Goal: Communication & Community: Answer question/provide support

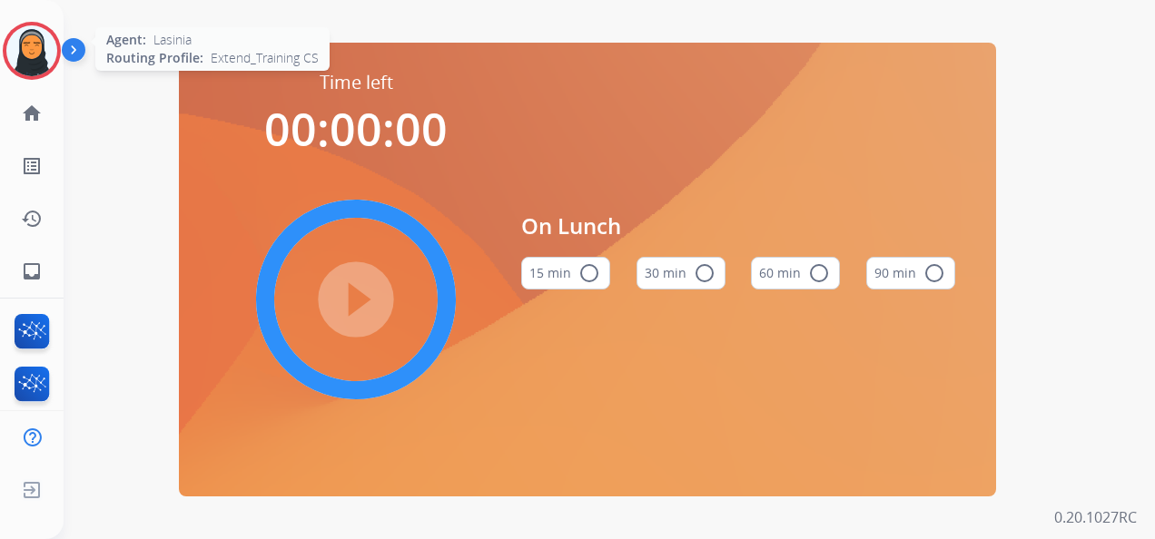
click at [40, 58] on img at bounding box center [31, 50] width 51 height 51
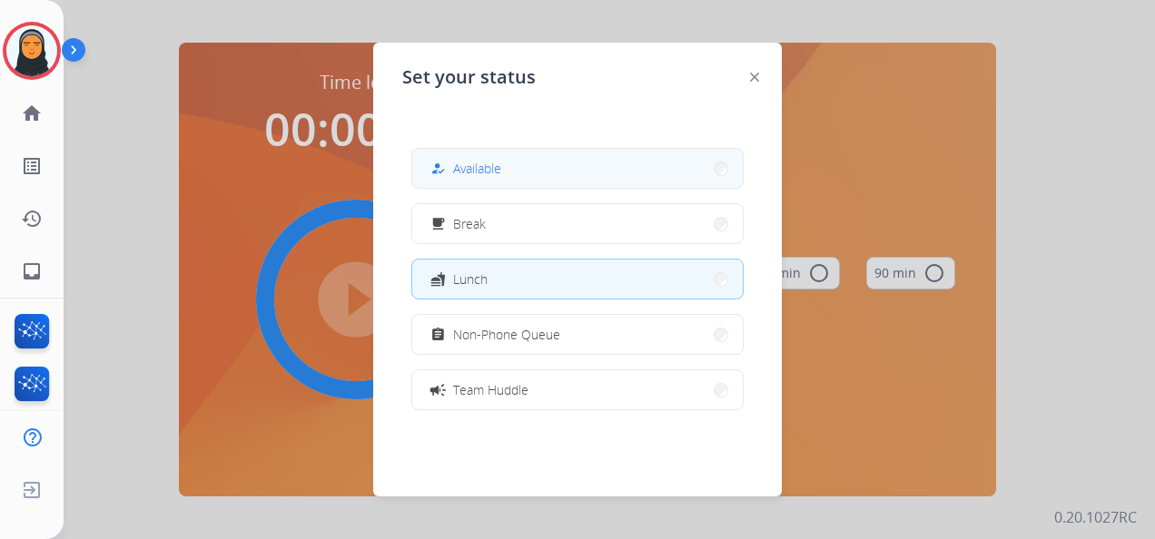
click at [624, 165] on button "how_to_reg Available" at bounding box center [577, 168] width 331 height 39
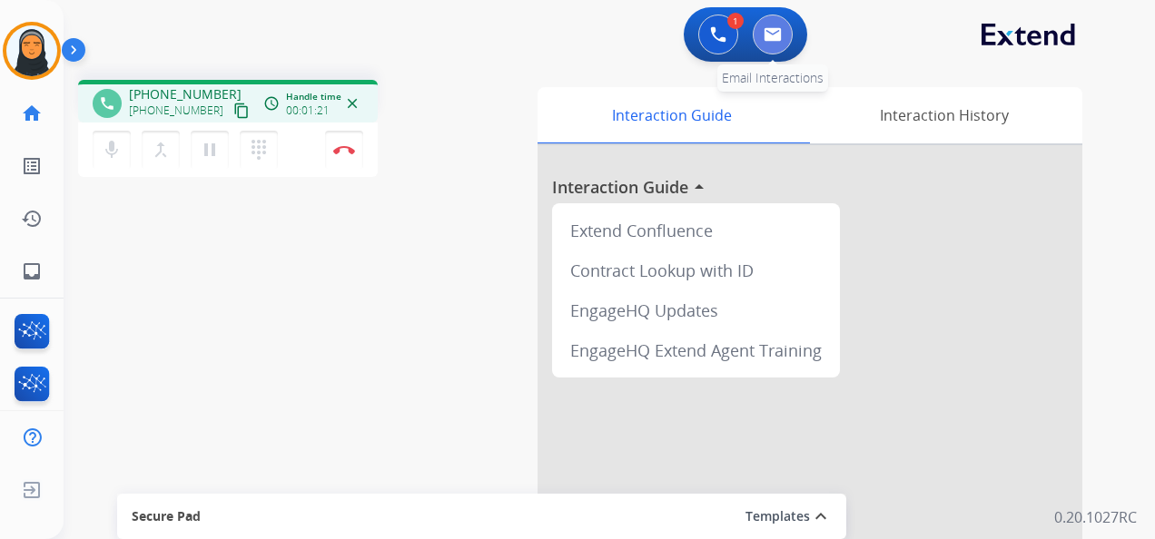
click at [772, 31] on img at bounding box center [773, 34] width 18 height 15
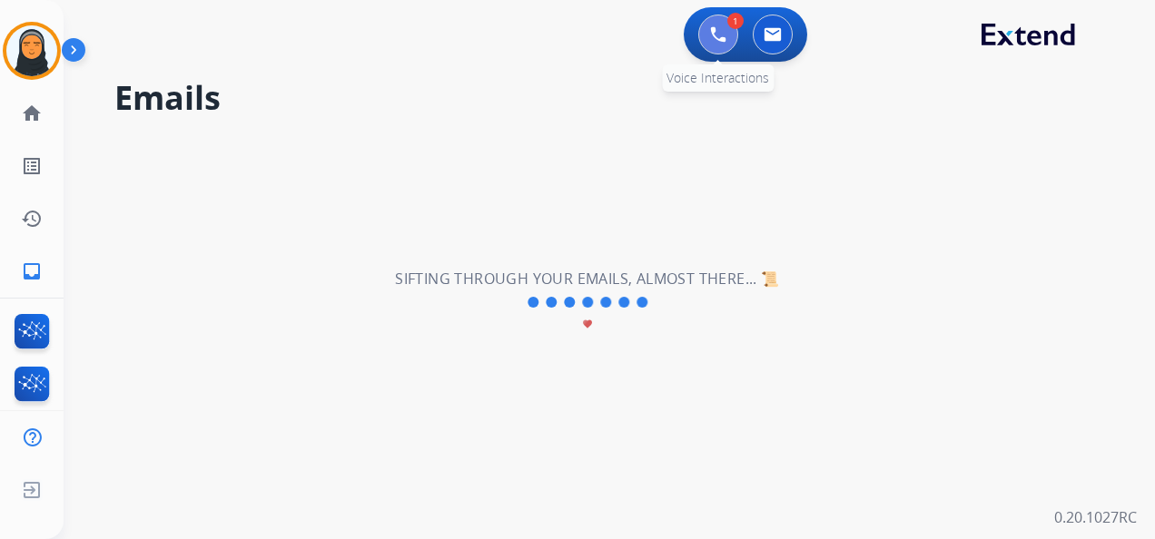
click at [717, 41] on img at bounding box center [718, 34] width 16 height 16
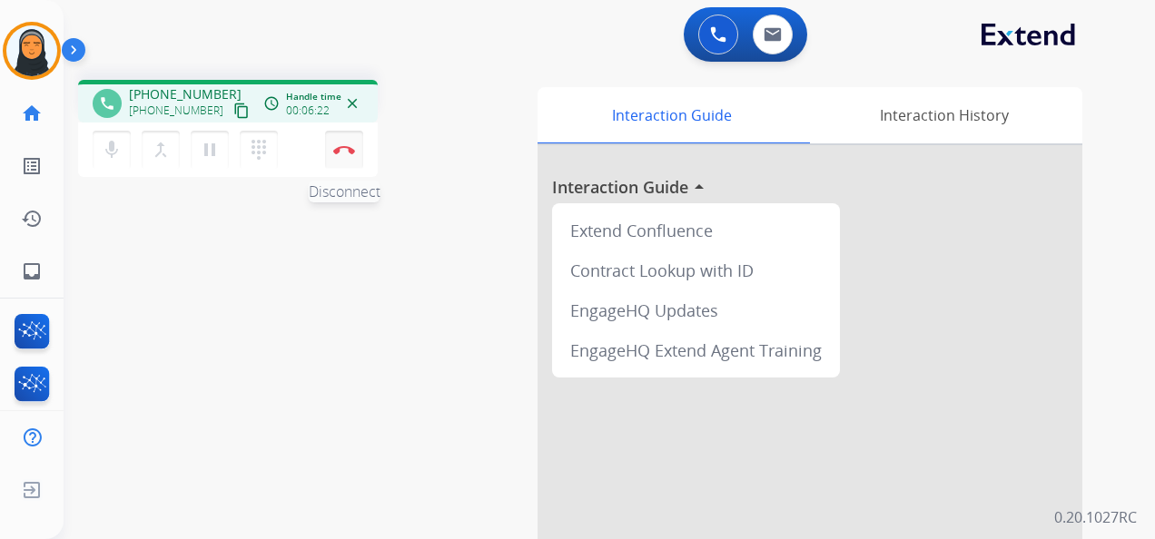
click at [345, 145] on img at bounding box center [344, 149] width 22 height 9
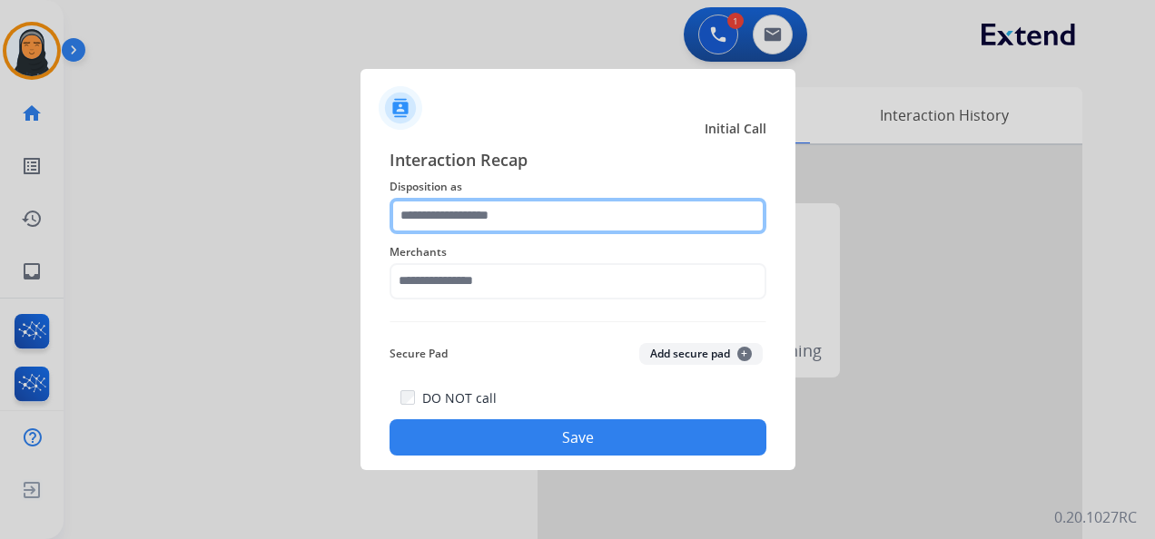
click at [497, 217] on input "text" at bounding box center [578, 216] width 377 height 36
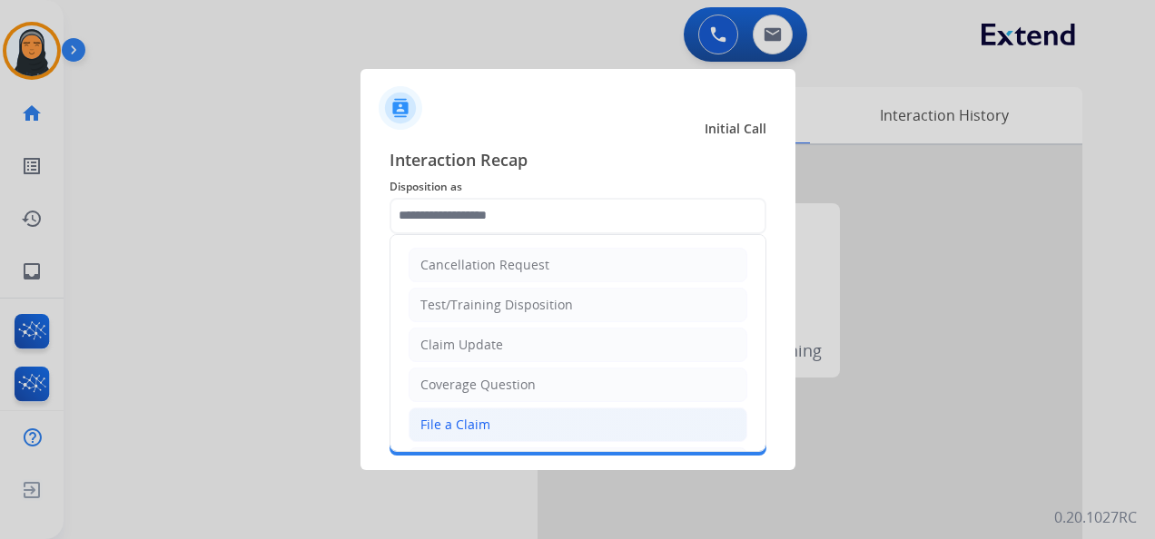
click at [514, 424] on li "File a Claim" at bounding box center [578, 425] width 339 height 35
type input "**********"
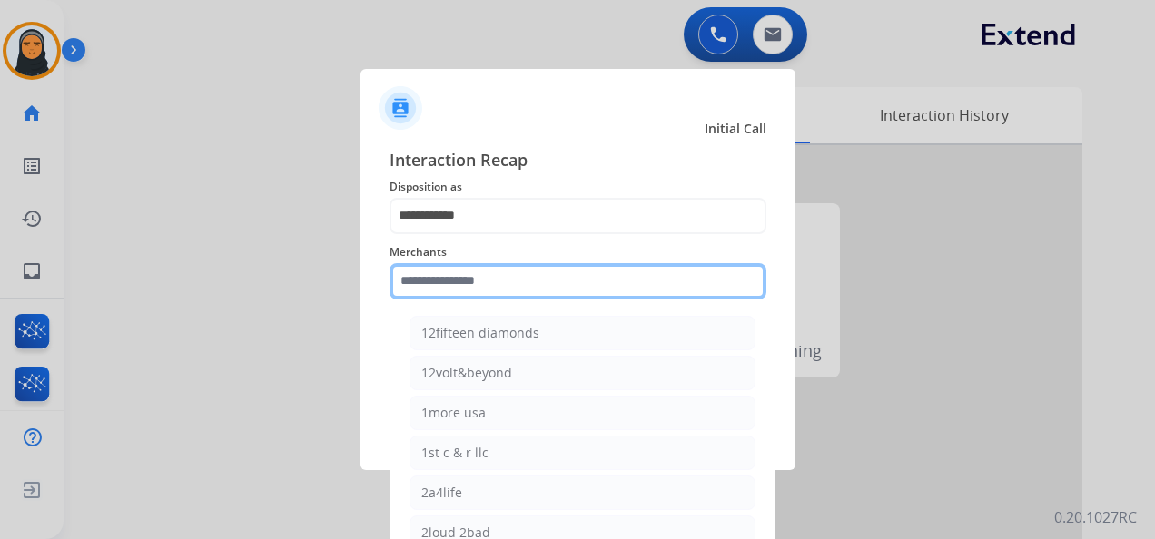
click at [521, 283] on input "text" at bounding box center [578, 281] width 377 height 36
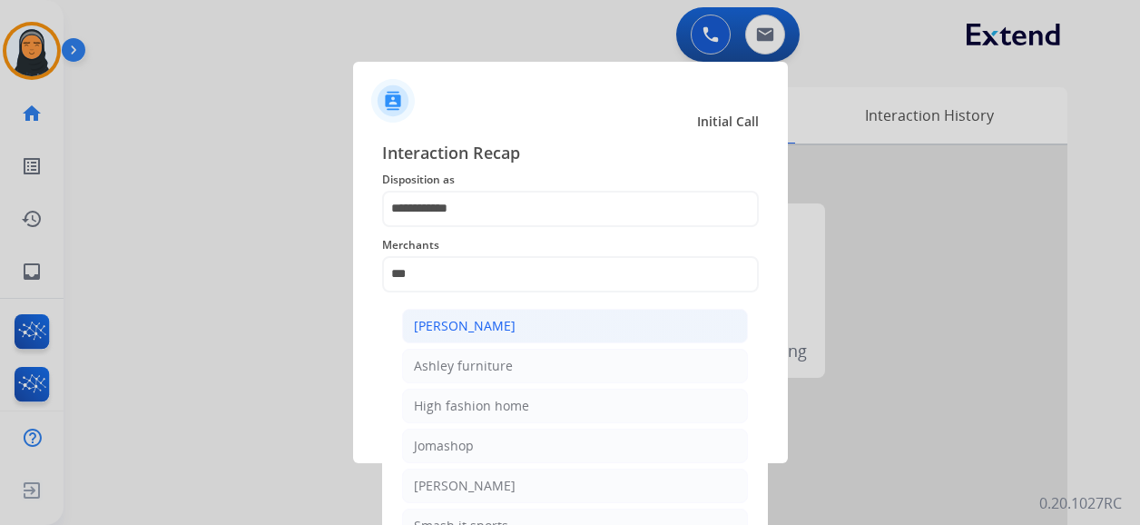
click at [522, 316] on li "[PERSON_NAME]" at bounding box center [575, 326] width 346 height 35
type input "**********"
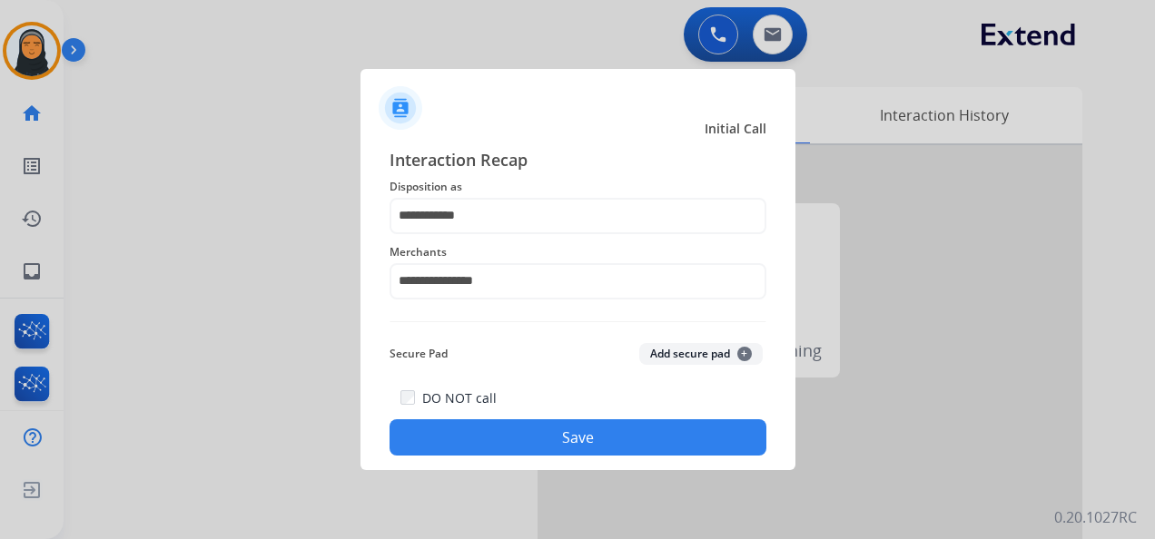
click at [579, 440] on button "Save" at bounding box center [578, 437] width 377 height 36
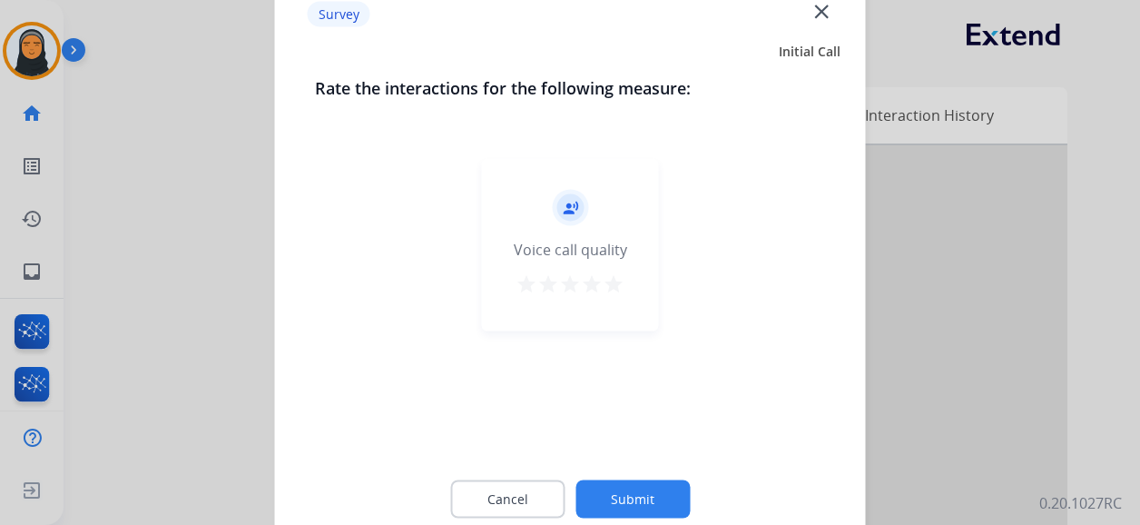
click at [821, 7] on mat-icon "close" at bounding box center [822, 11] width 24 height 24
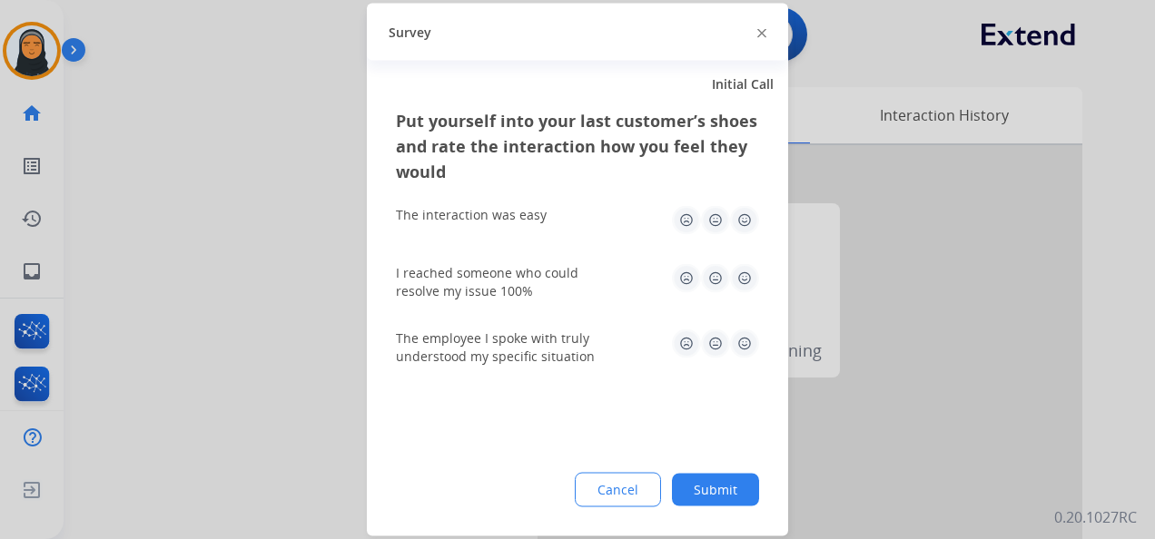
click at [762, 32] on img at bounding box center [761, 32] width 9 height 9
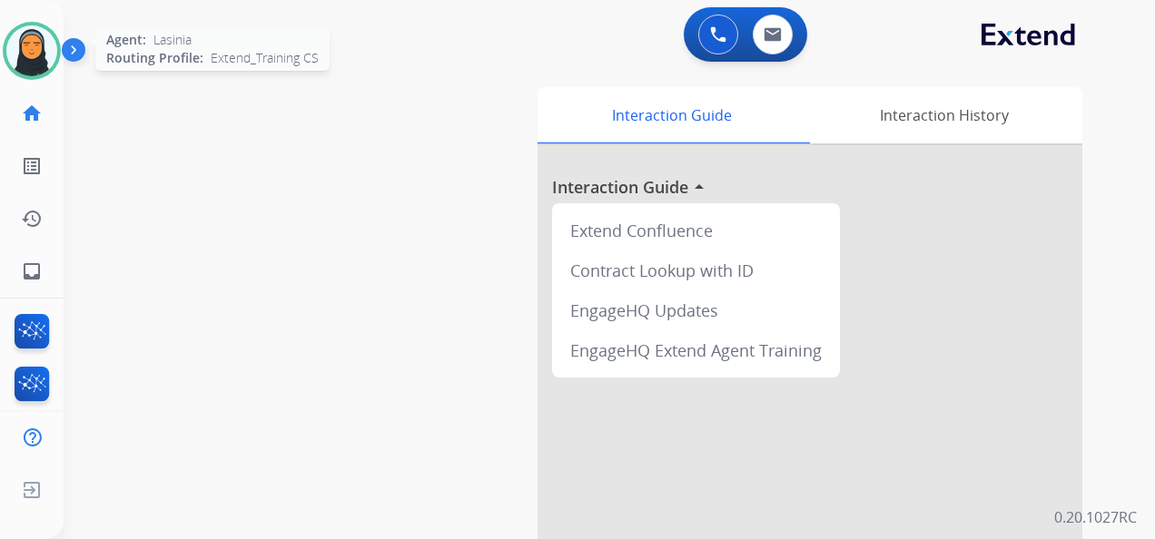
drag, startPoint x: 20, startPoint y: 38, endPoint x: 24, endPoint y: 54, distance: 15.9
click at [20, 38] on img at bounding box center [31, 50] width 51 height 51
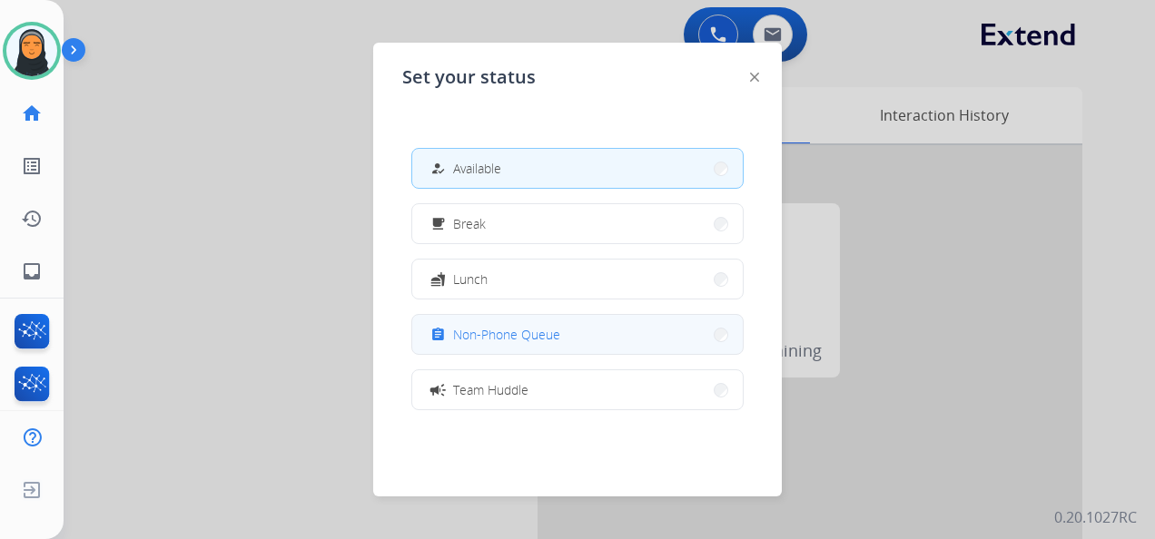
click at [519, 336] on span "Non-Phone Queue" at bounding box center [506, 334] width 107 height 19
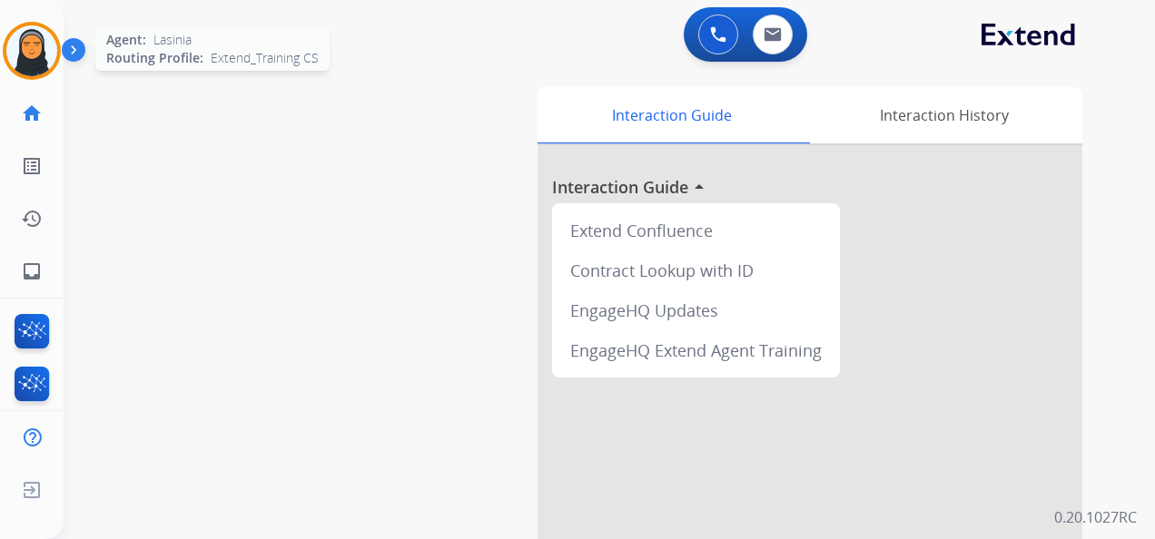
click at [33, 64] on img at bounding box center [31, 50] width 51 height 51
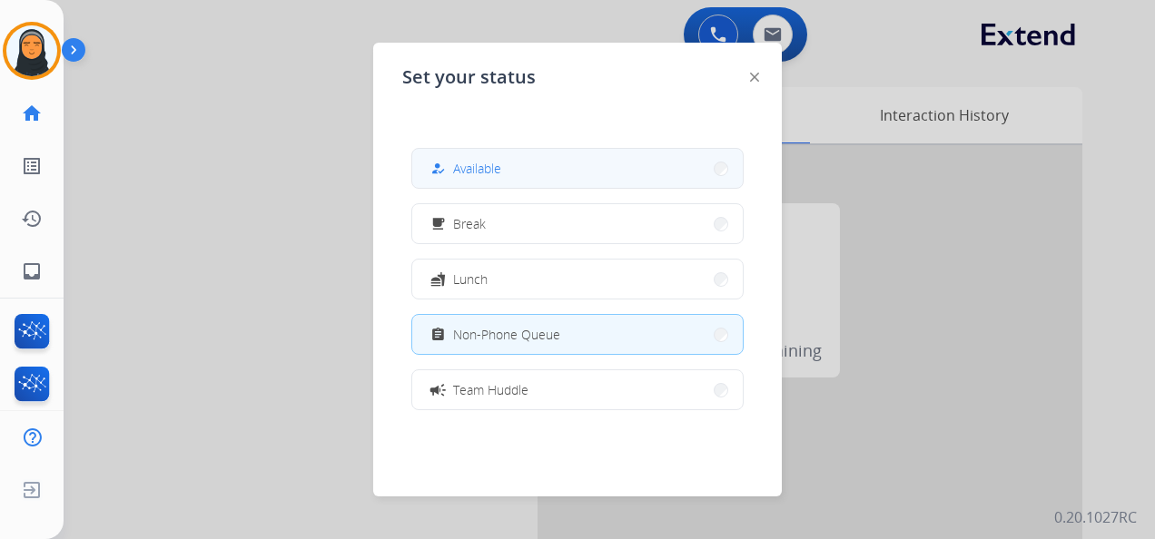
click at [471, 156] on button "how_to_reg Available" at bounding box center [577, 168] width 331 height 39
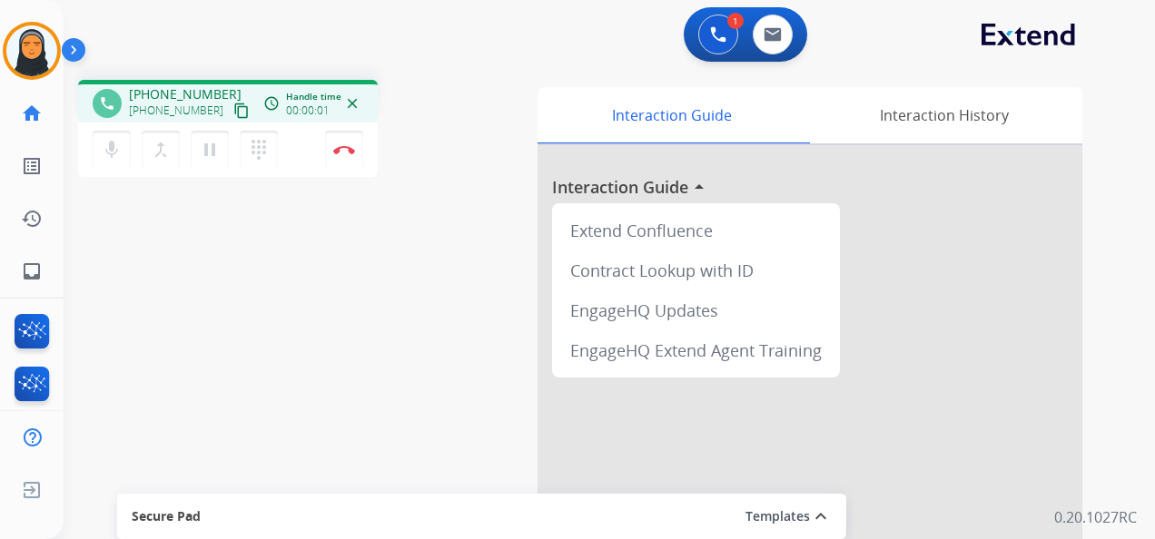
click at [233, 104] on mat-icon "content_copy" at bounding box center [241, 111] width 16 height 16
click at [351, 150] on img at bounding box center [344, 149] width 22 height 9
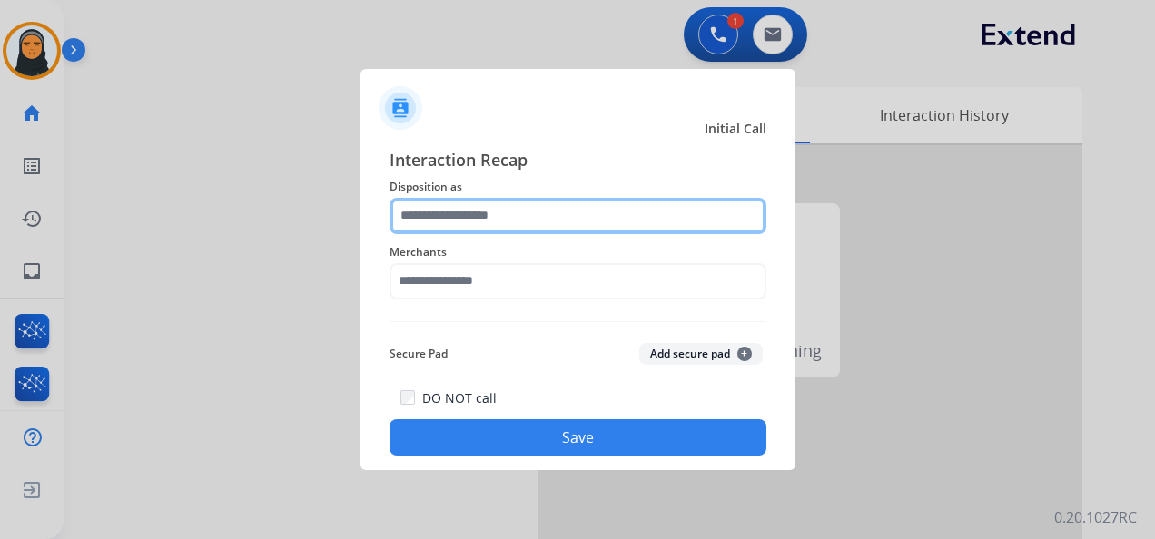
click at [568, 219] on input "text" at bounding box center [578, 216] width 377 height 36
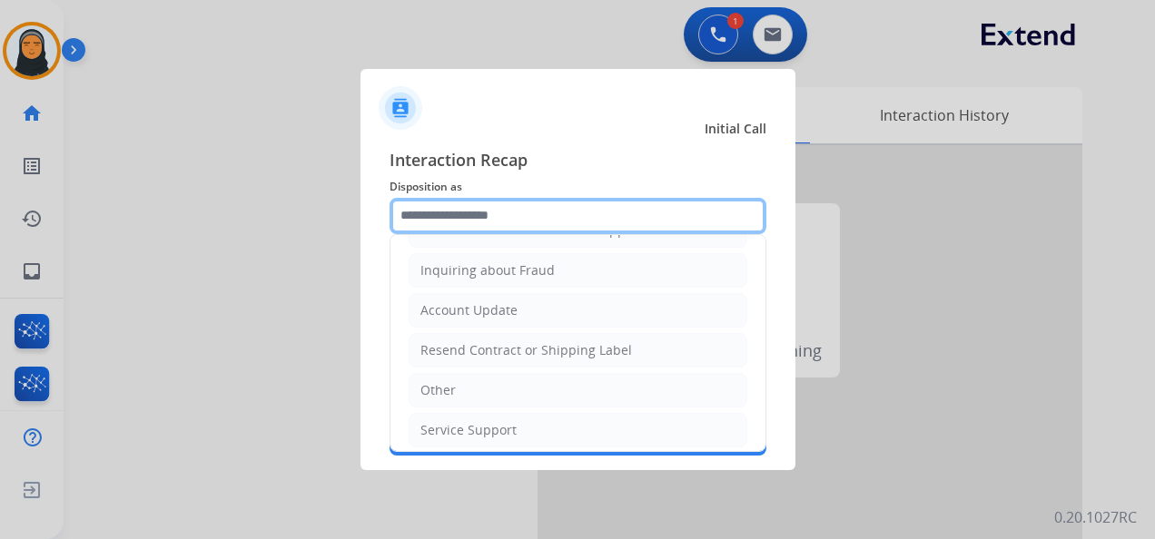
scroll to position [275, 0]
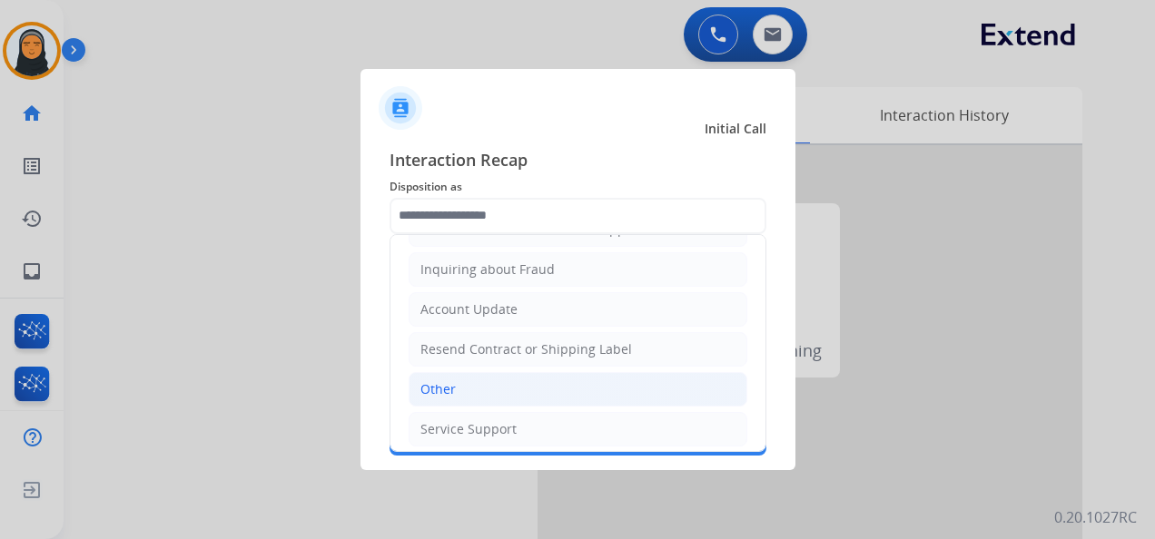
click at [508, 380] on li "Other" at bounding box center [578, 389] width 339 height 35
type input "*****"
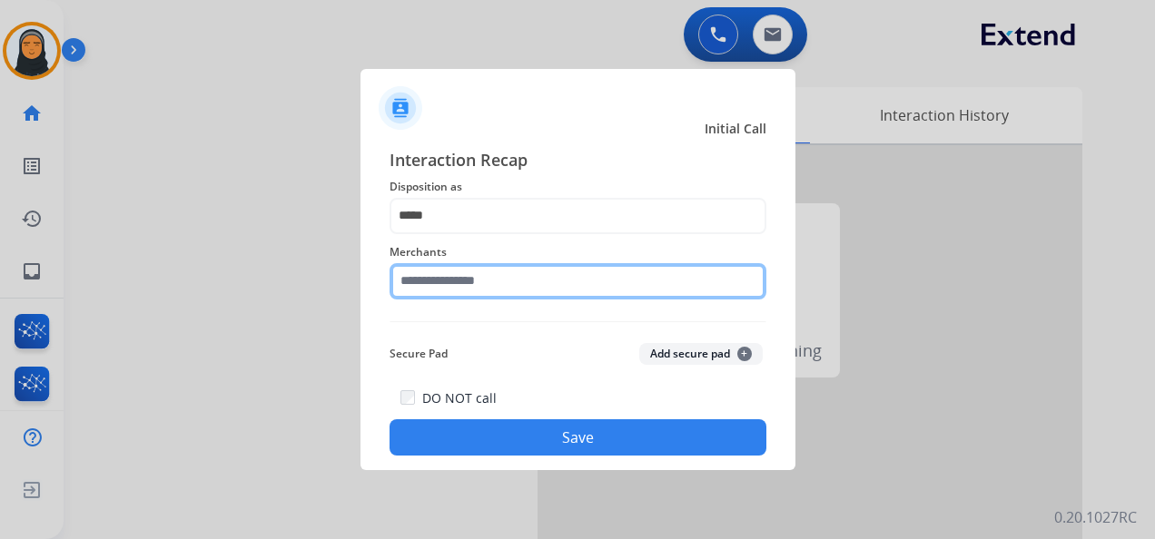
click at [554, 281] on input "text" at bounding box center [578, 281] width 377 height 36
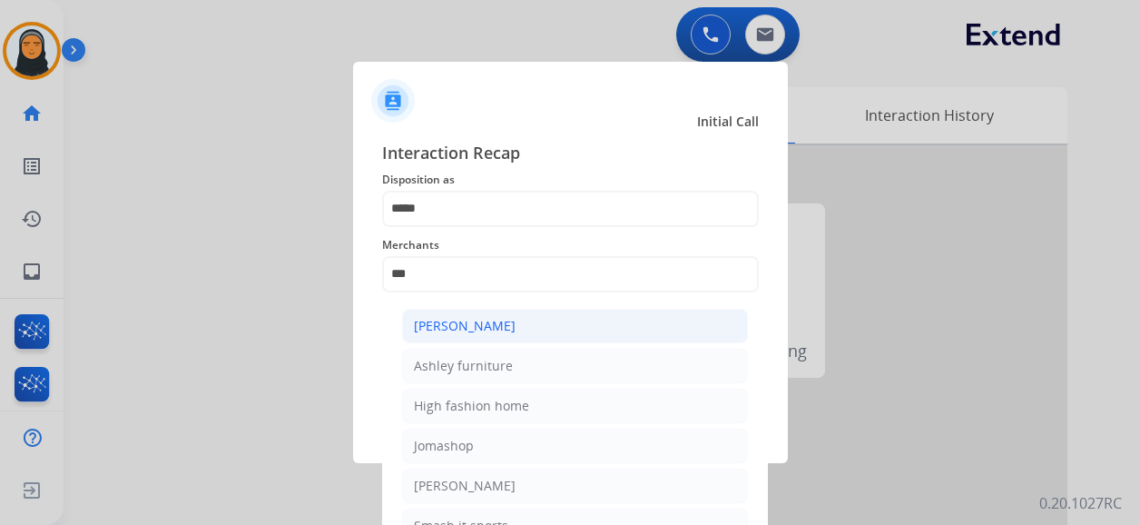
click at [559, 320] on li "[PERSON_NAME]" at bounding box center [575, 326] width 346 height 35
type input "**********"
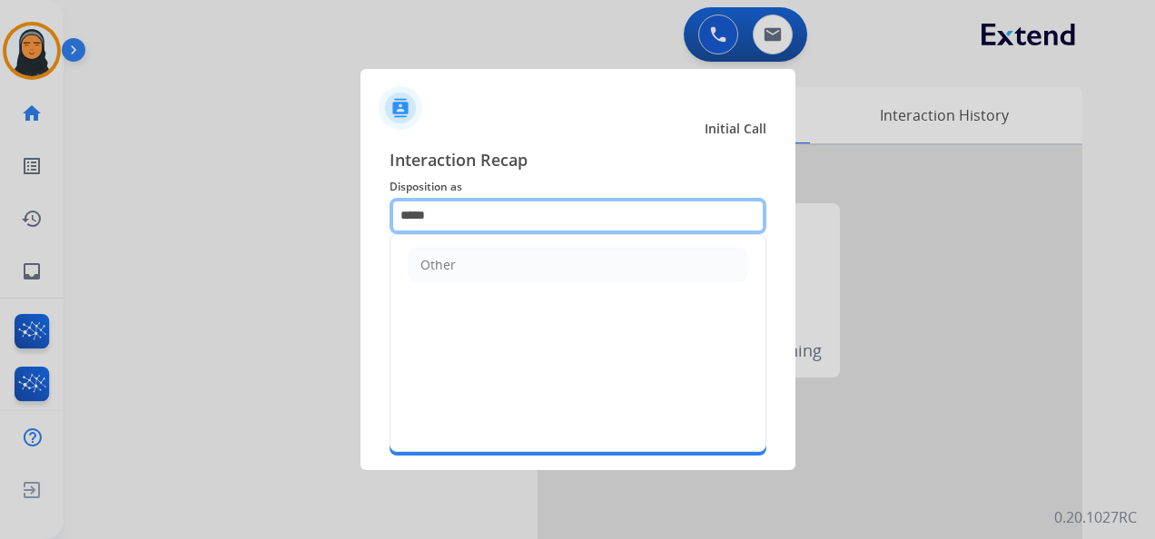
drag, startPoint x: 521, startPoint y: 220, endPoint x: 301, endPoint y: 197, distance: 220.9
click at [0, 197] on app-contact-recap-modal "**********" at bounding box center [0, 269] width 0 height 539
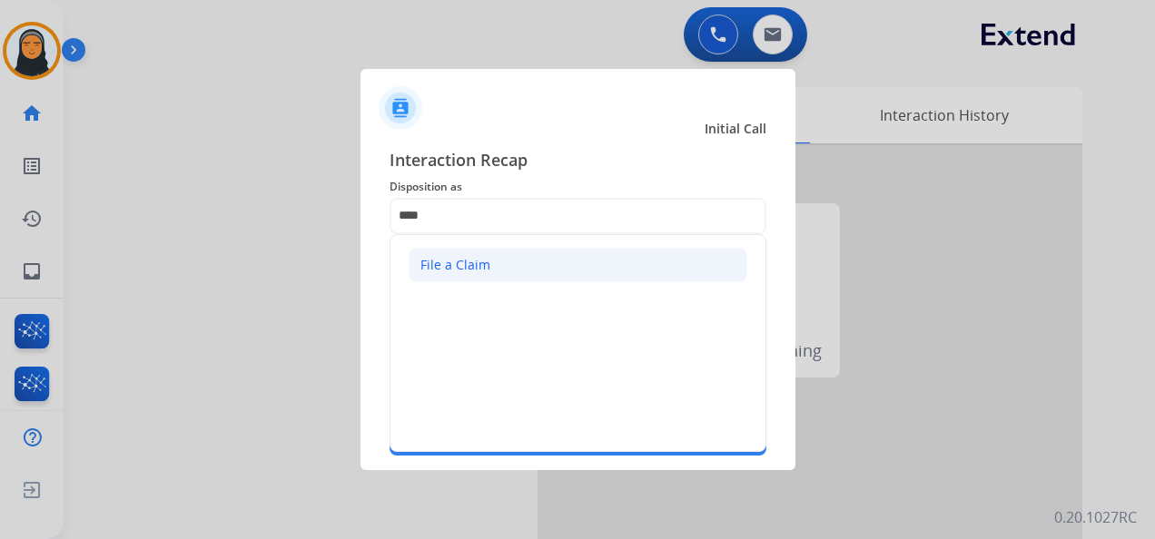
click at [499, 270] on li "File a Claim" at bounding box center [578, 265] width 339 height 35
type input "**********"
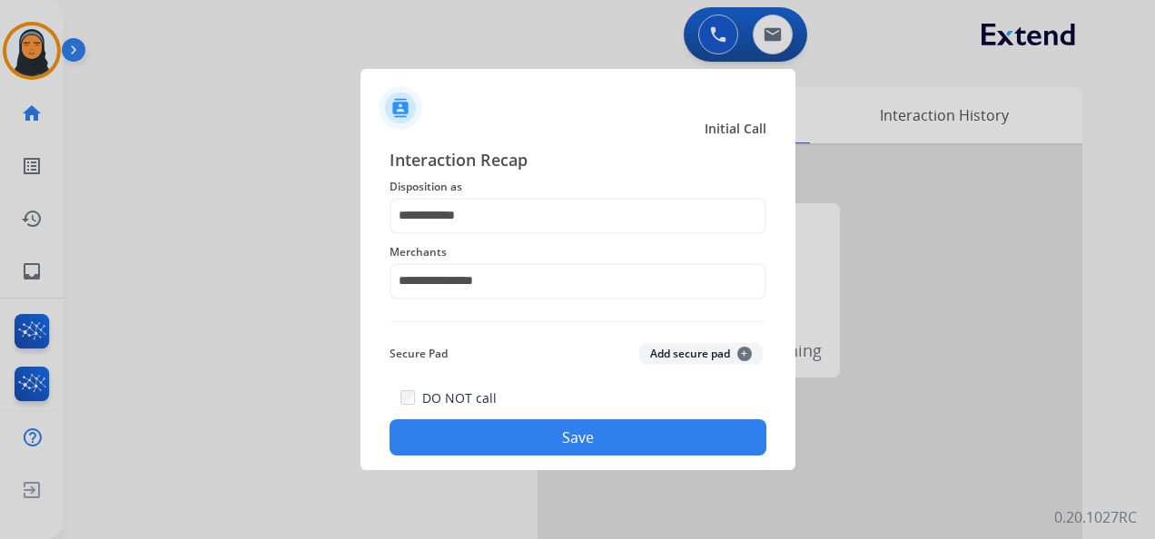
click at [548, 441] on button "Save" at bounding box center [578, 437] width 377 height 36
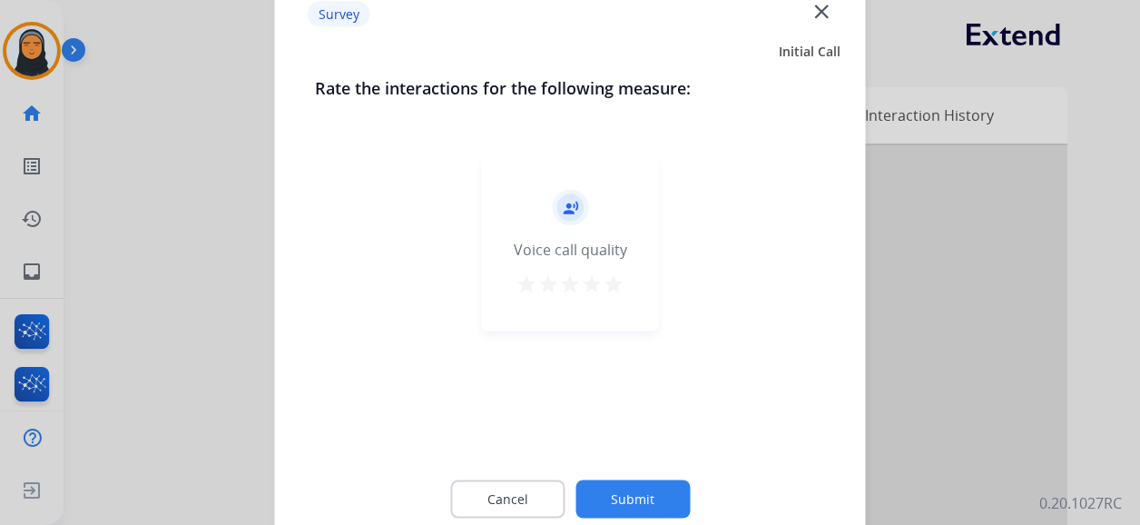
click at [815, 6] on mat-icon "close" at bounding box center [822, 11] width 24 height 24
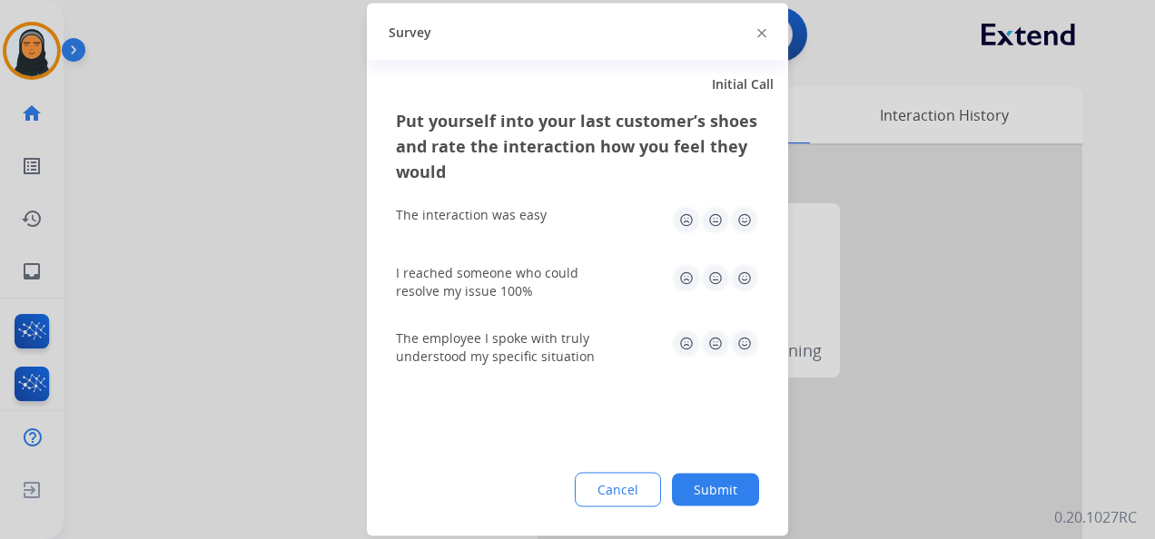
click at [757, 27] on div at bounding box center [761, 32] width 9 height 22
click at [759, 31] on img at bounding box center [761, 32] width 9 height 9
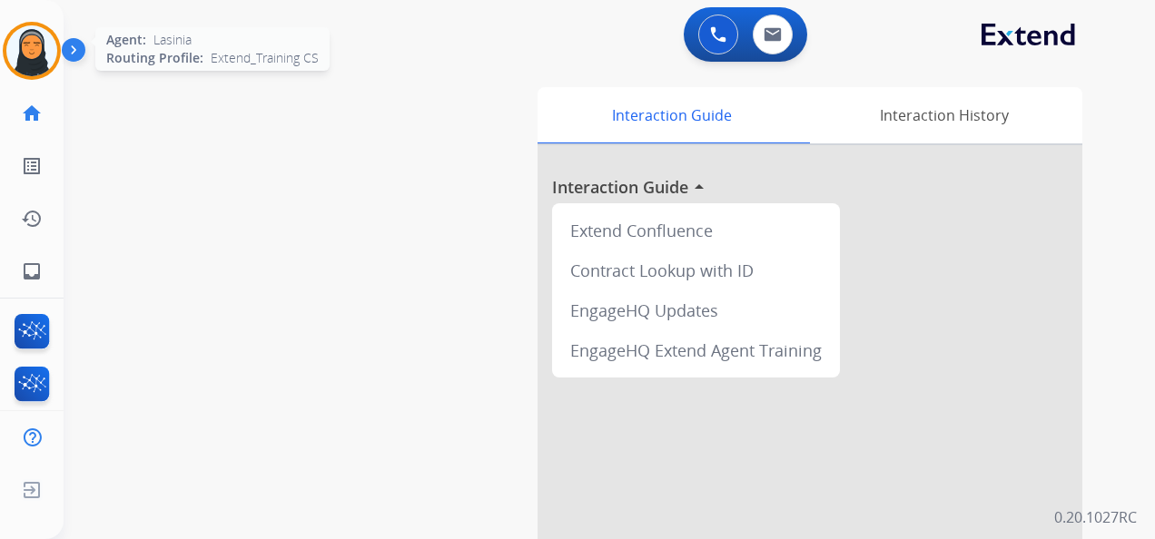
click at [40, 62] on img at bounding box center [31, 50] width 51 height 51
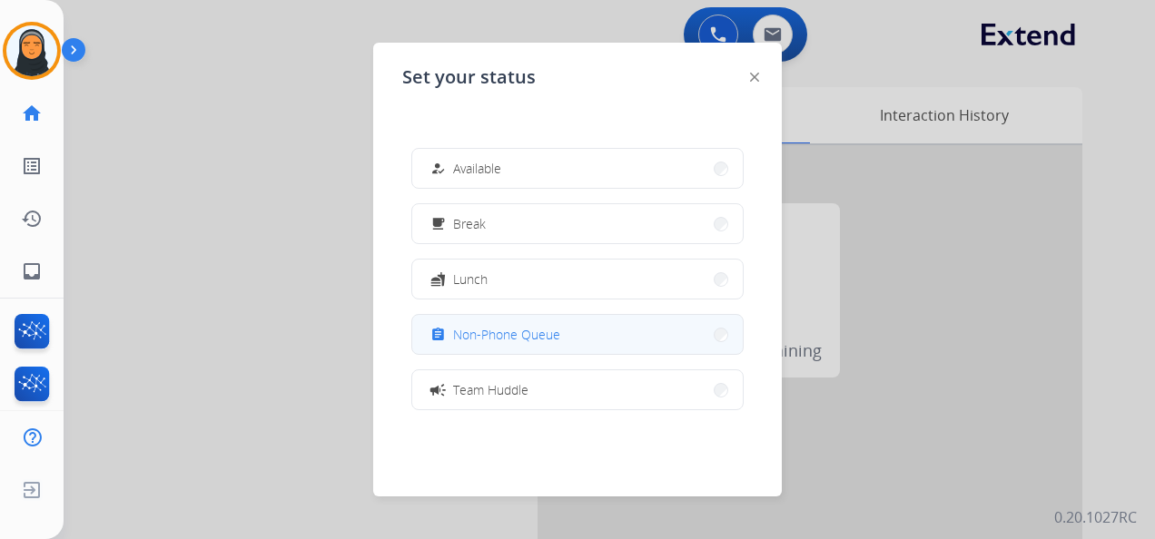
click at [523, 332] on span "Non-Phone Queue" at bounding box center [506, 334] width 107 height 19
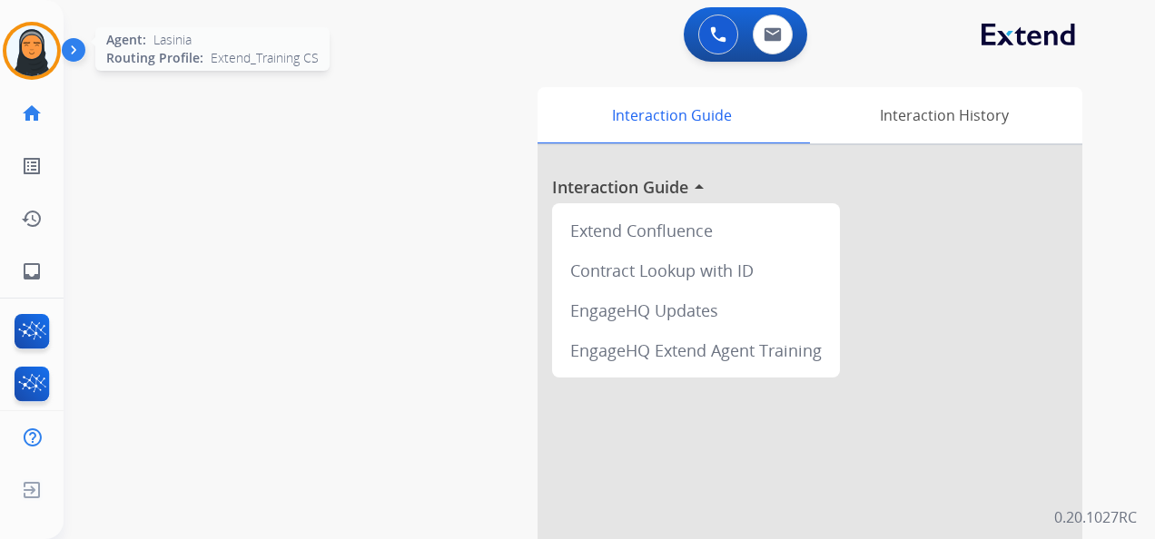
click at [31, 39] on img at bounding box center [31, 50] width 51 height 51
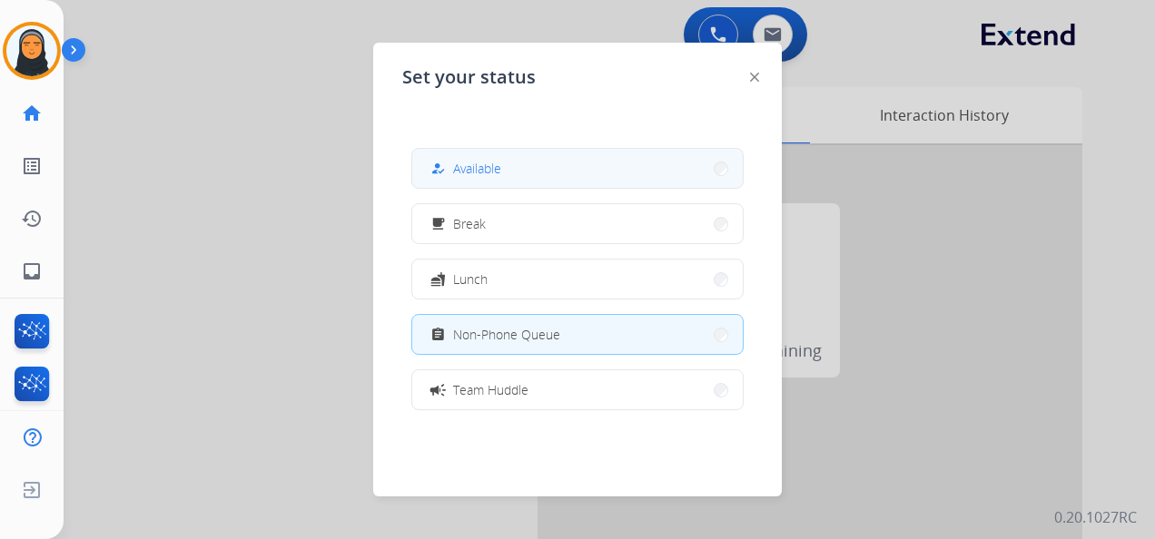
click at [568, 160] on button "how_to_reg Available" at bounding box center [577, 168] width 331 height 39
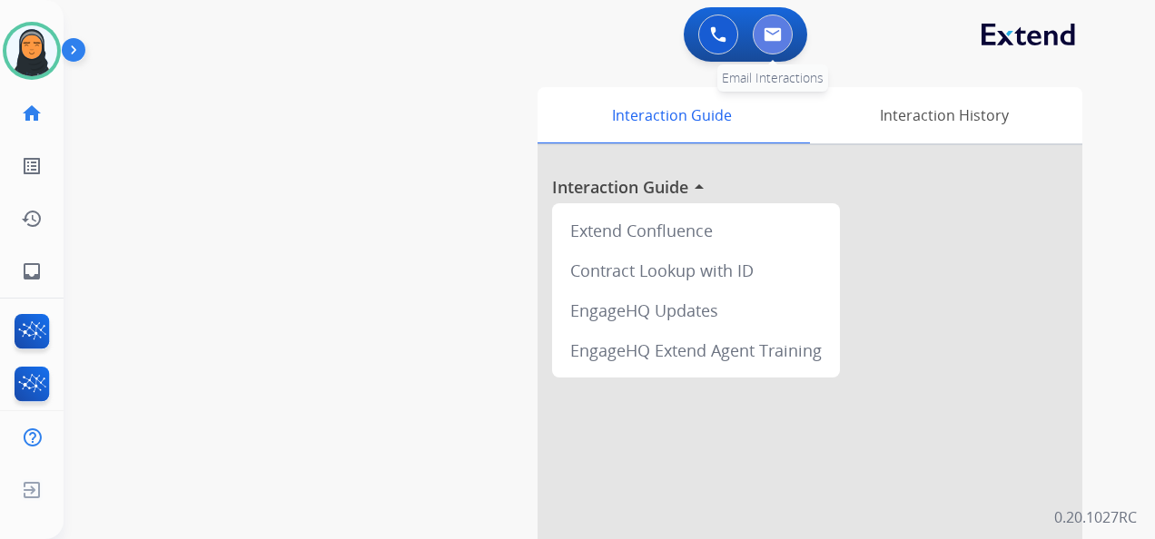
click at [780, 35] on img at bounding box center [773, 34] width 18 height 15
select select "**********"
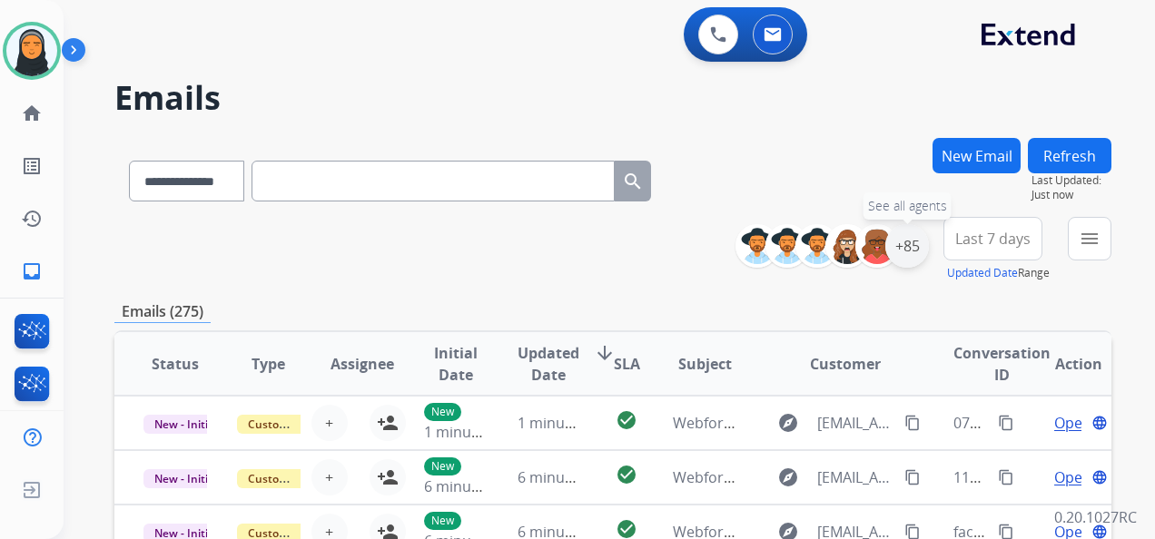
click at [919, 247] on div "+85" at bounding box center [907, 246] width 44 height 44
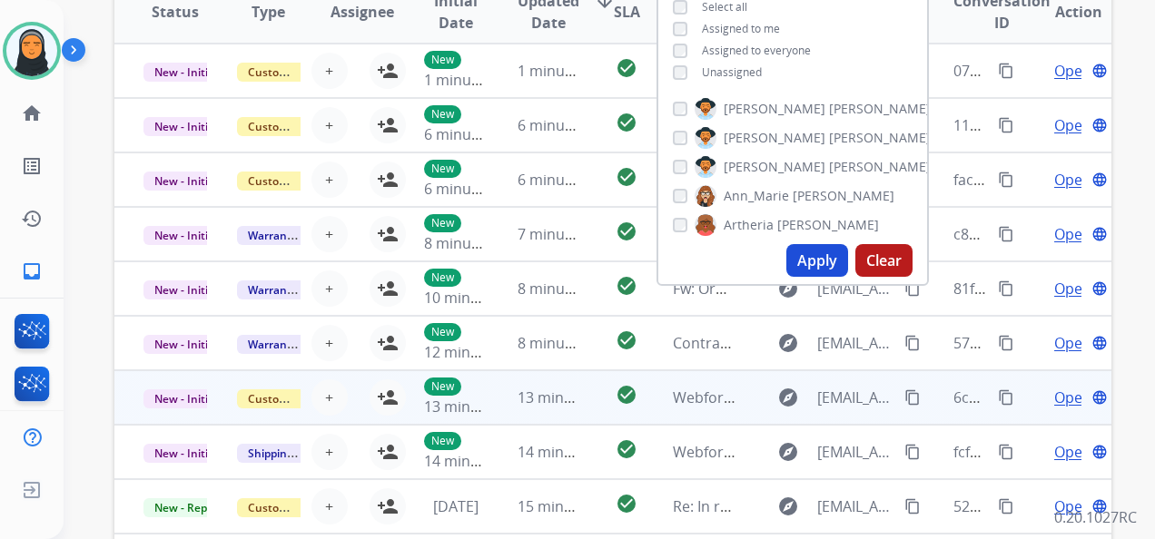
scroll to position [363, 0]
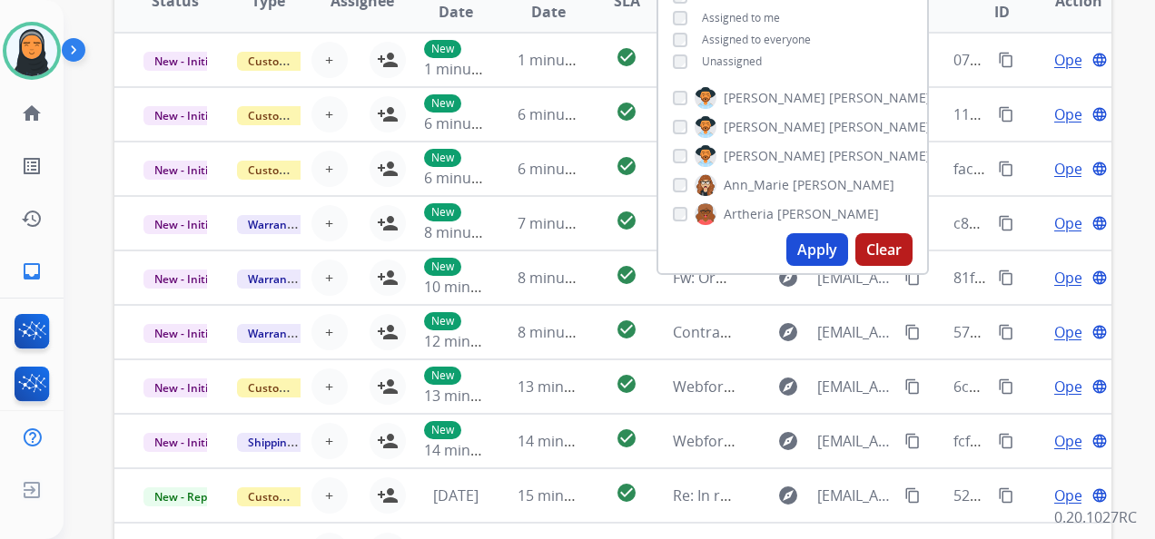
click at [823, 247] on button "Apply" at bounding box center [817, 249] width 62 height 33
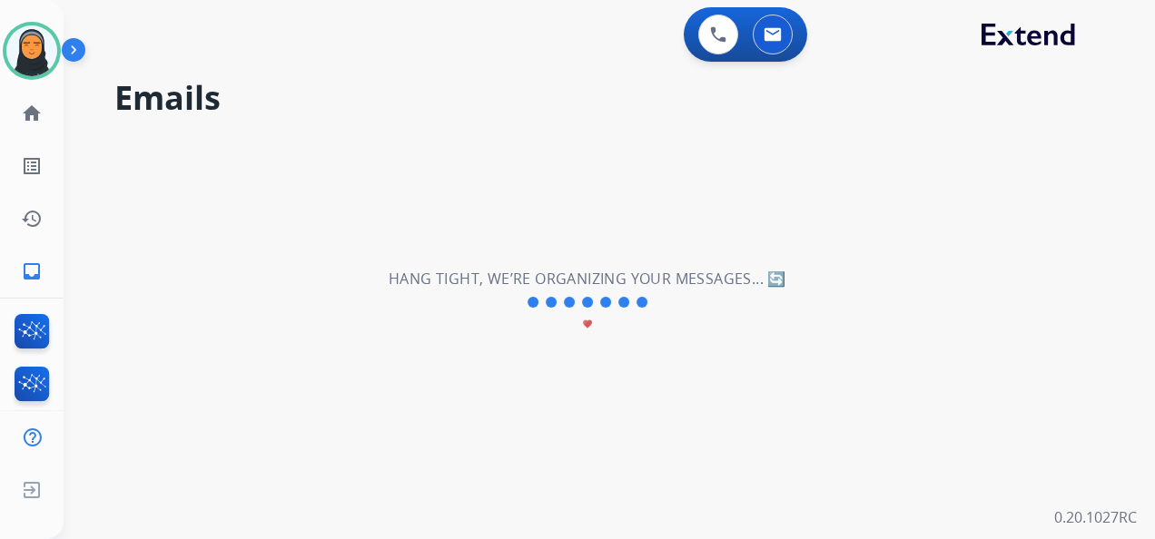
scroll to position [0, 0]
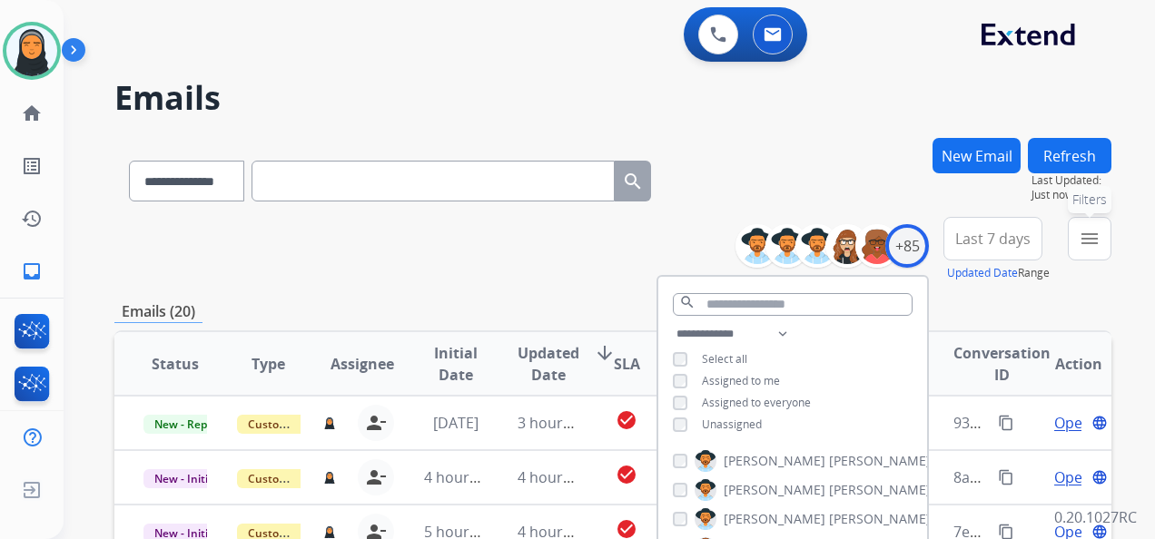
click at [1094, 238] on mat-icon "menu" at bounding box center [1090, 239] width 22 height 22
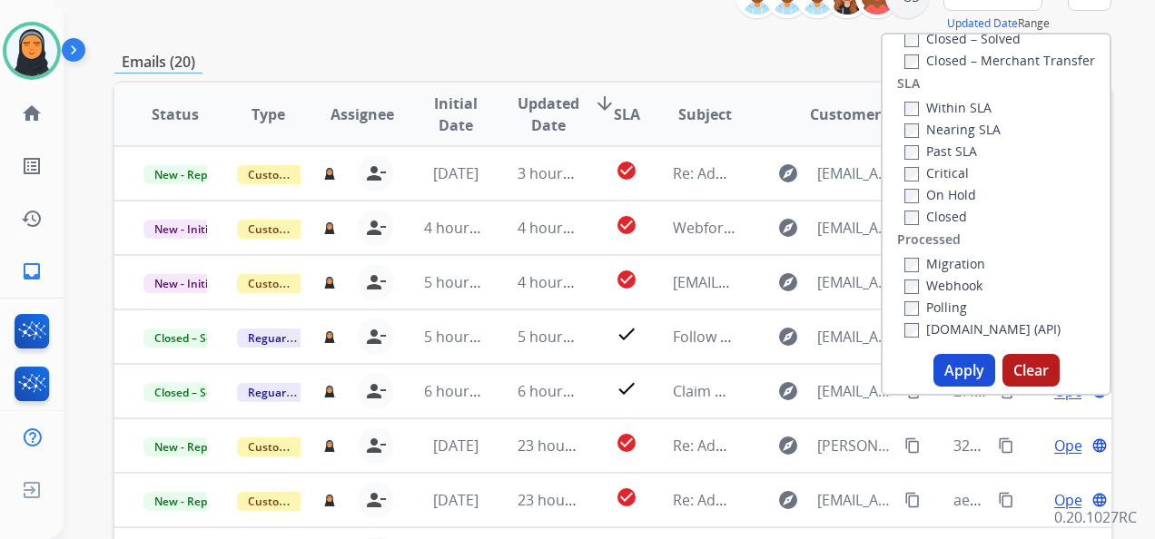
scroll to position [272, 0]
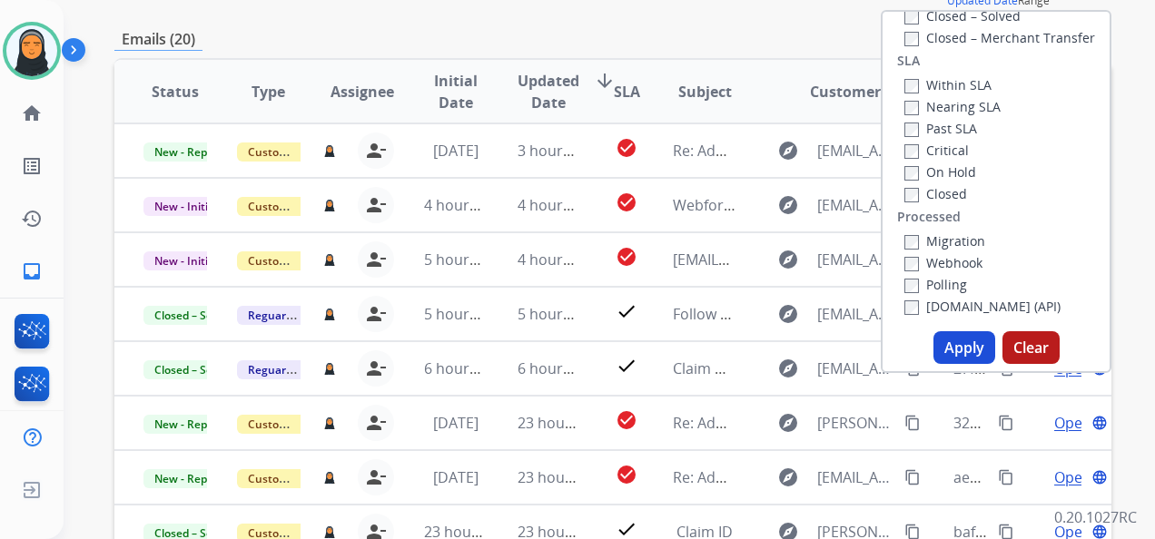
click at [964, 344] on button "Apply" at bounding box center [964, 347] width 62 height 33
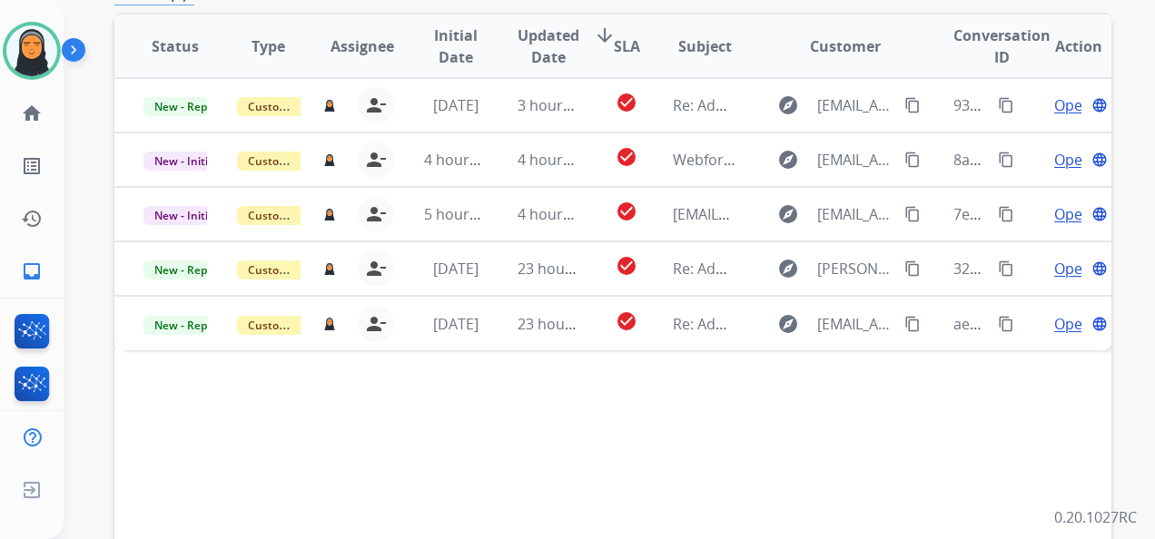
scroll to position [363, 0]
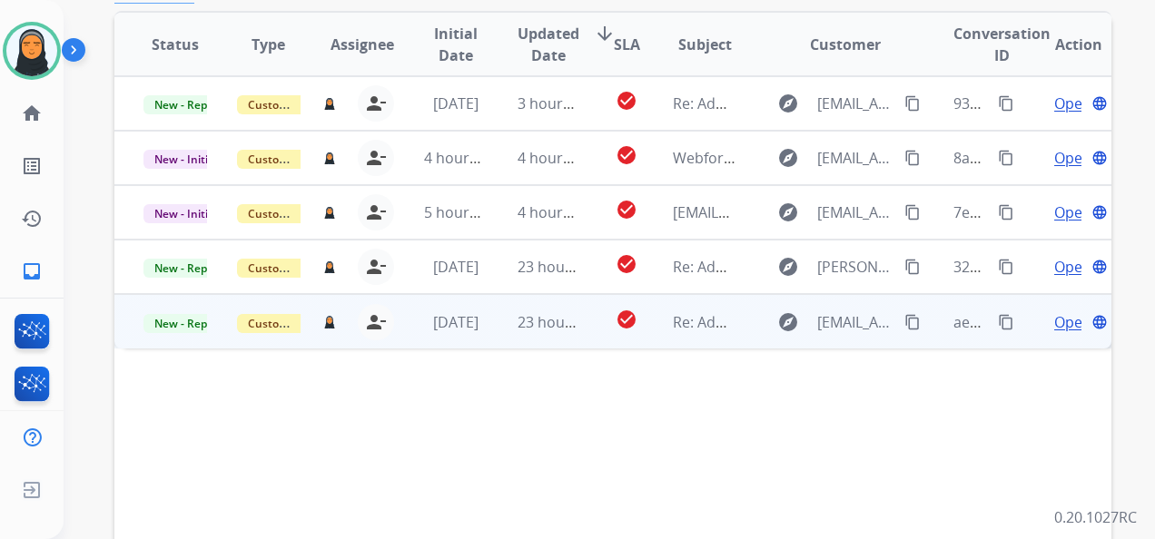
click at [496, 331] on td "23 hours ago" at bounding box center [535, 321] width 94 height 54
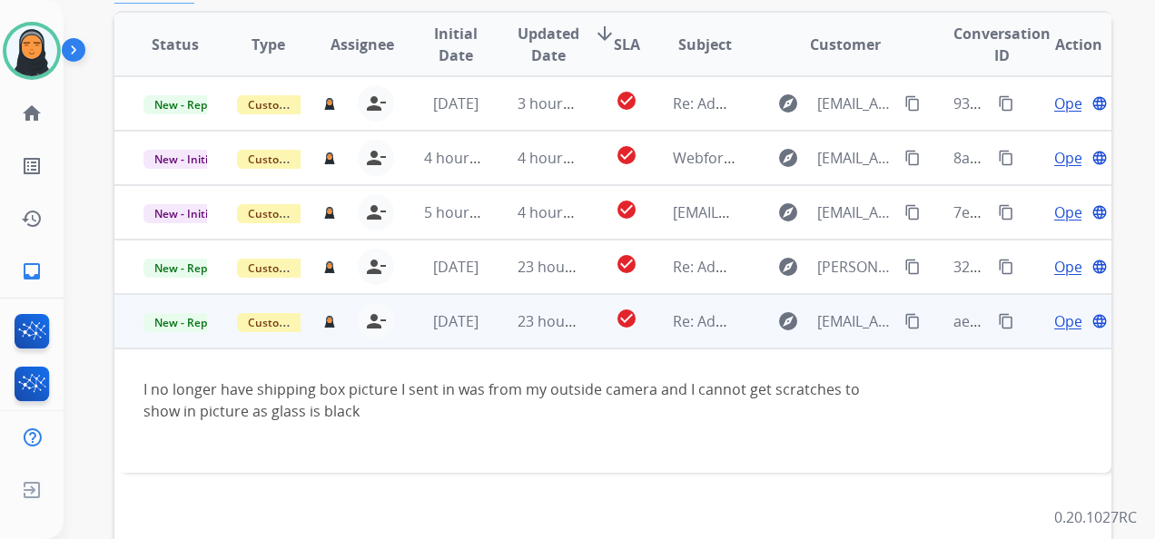
click at [904, 319] on mat-icon "content_copy" at bounding box center [912, 321] width 16 height 16
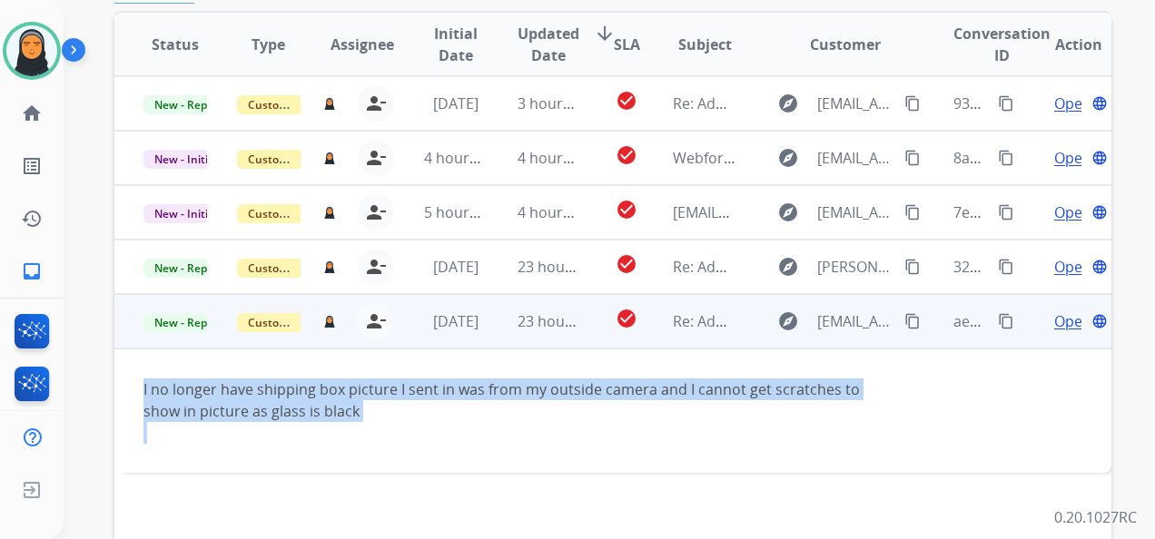
drag, startPoint x: 143, startPoint y: 390, endPoint x: 380, endPoint y: 429, distance: 239.1
click at [380, 429] on div "I no longer have shipping box picture I sent in was from my outside camera and …" at bounding box center [519, 411] width 752 height 65
copy div "I no longer have shipping box picture I sent in was from my outside camera and …"
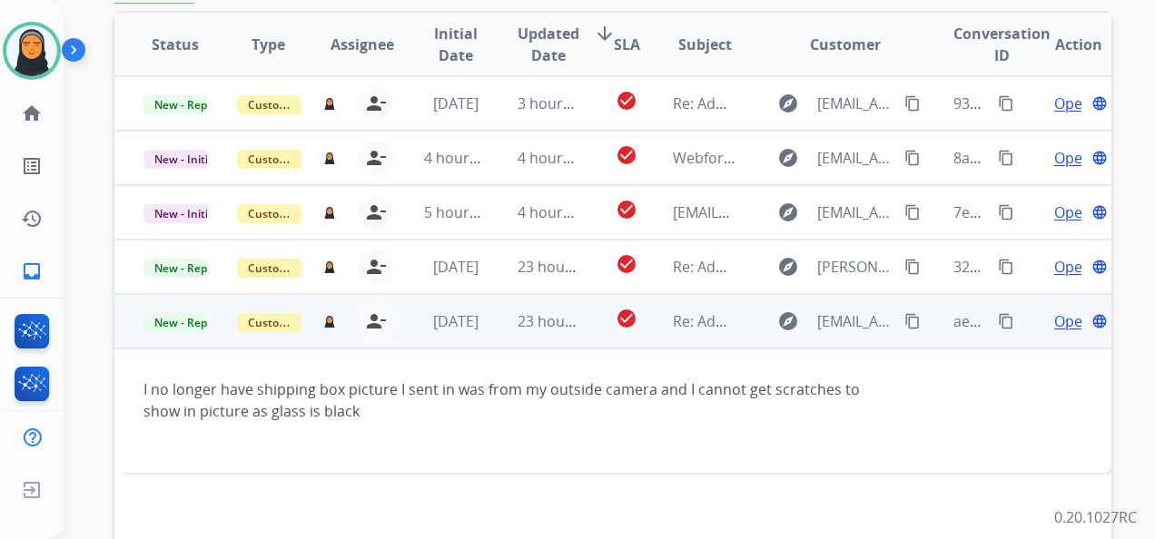
click at [1058, 321] on span "Open" at bounding box center [1072, 322] width 37 height 22
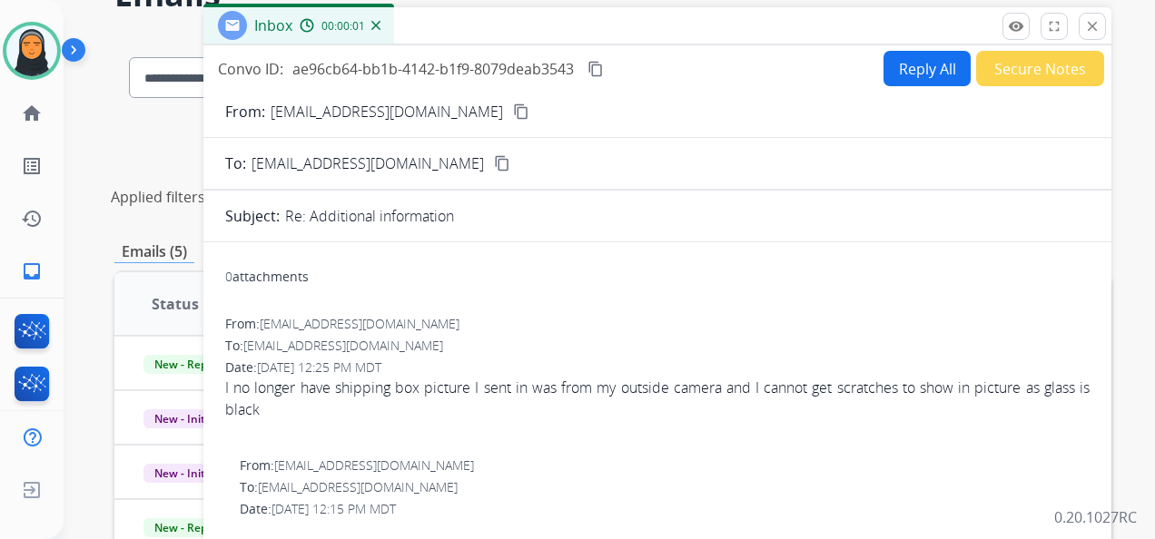
scroll to position [0, 0]
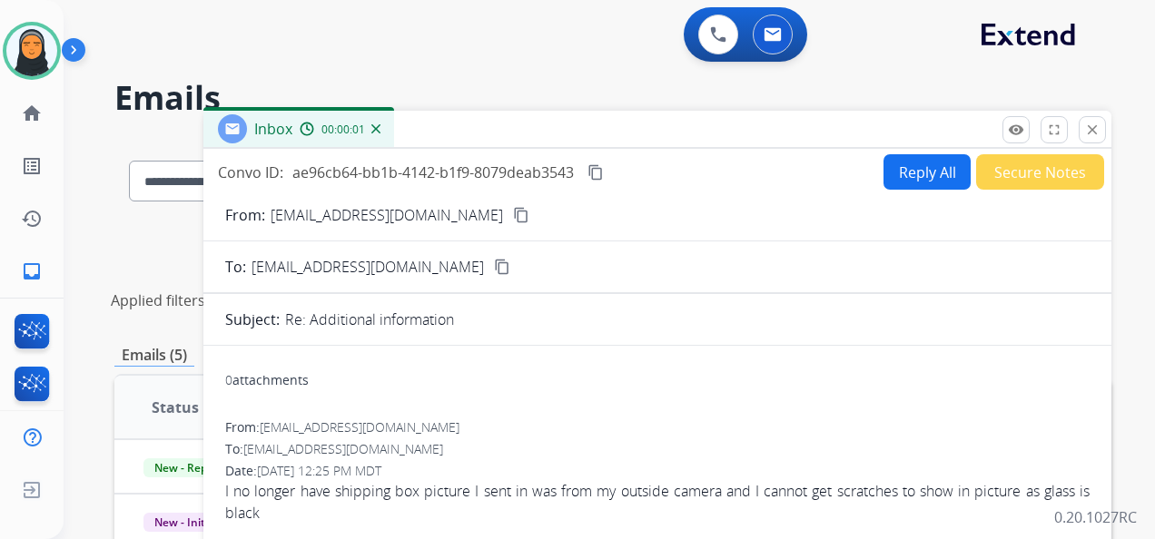
click at [903, 178] on button "Reply All" at bounding box center [926, 171] width 87 height 35
select select "**********"
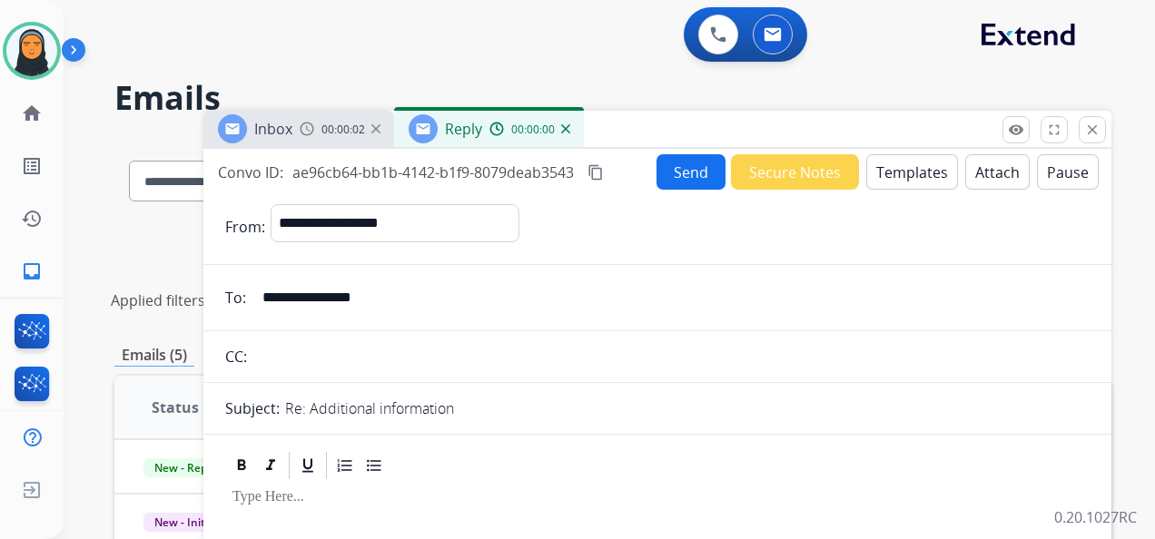
click at [919, 167] on button "Templates" at bounding box center [912, 171] width 92 height 35
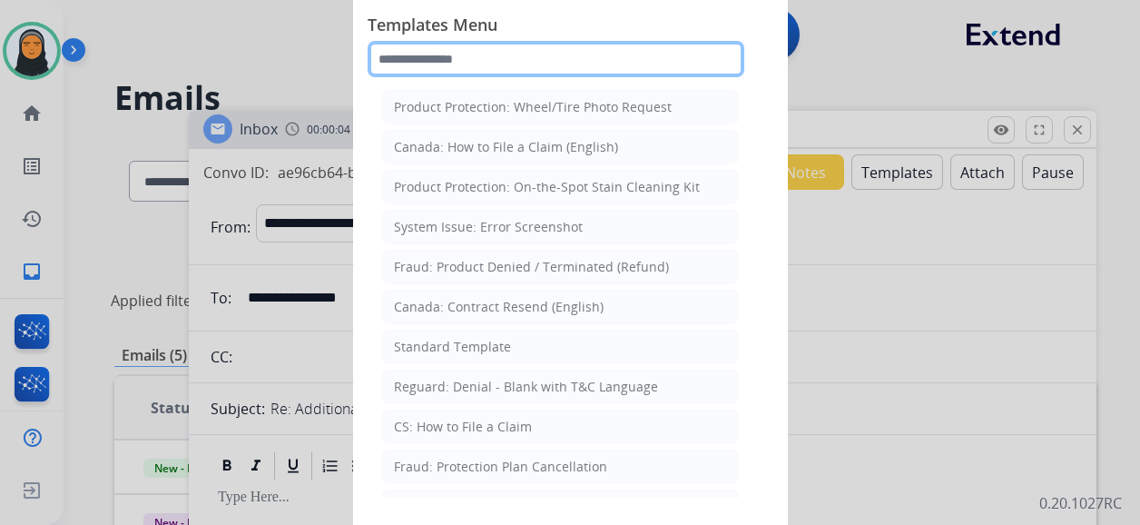
click at [505, 62] on input "text" at bounding box center [556, 59] width 377 height 36
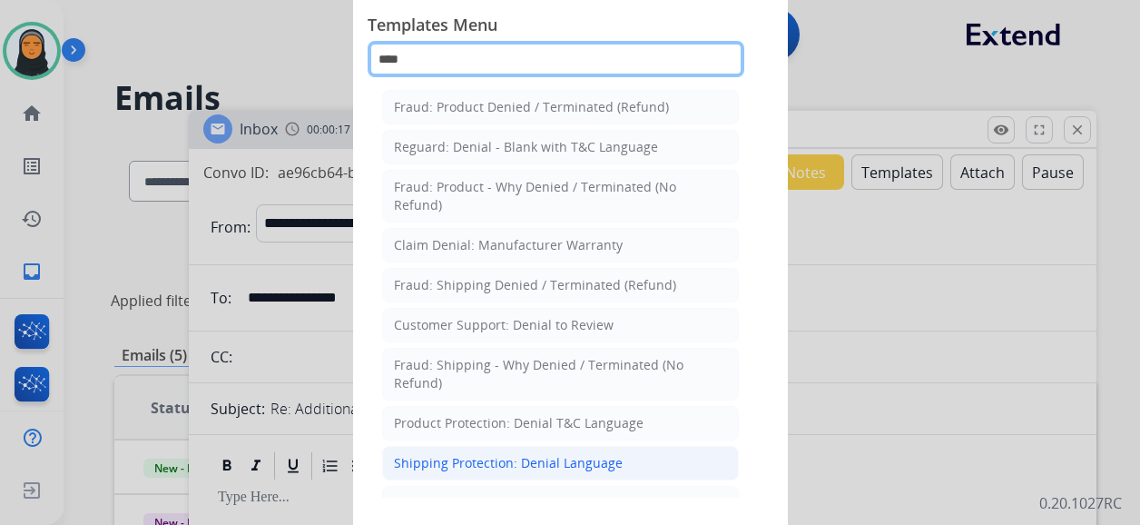
type input "****"
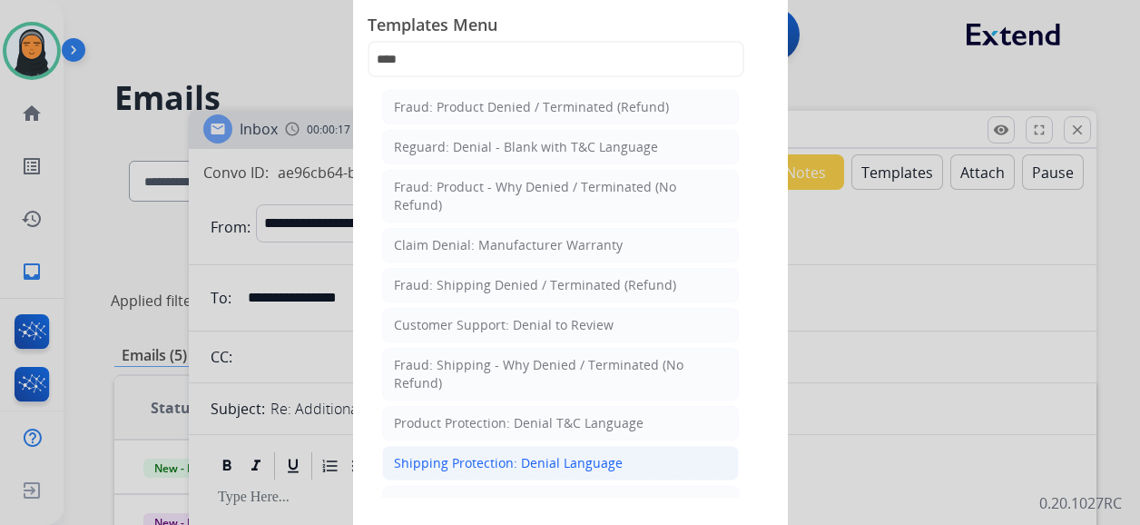
click at [583, 460] on div "Shipping Protection: Denial Language" at bounding box center [508, 463] width 229 height 18
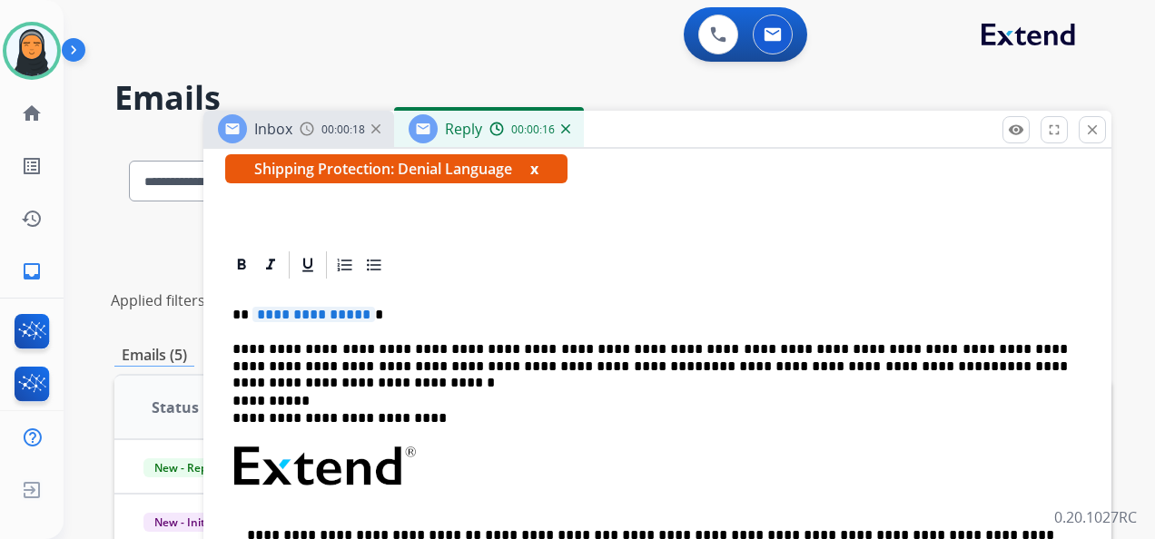
scroll to position [454, 0]
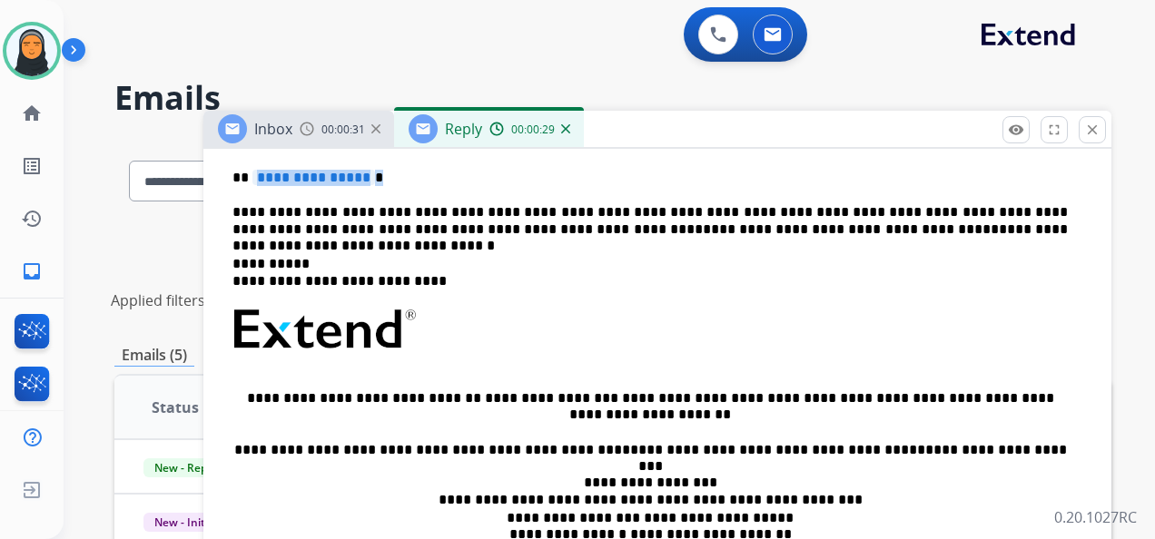
drag, startPoint x: 370, startPoint y: 173, endPoint x: 254, endPoint y: 176, distance: 116.3
click at [254, 176] on p "**********" at bounding box center [649, 178] width 835 height 16
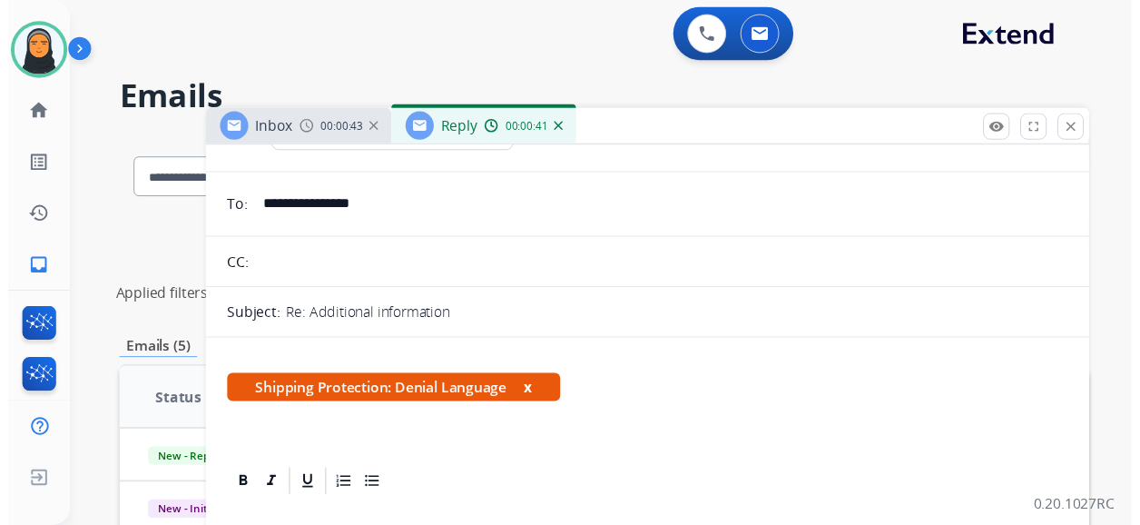
scroll to position [0, 0]
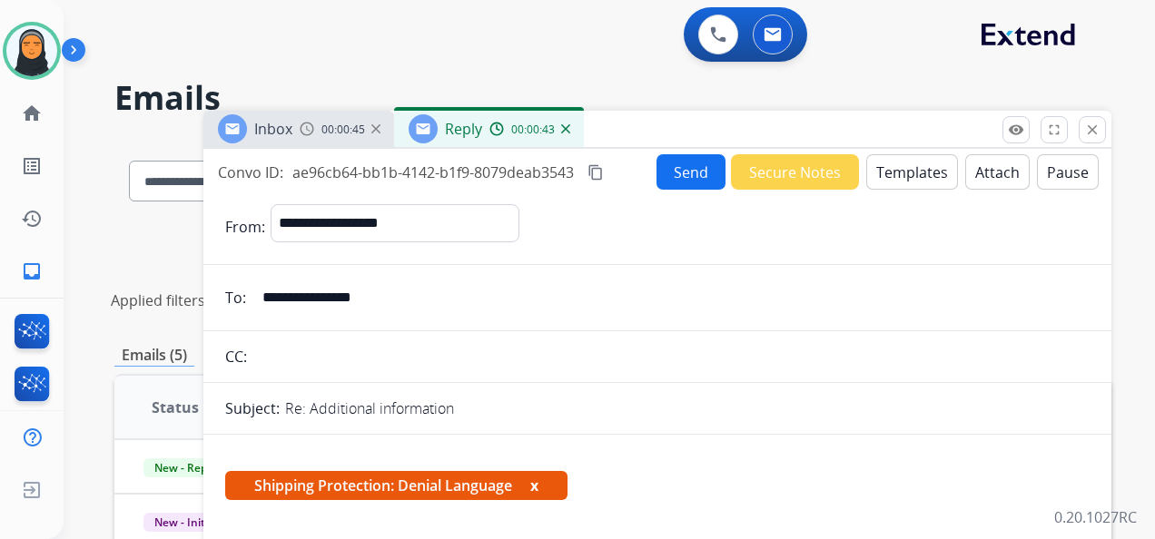
click at [683, 173] on button "Send" at bounding box center [690, 171] width 69 height 35
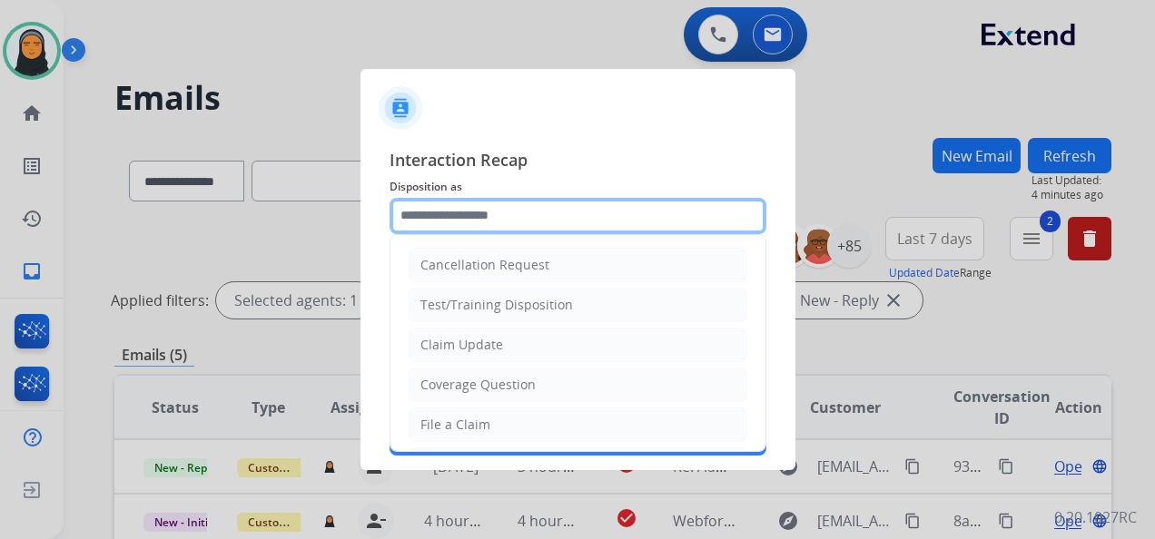
click at [541, 212] on input "text" at bounding box center [578, 216] width 377 height 36
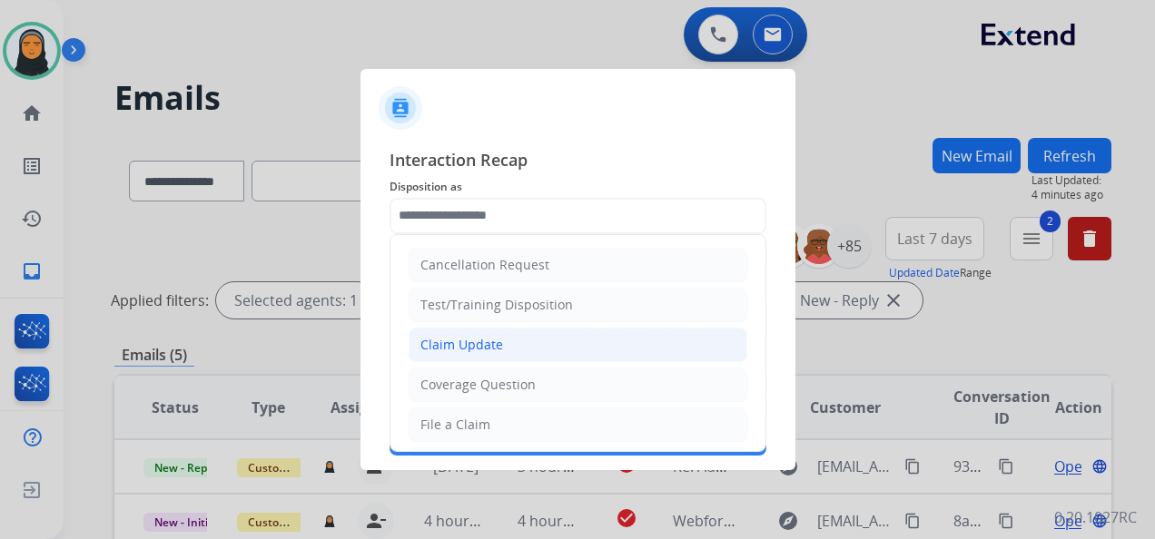
click at [417, 338] on li "Claim Update" at bounding box center [578, 345] width 339 height 35
type input "**********"
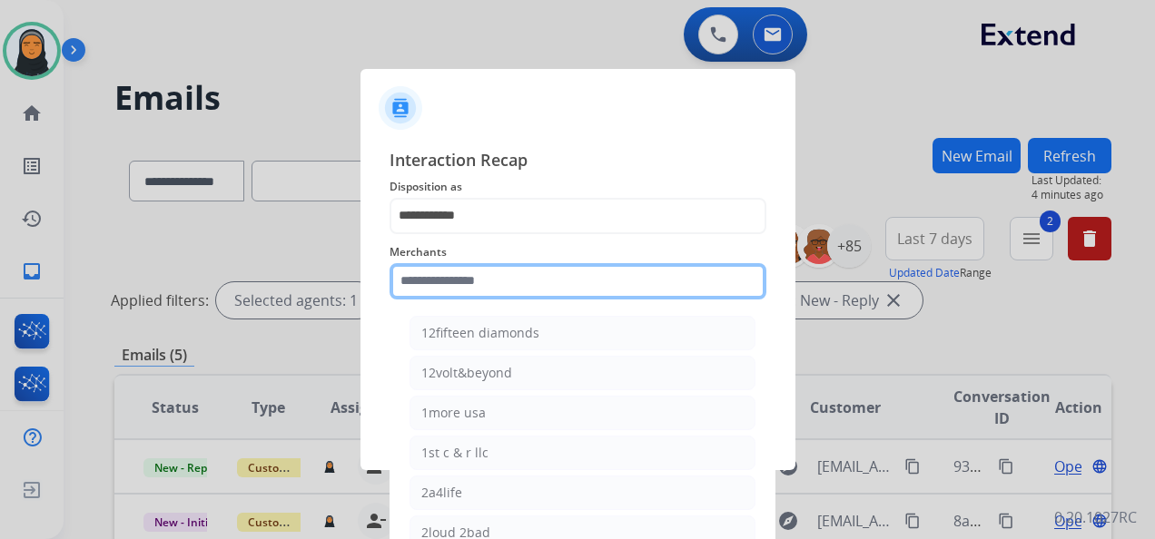
click at [557, 281] on input "text" at bounding box center [578, 281] width 377 height 36
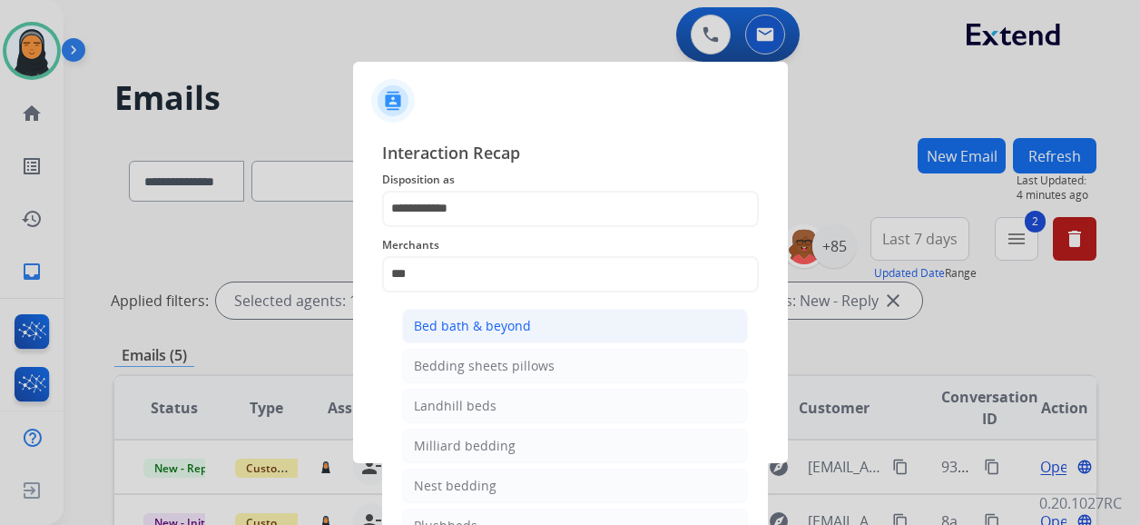
click at [562, 324] on li "Bed bath & beyond" at bounding box center [575, 326] width 346 height 35
type input "**********"
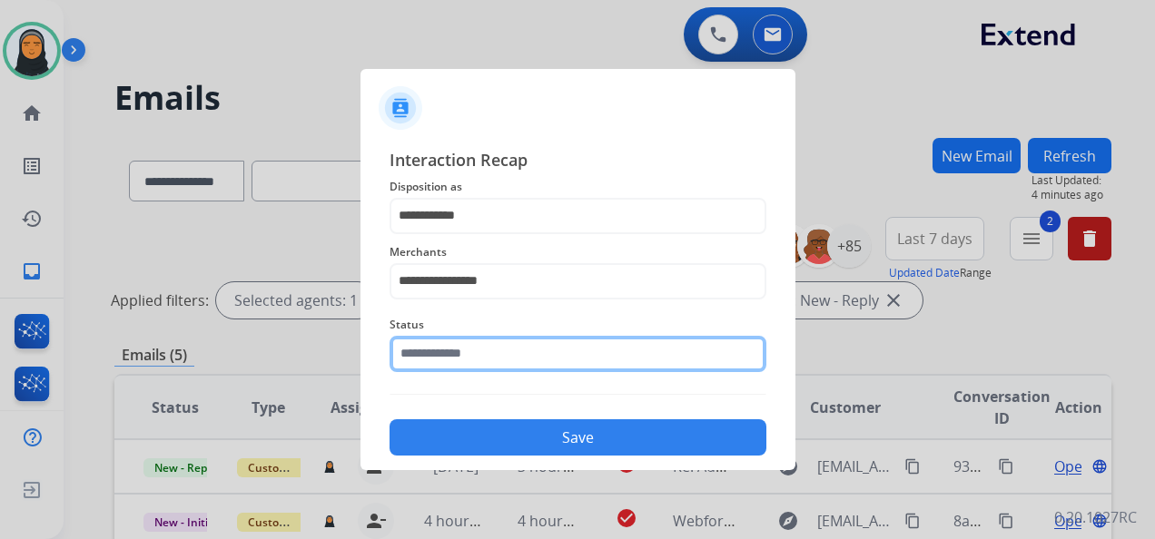
click at [554, 350] on input "text" at bounding box center [578, 354] width 377 height 36
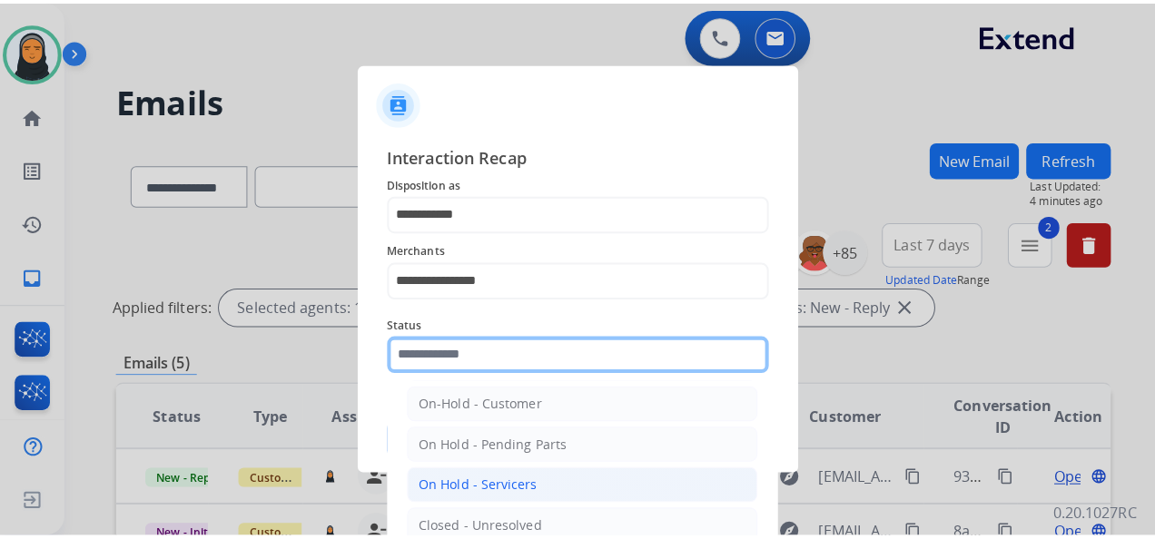
scroll to position [104, 0]
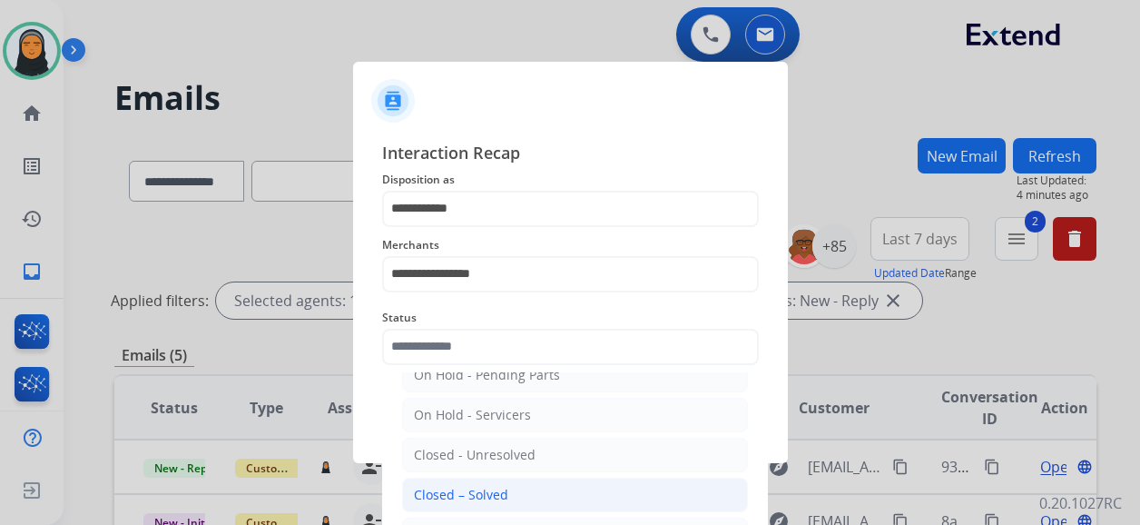
click at [565, 492] on li "Closed – Solved" at bounding box center [575, 495] width 346 height 35
type input "**********"
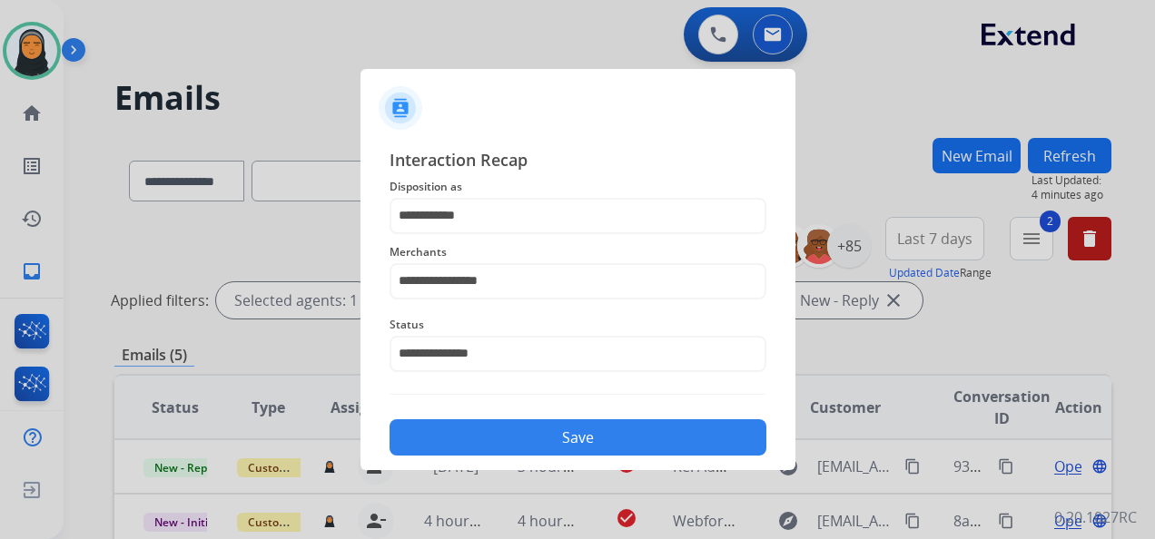
click at [626, 432] on button "Save" at bounding box center [578, 437] width 377 height 36
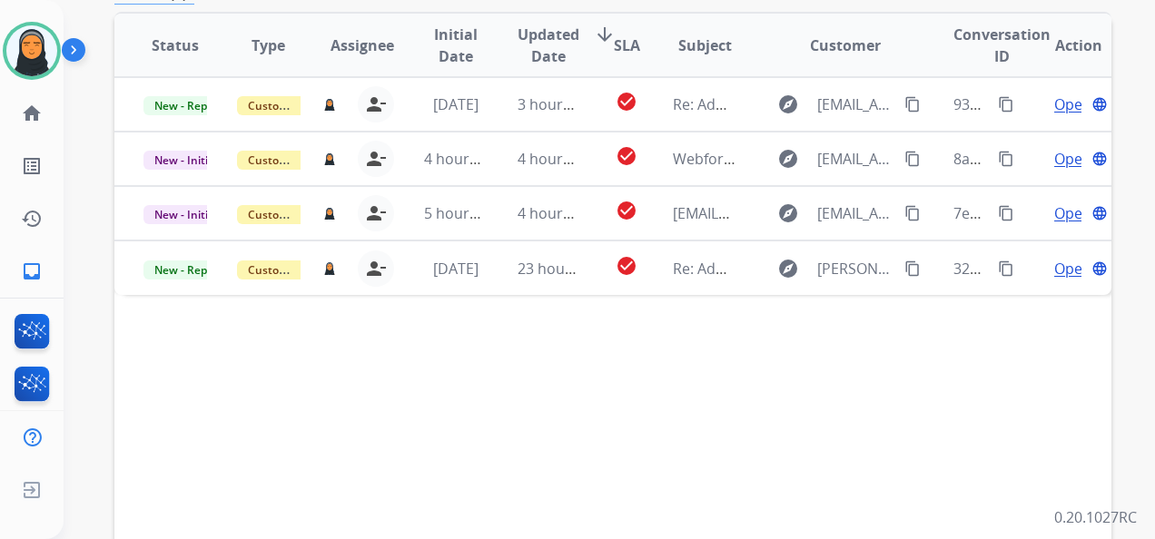
scroll to position [454, 0]
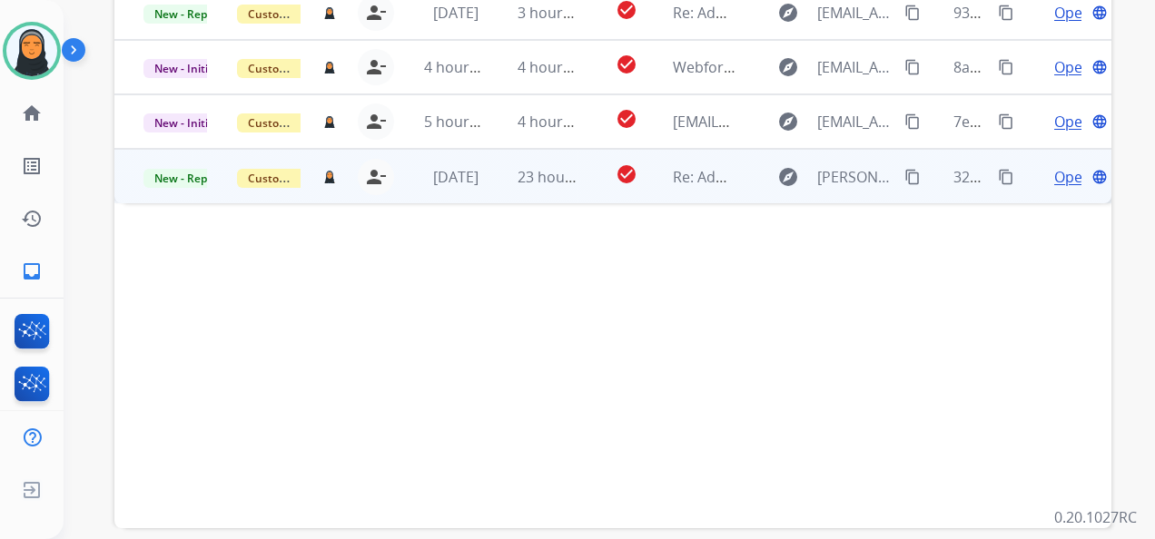
click at [596, 188] on td "check_circle" at bounding box center [613, 176] width 63 height 54
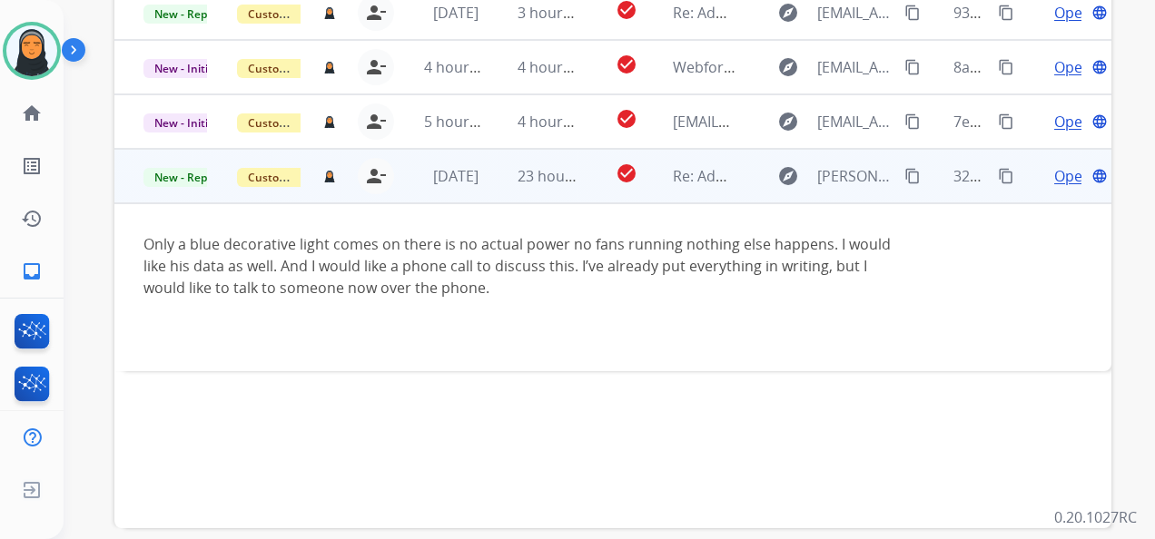
click at [904, 175] on mat-icon "content_copy" at bounding box center [912, 176] width 16 height 16
drag, startPoint x: 992, startPoint y: 174, endPoint x: 1002, endPoint y: 176, distance: 11.0
click at [998, 174] on mat-icon "content_copy" at bounding box center [1006, 176] width 16 height 16
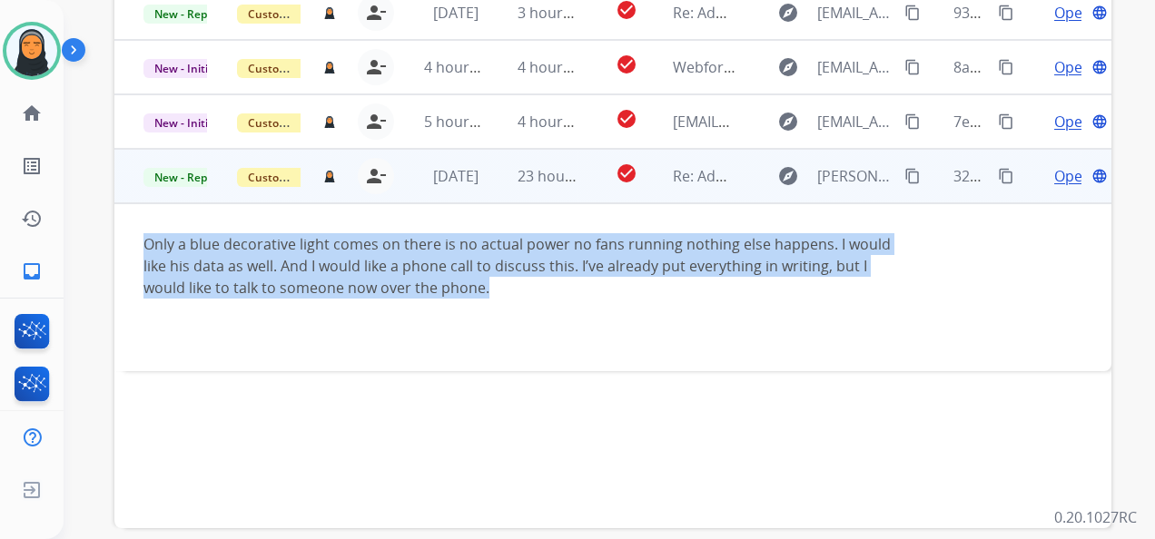
drag, startPoint x: 143, startPoint y: 245, endPoint x: 508, endPoint y: 294, distance: 367.4
click at [508, 294] on div "Only a blue decorative light comes on there is no actual power no fans running …" at bounding box center [519, 265] width 752 height 65
copy div "Only a blue decorative light comes on there is no actual power no fans running …"
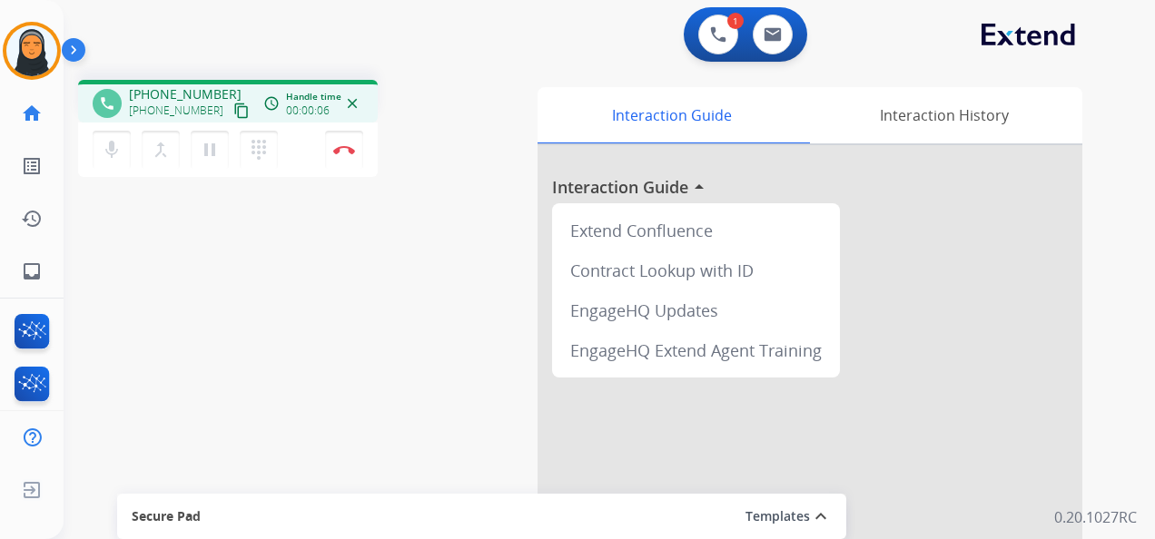
drag, startPoint x: 220, startPoint y: 105, endPoint x: 686, endPoint y: 8, distance: 476.7
click at [233, 105] on mat-icon "content_copy" at bounding box center [241, 111] width 16 height 16
click at [761, 39] on button at bounding box center [773, 35] width 40 height 40
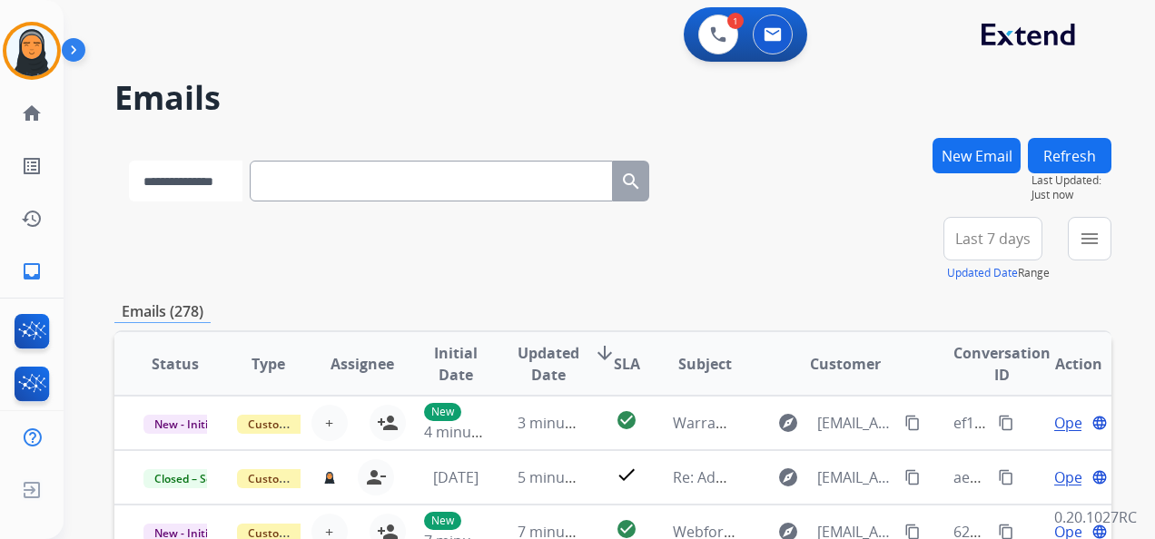
click at [242, 185] on select "**********" at bounding box center [185, 181] width 113 height 41
select select "**********"
click at [129, 161] on select "**********" at bounding box center [185, 181] width 113 height 41
click at [304, 182] on input "text" at bounding box center [433, 181] width 363 height 41
paste input "**********"
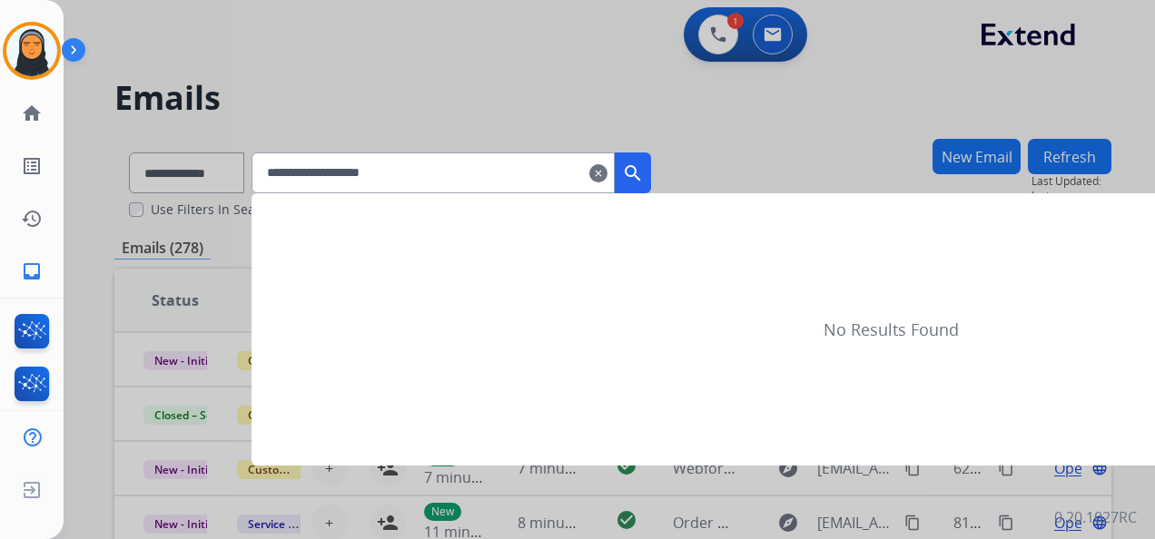
type input "**********"
click at [644, 171] on mat-icon "search" at bounding box center [633, 174] width 22 height 22
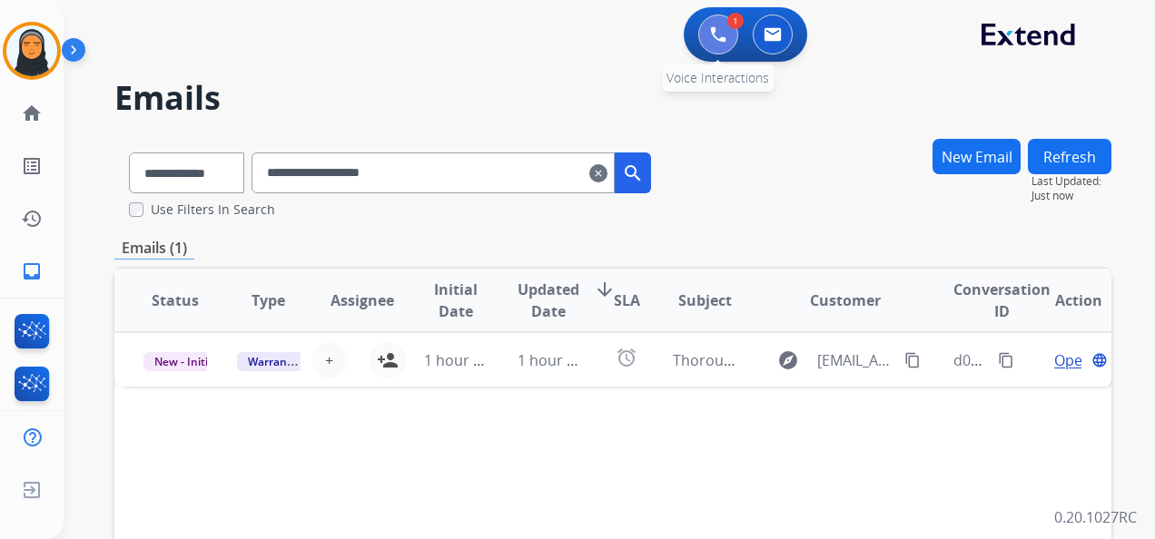
click at [726, 31] on button at bounding box center [718, 35] width 40 height 40
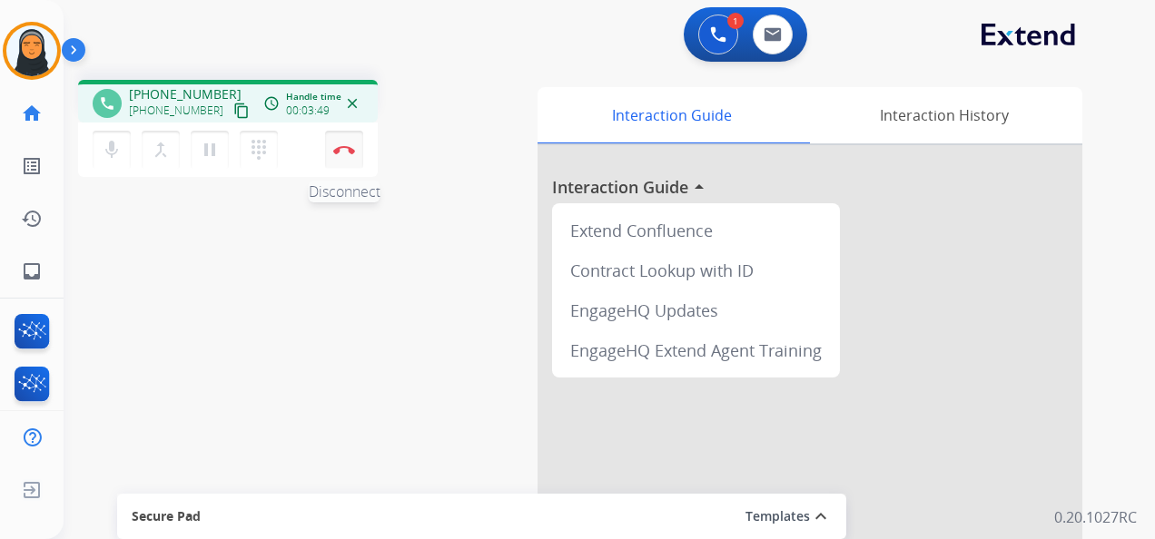
click at [343, 153] on img at bounding box center [344, 149] width 22 height 9
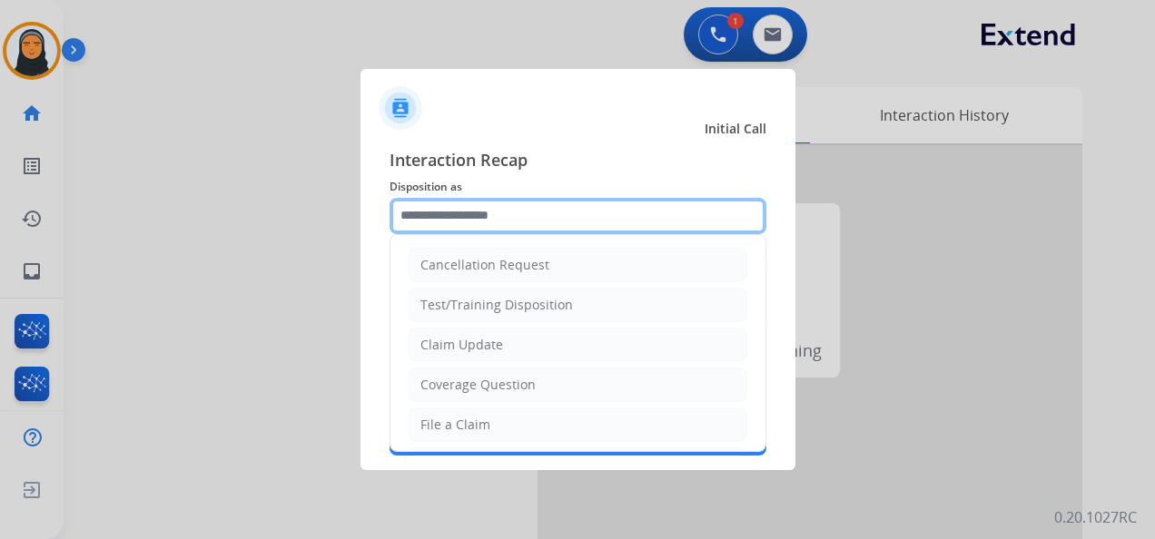
click at [486, 209] on input "text" at bounding box center [578, 216] width 377 height 36
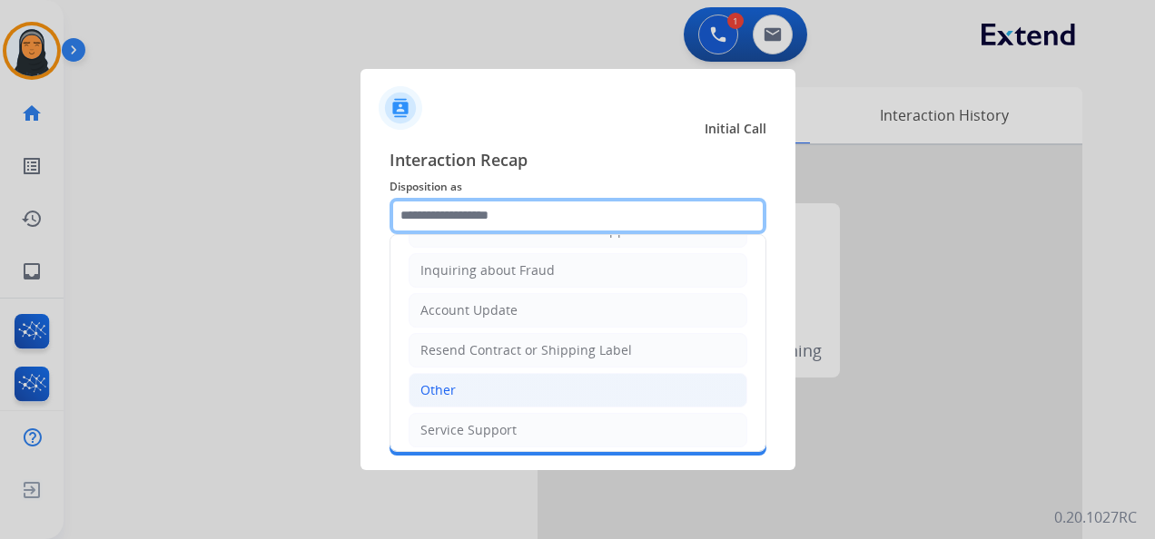
scroll to position [275, 0]
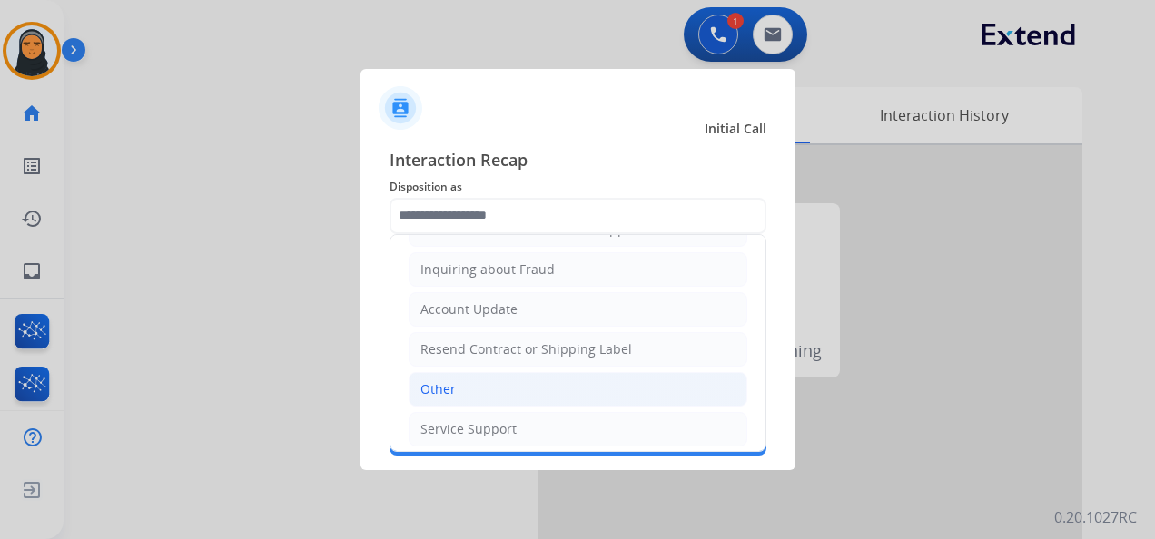
click at [557, 380] on li "Other" at bounding box center [578, 389] width 339 height 35
type input "*****"
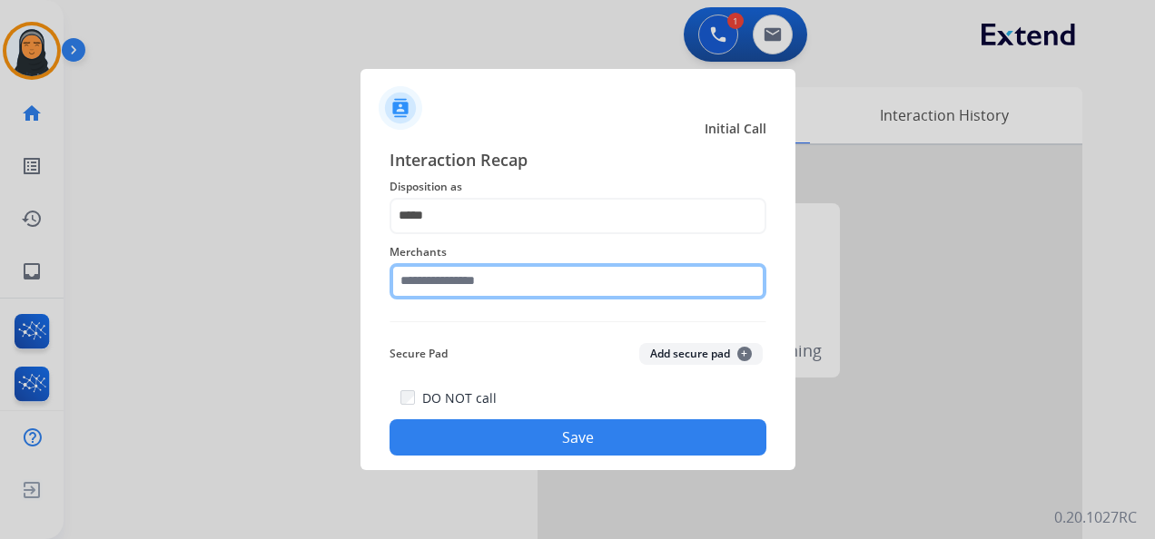
click at [592, 274] on input "text" at bounding box center [578, 281] width 377 height 36
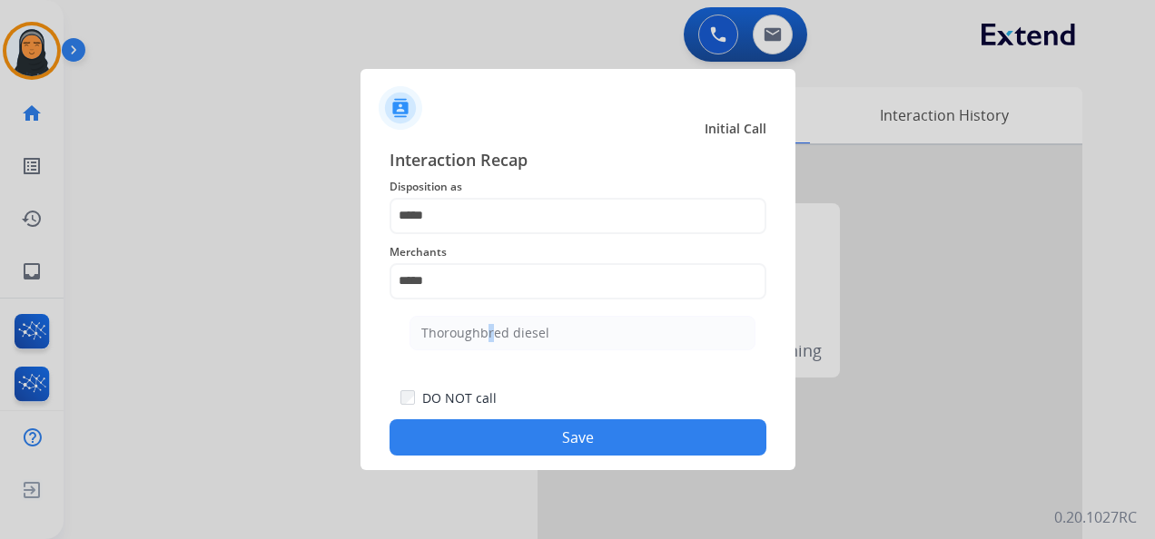
click at [481, 325] on div "Thoroughbred diesel" at bounding box center [485, 333] width 128 height 18
type input "**********"
click at [566, 438] on button "Save" at bounding box center [578, 437] width 377 height 36
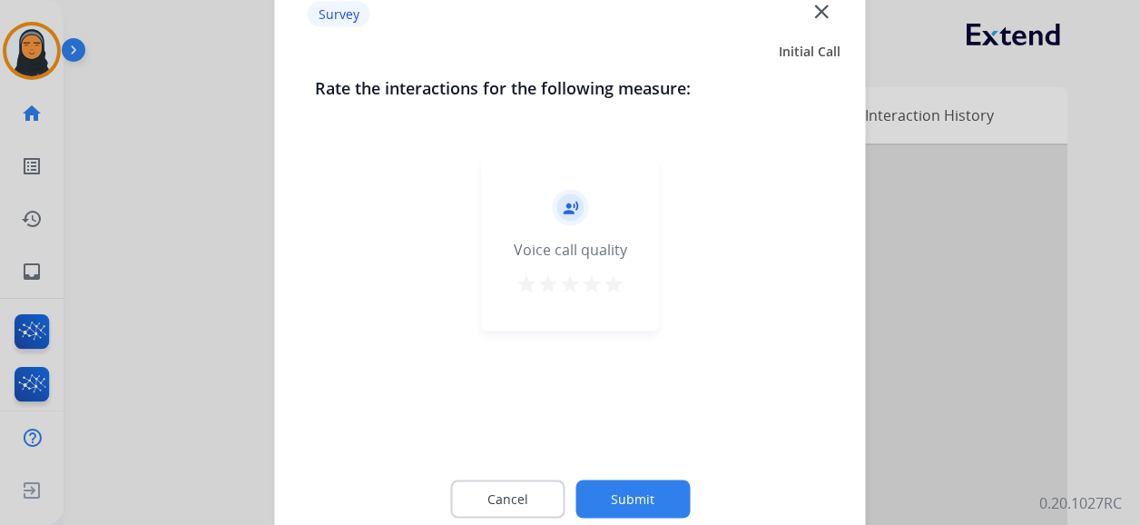
click at [821, 6] on mat-icon "close" at bounding box center [822, 11] width 24 height 24
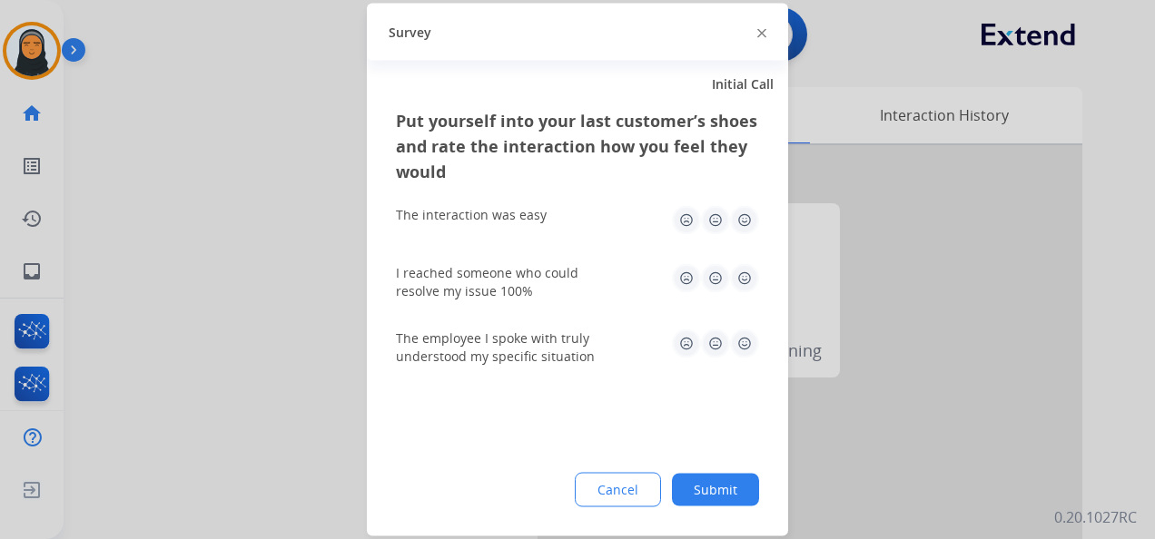
click at [761, 25] on div at bounding box center [761, 32] width 9 height 22
click at [759, 33] on img at bounding box center [761, 32] width 9 height 9
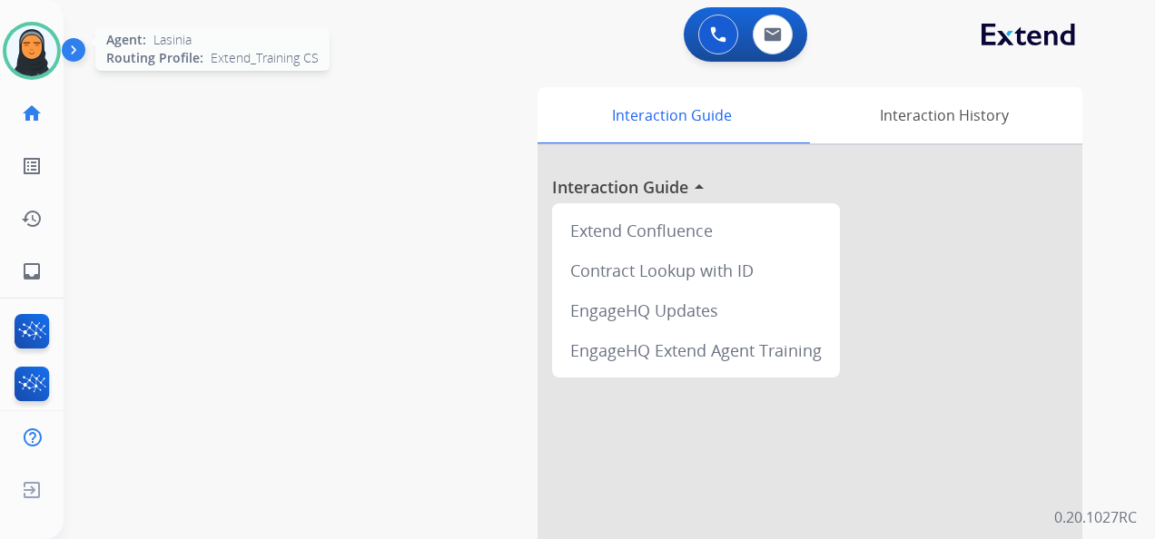
click at [36, 54] on img at bounding box center [31, 50] width 51 height 51
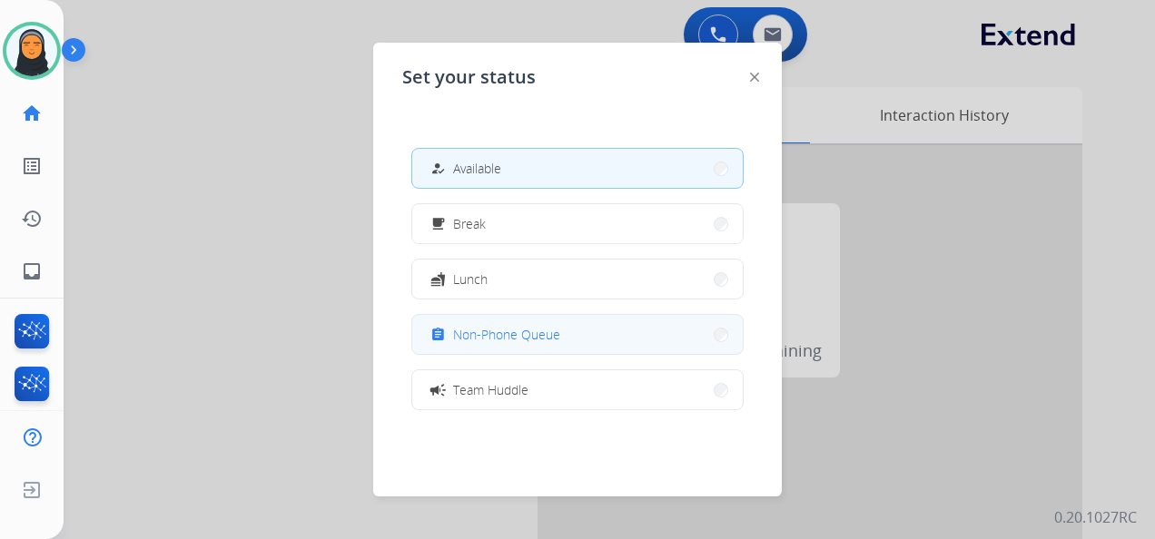
click at [586, 323] on button "assignment Non-Phone Queue" at bounding box center [577, 334] width 331 height 39
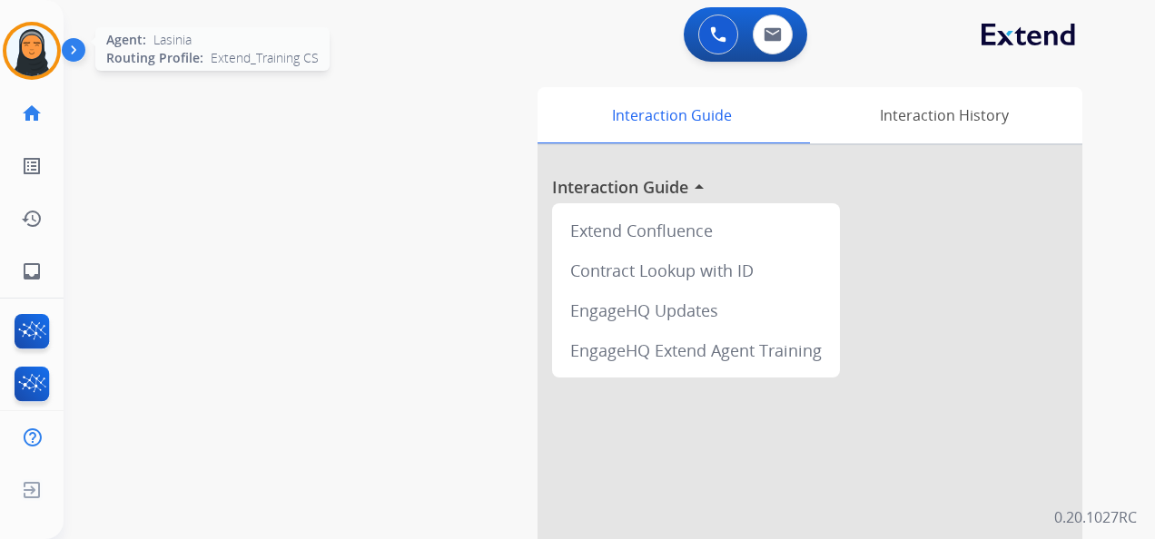
click at [40, 48] on img at bounding box center [31, 50] width 51 height 51
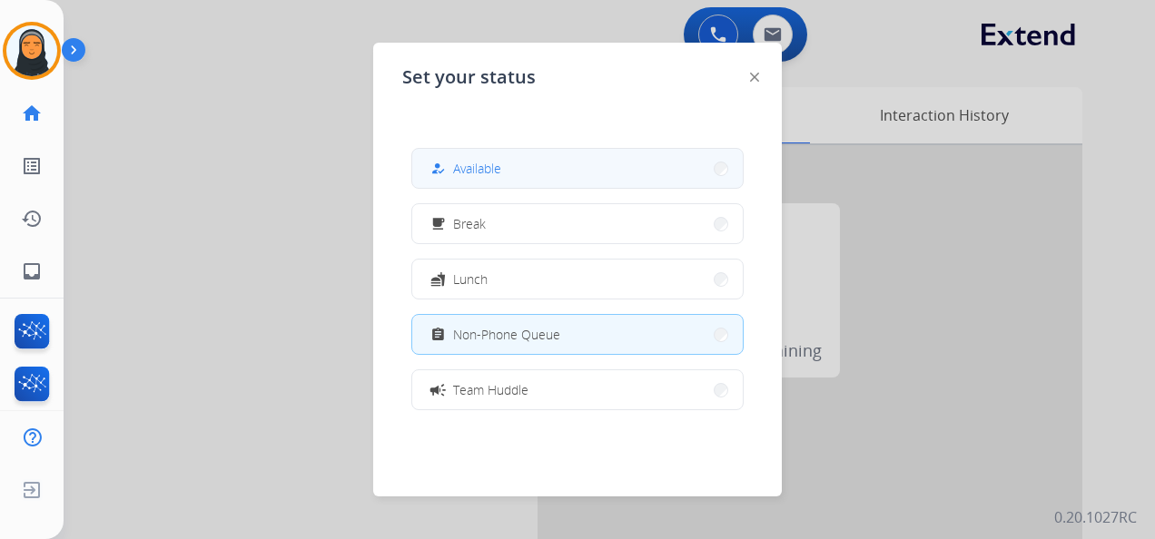
click at [490, 167] on span "Available" at bounding box center [477, 168] width 48 height 19
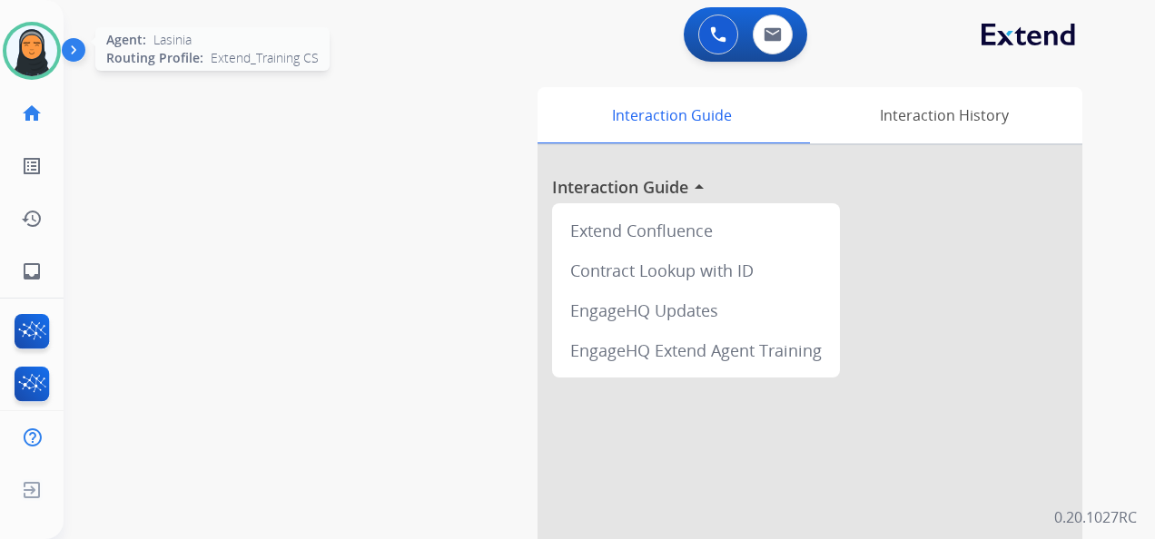
click at [45, 48] on img at bounding box center [31, 50] width 51 height 51
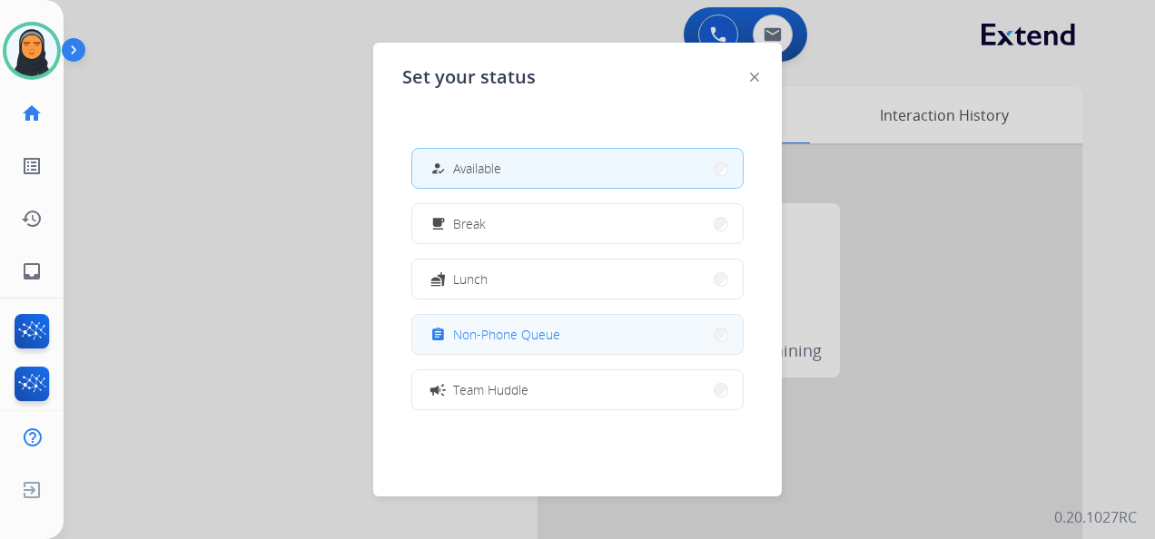
click at [561, 330] on button "assignment Non-Phone Queue" at bounding box center [577, 334] width 331 height 39
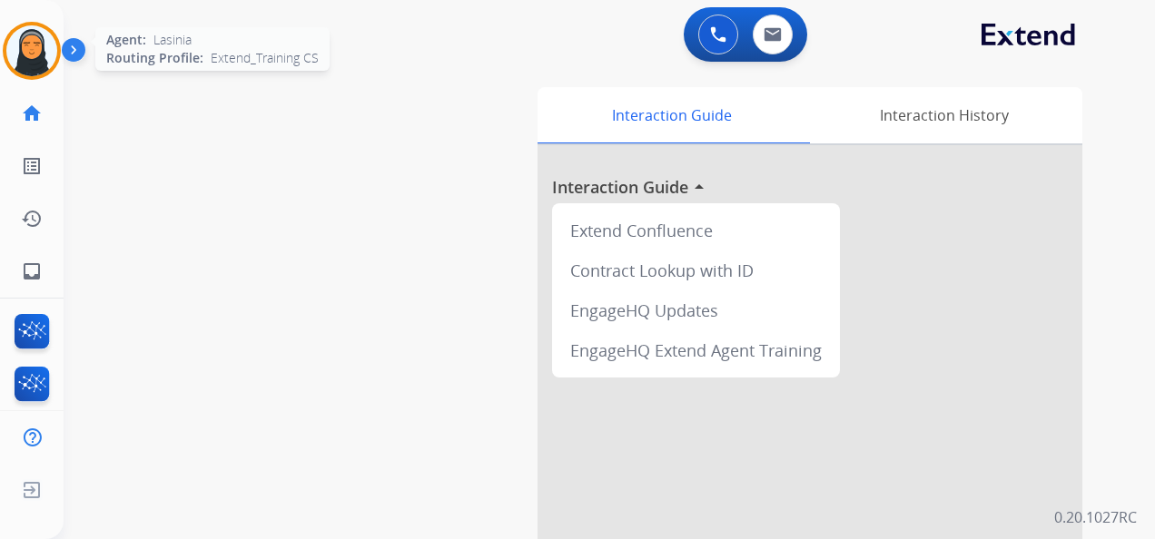
click at [25, 40] on img at bounding box center [31, 50] width 51 height 51
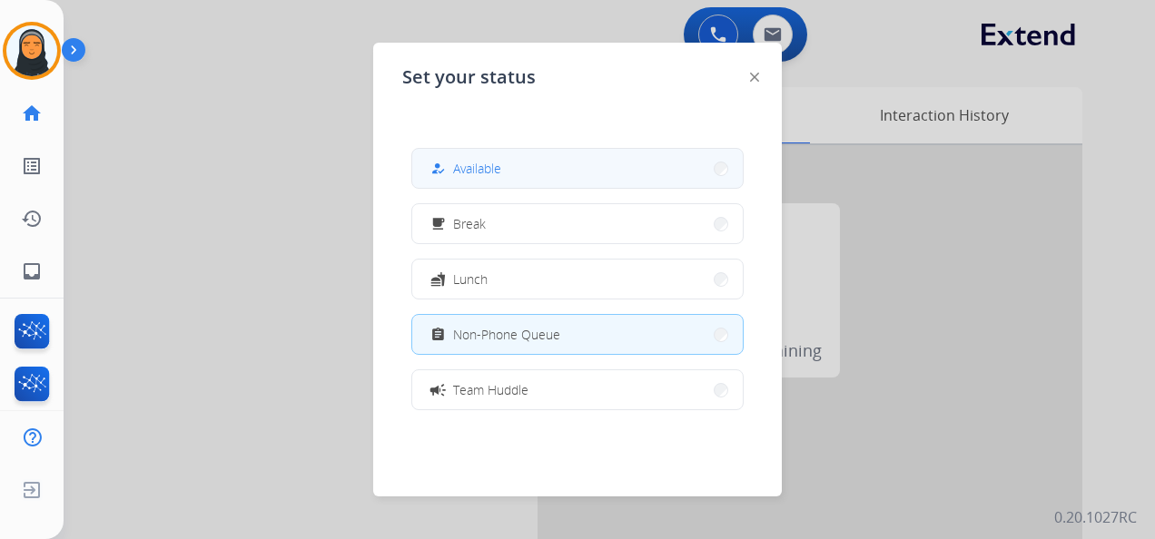
click at [536, 164] on button "how_to_reg Available" at bounding box center [577, 168] width 331 height 39
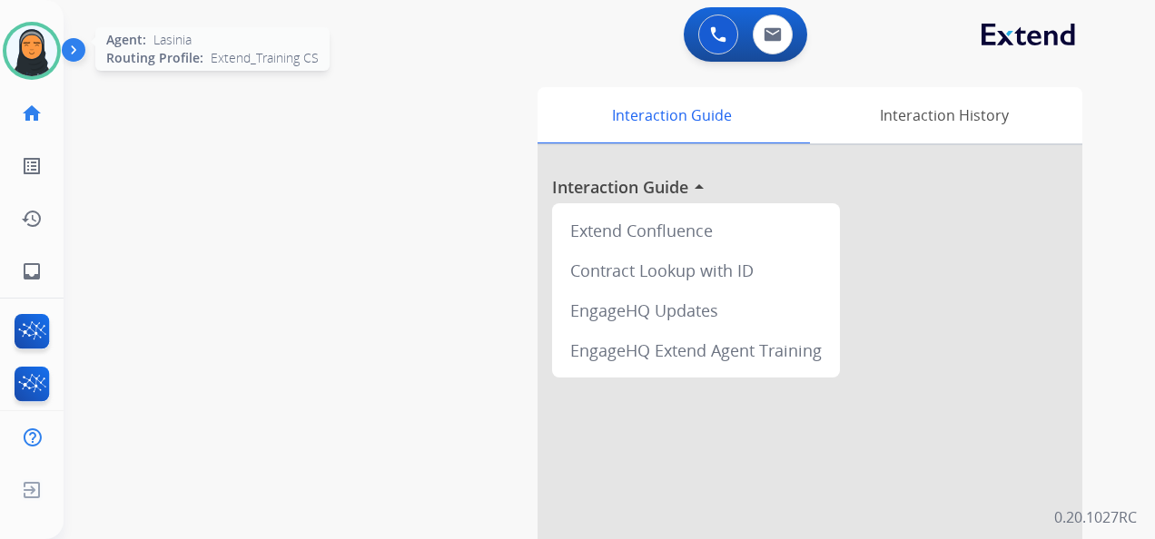
click at [33, 50] on img at bounding box center [31, 50] width 51 height 51
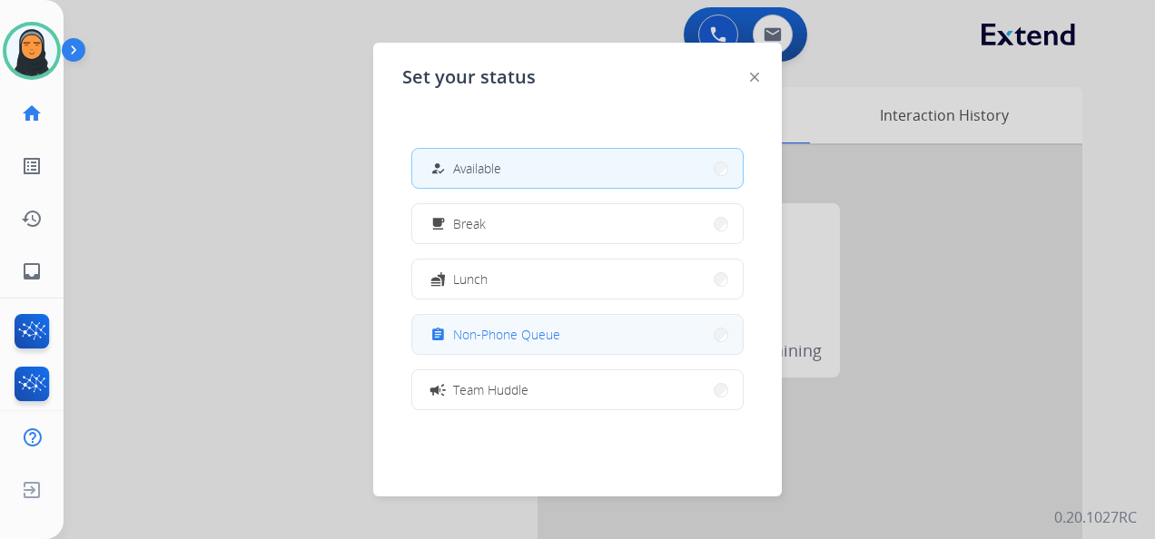
click at [538, 328] on span "Non-Phone Queue" at bounding box center [506, 334] width 107 height 19
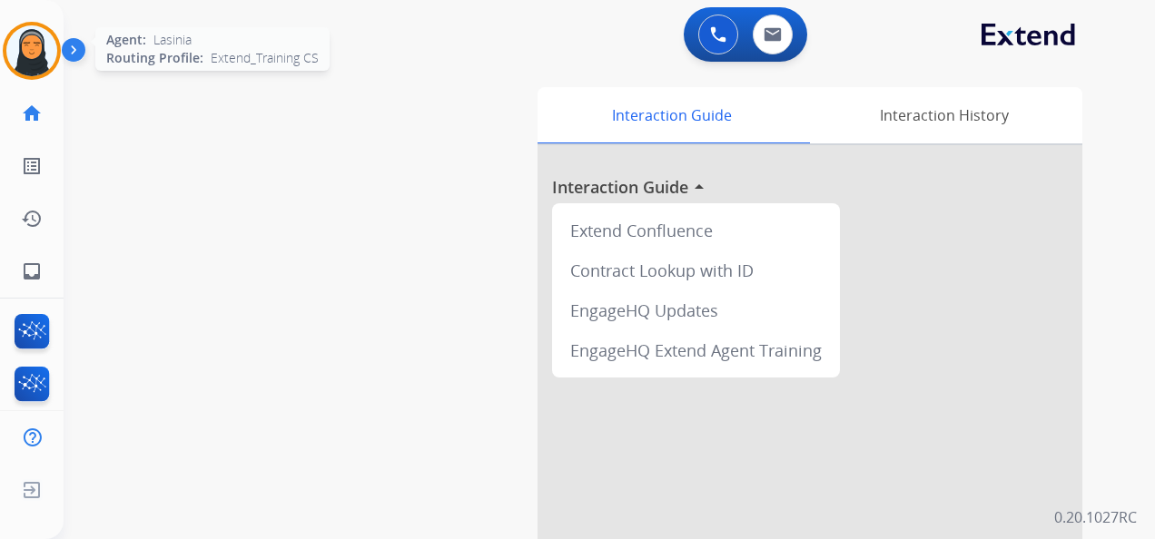
click at [42, 35] on img at bounding box center [31, 50] width 51 height 51
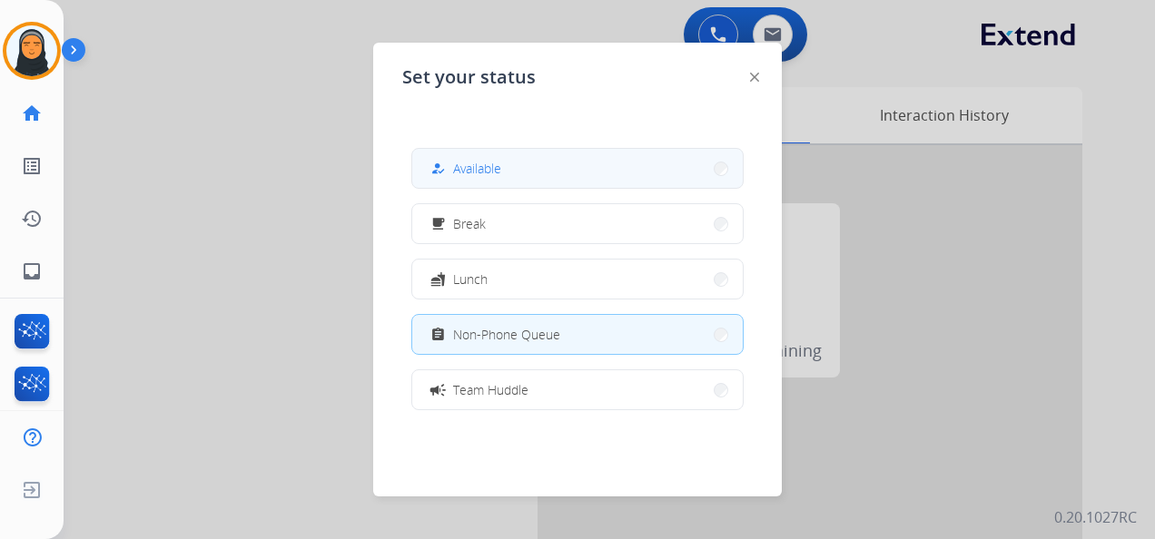
click at [548, 178] on button "how_to_reg Available" at bounding box center [577, 168] width 331 height 39
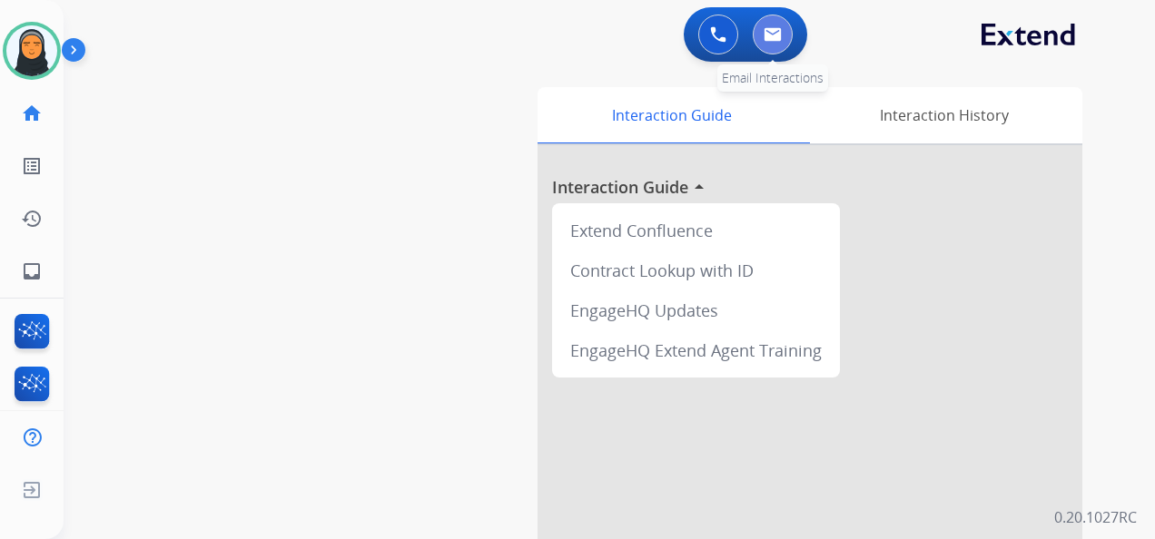
click at [788, 40] on button at bounding box center [773, 35] width 40 height 40
select select "**********"
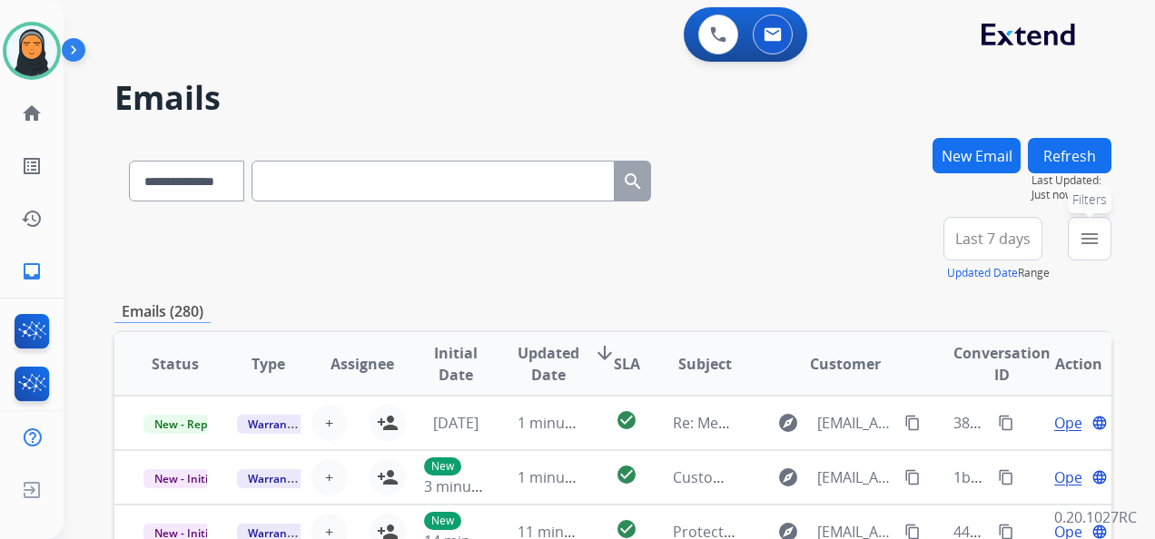
click at [1093, 240] on mat-icon "menu" at bounding box center [1090, 239] width 22 height 22
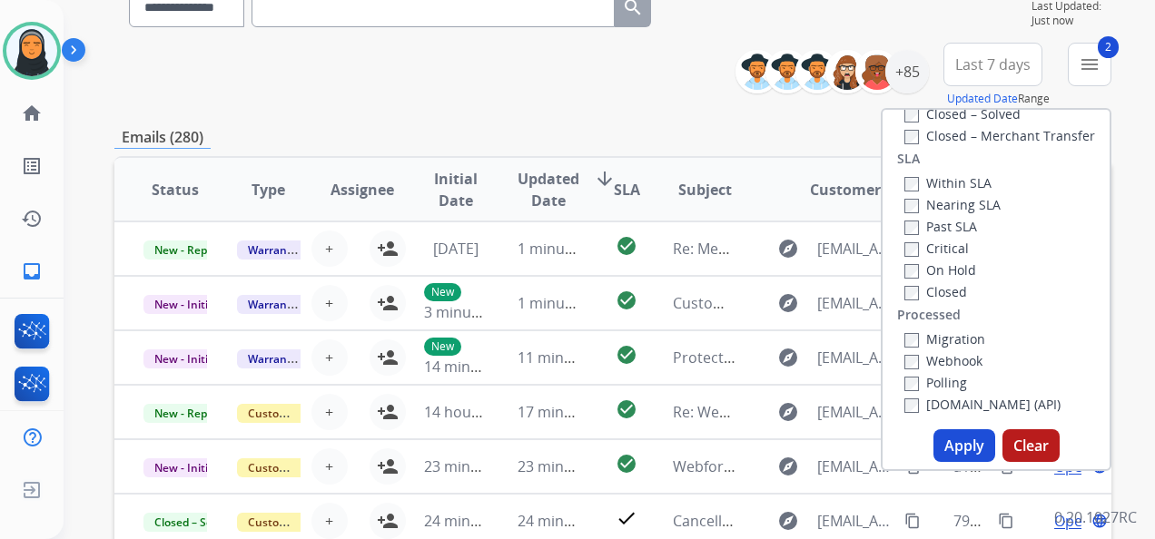
scroll to position [182, 0]
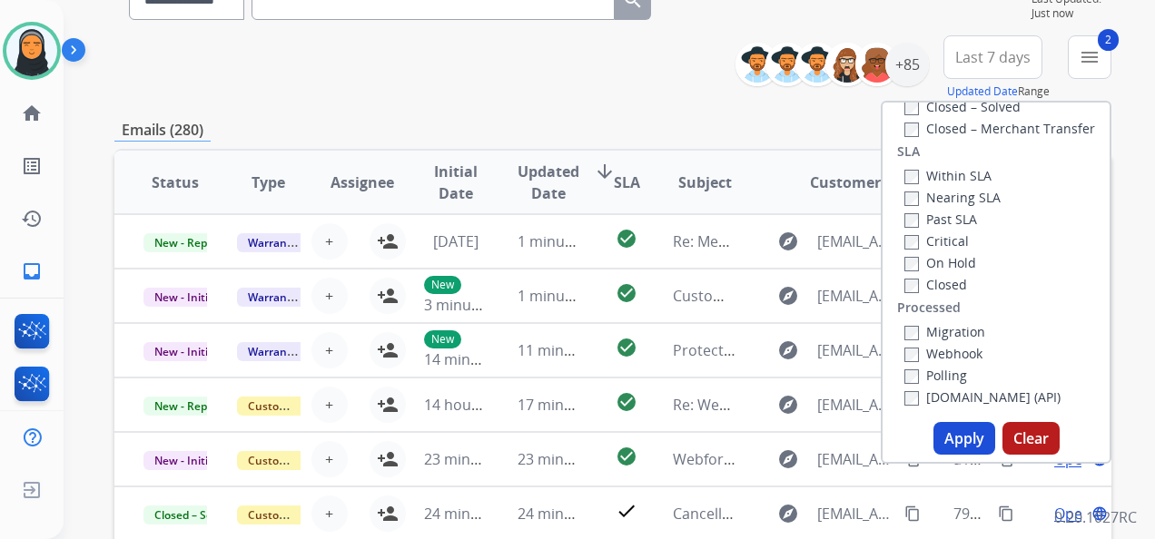
click at [962, 434] on button "Apply" at bounding box center [964, 438] width 62 height 33
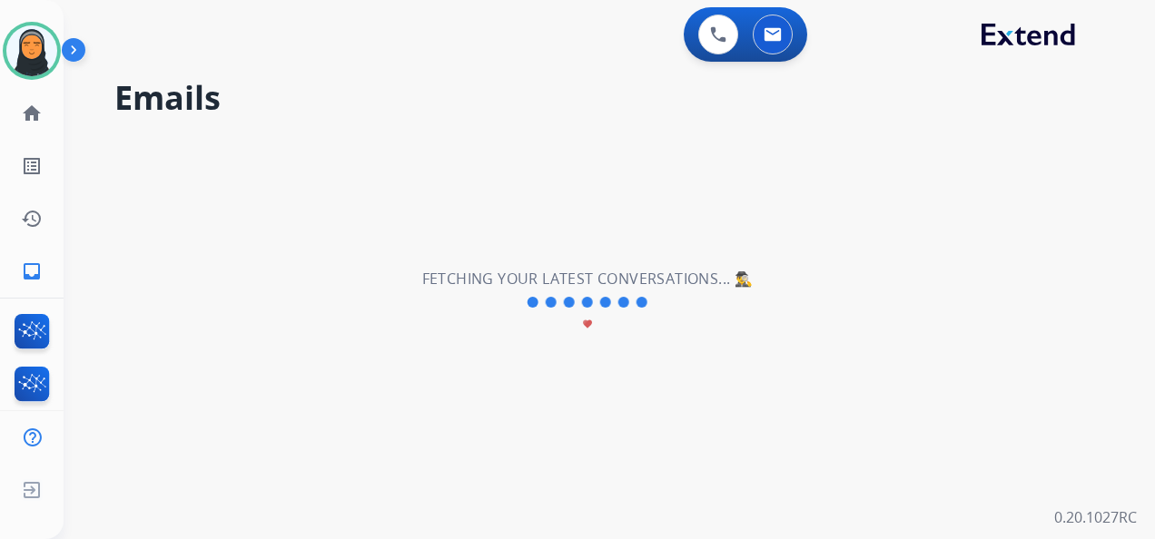
scroll to position [0, 0]
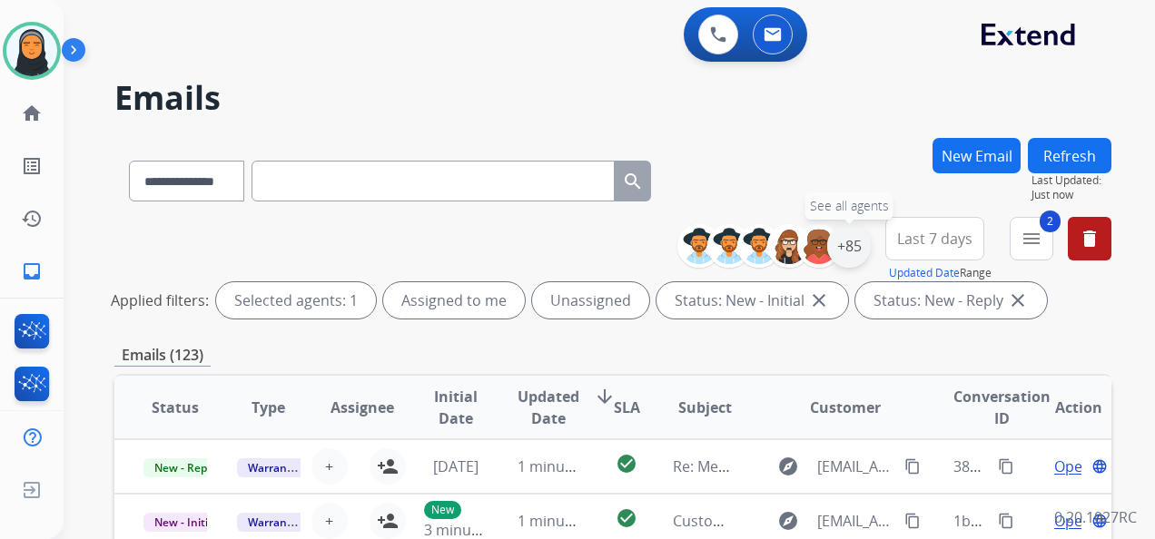
click at [859, 249] on div "+85" at bounding box center [849, 246] width 44 height 44
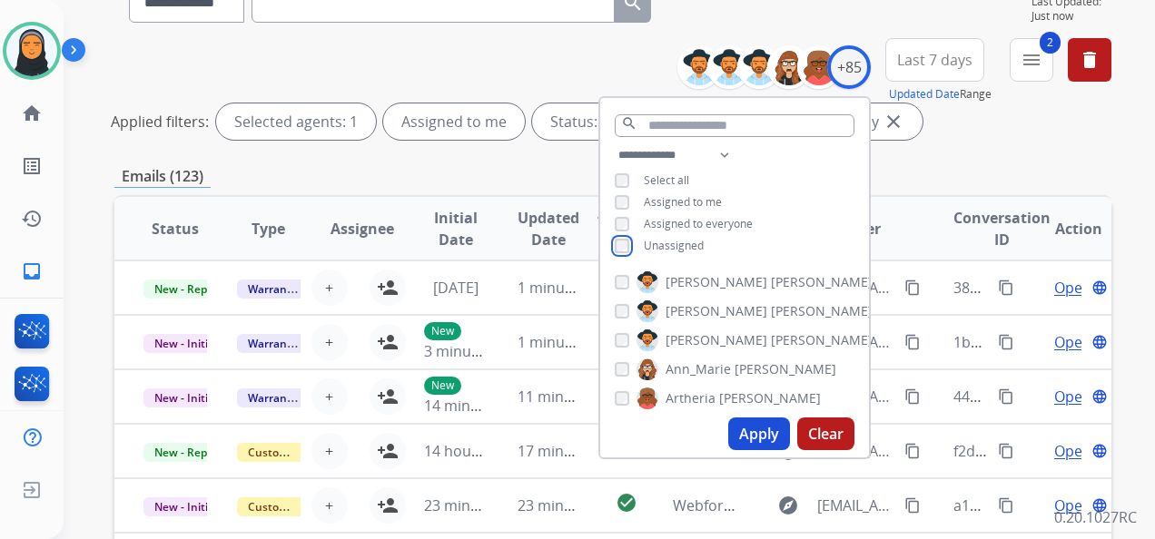
scroll to position [182, 0]
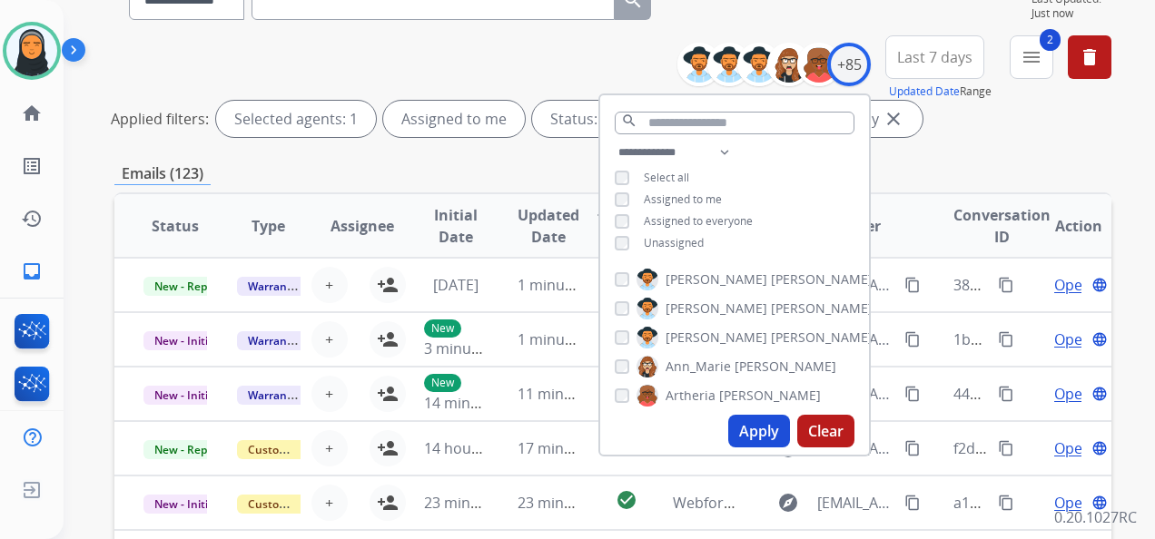
click at [755, 429] on button "Apply" at bounding box center [759, 431] width 62 height 33
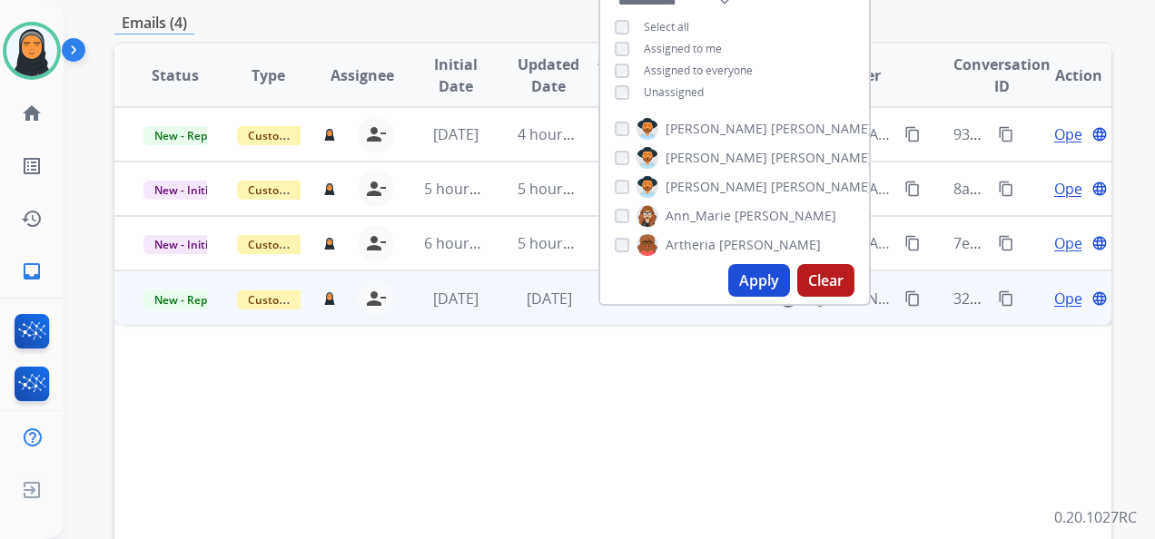
scroll to position [363, 0]
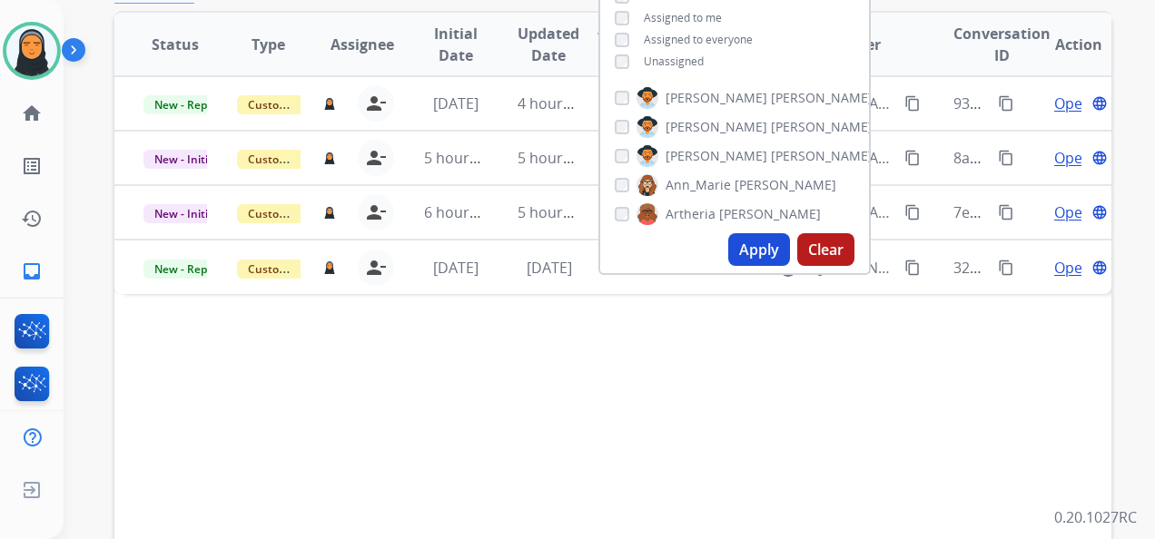
click at [579, 375] on div "Status Type Assignee Initial Date Updated Date arrow_downward SLA Subject Custo…" at bounding box center [612, 315] width 997 height 608
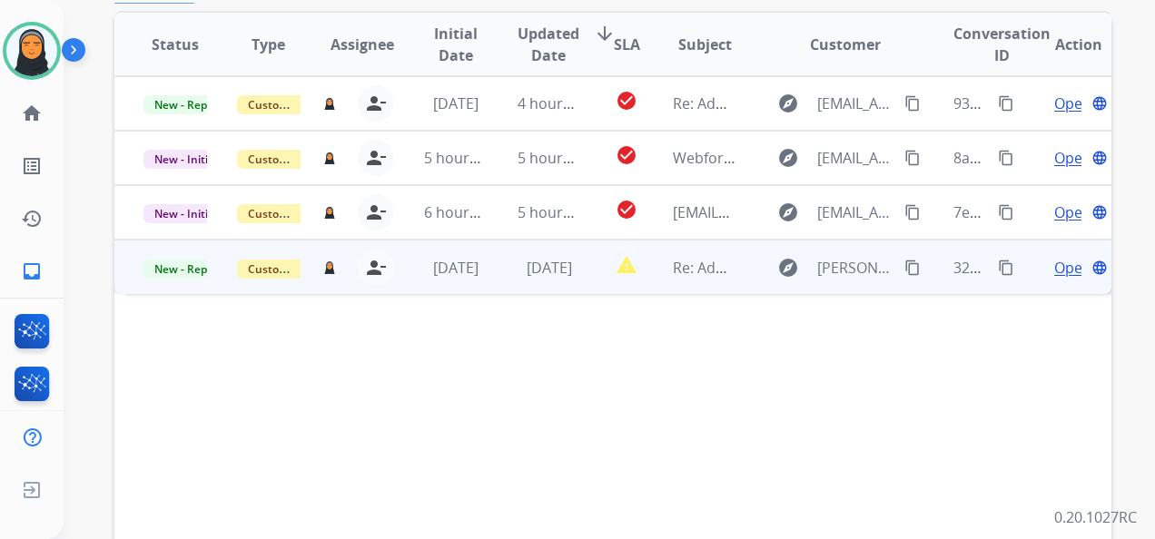
click at [1054, 271] on span "Open" at bounding box center [1072, 268] width 37 height 22
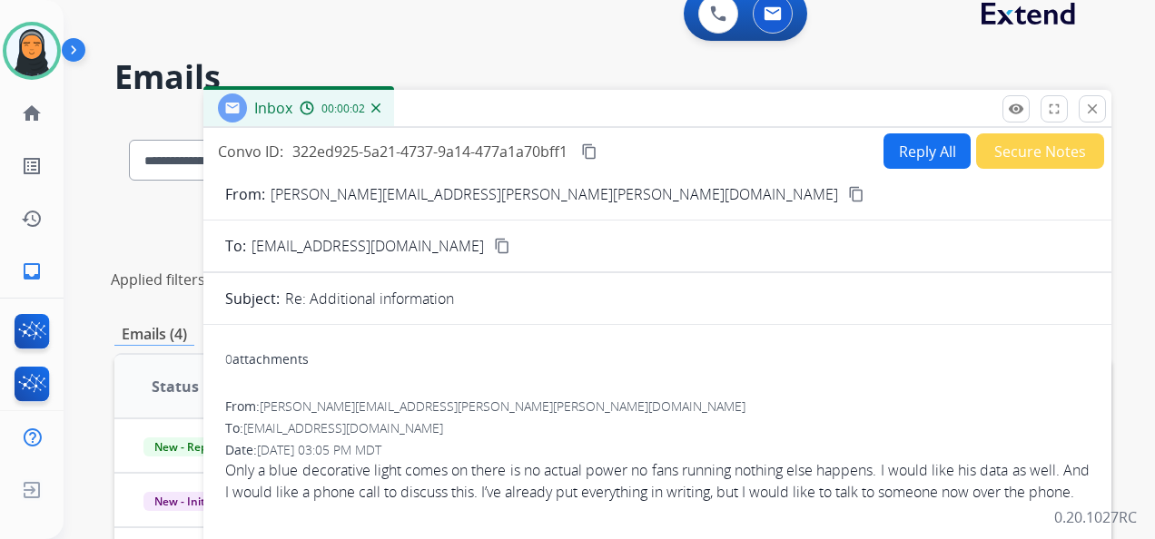
scroll to position [0, 0]
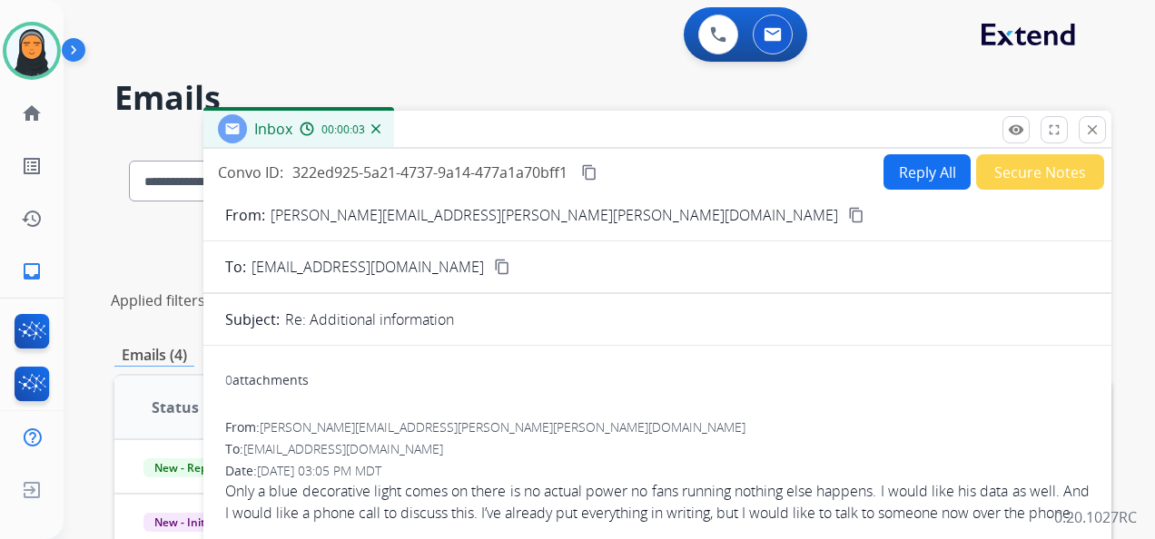
click at [1024, 174] on button "Secure Notes" at bounding box center [1040, 171] width 128 height 35
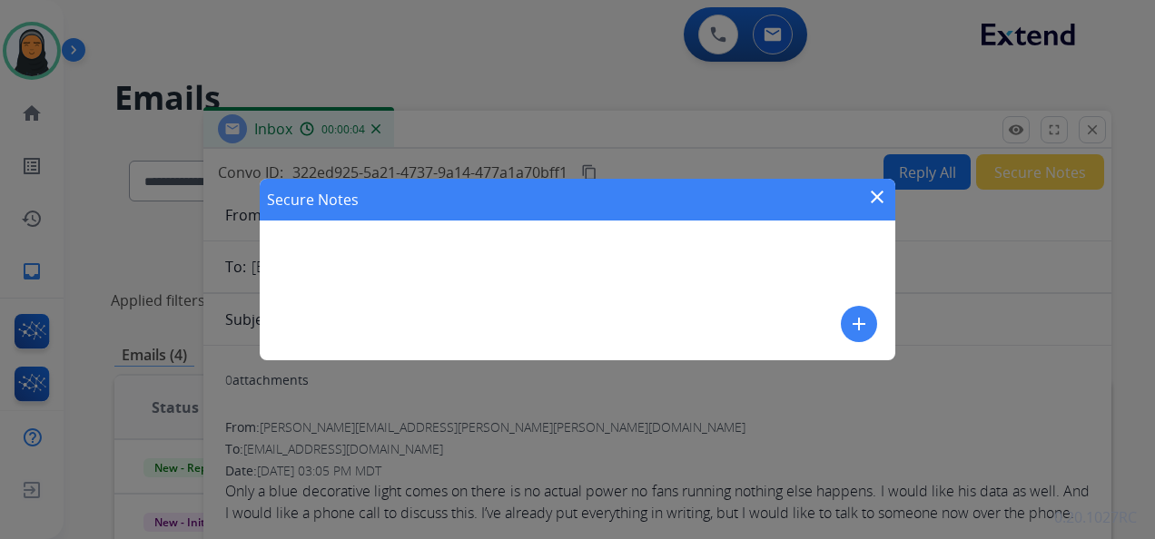
click at [863, 321] on mat-icon "add" at bounding box center [859, 324] width 22 height 22
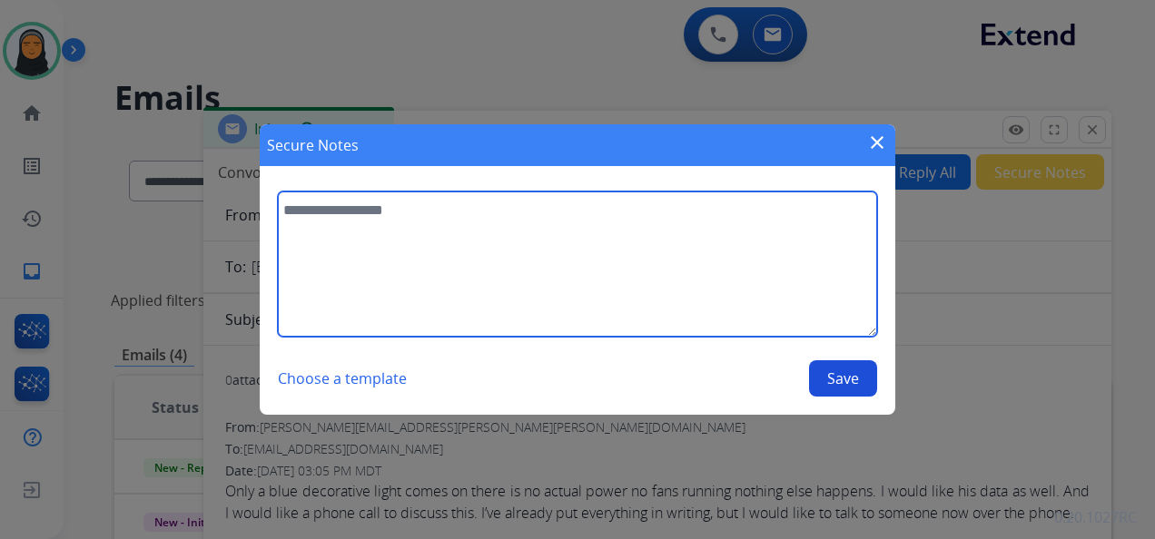
click at [718, 261] on textarea at bounding box center [577, 264] width 599 height 145
type textarea "**********"
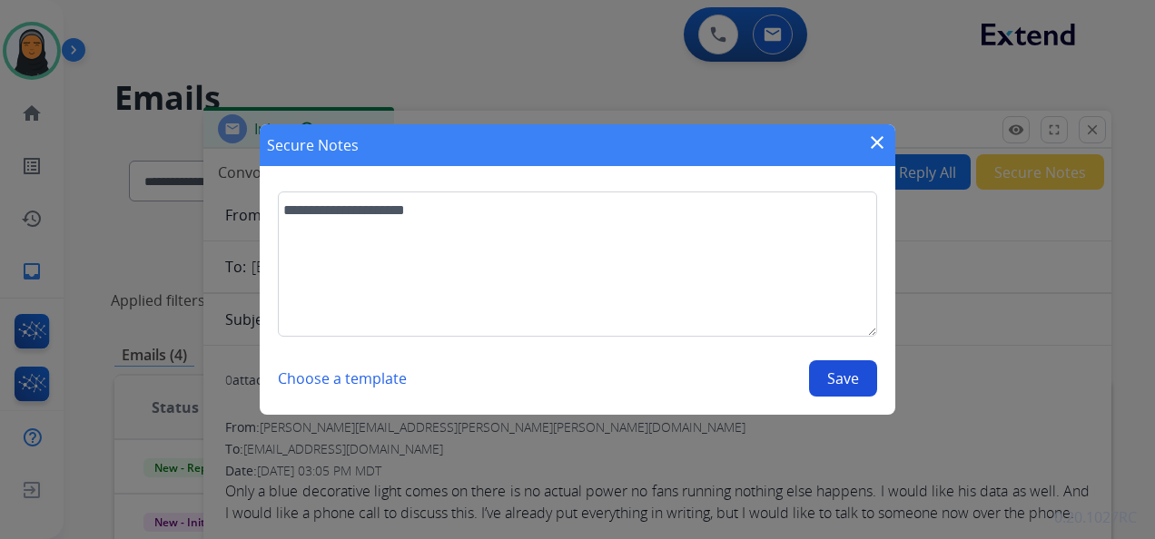
click at [830, 374] on button "Save" at bounding box center [843, 378] width 68 height 36
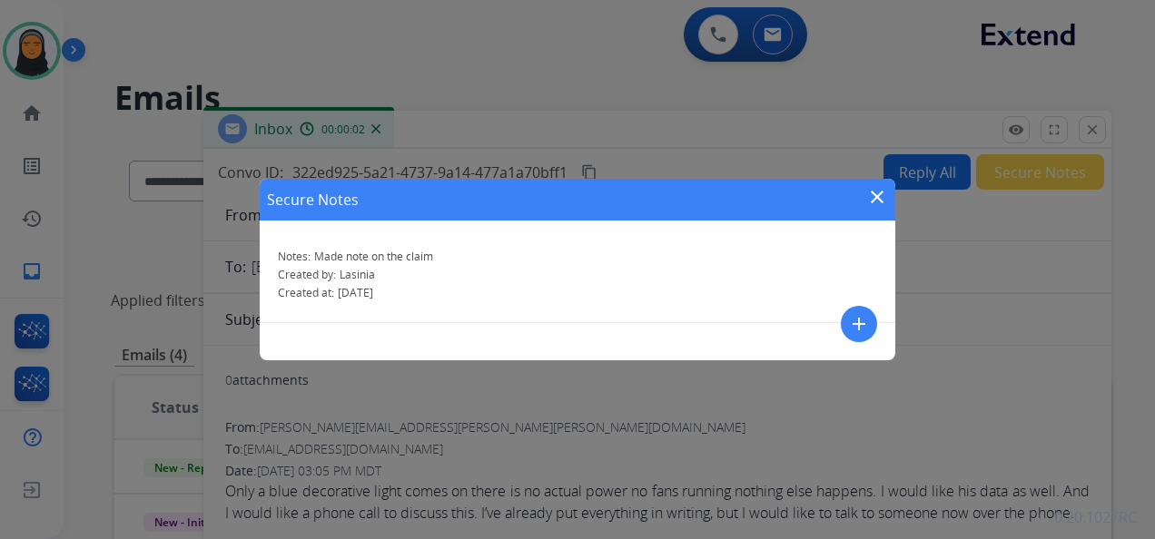
click at [874, 192] on mat-icon "close" at bounding box center [877, 197] width 22 height 22
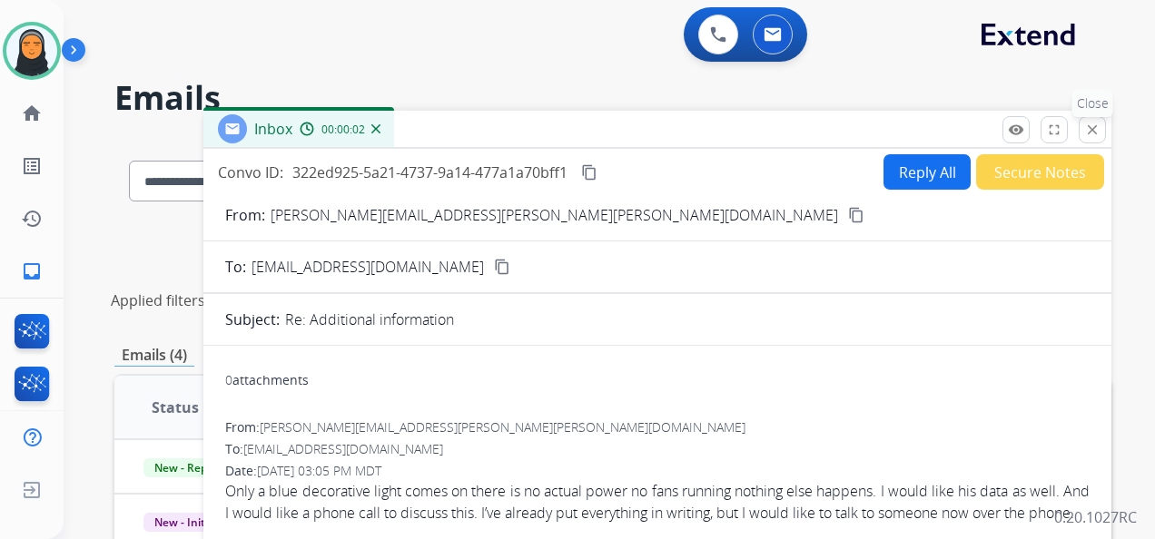
click at [1093, 134] on mat-icon "close" at bounding box center [1092, 130] width 16 height 16
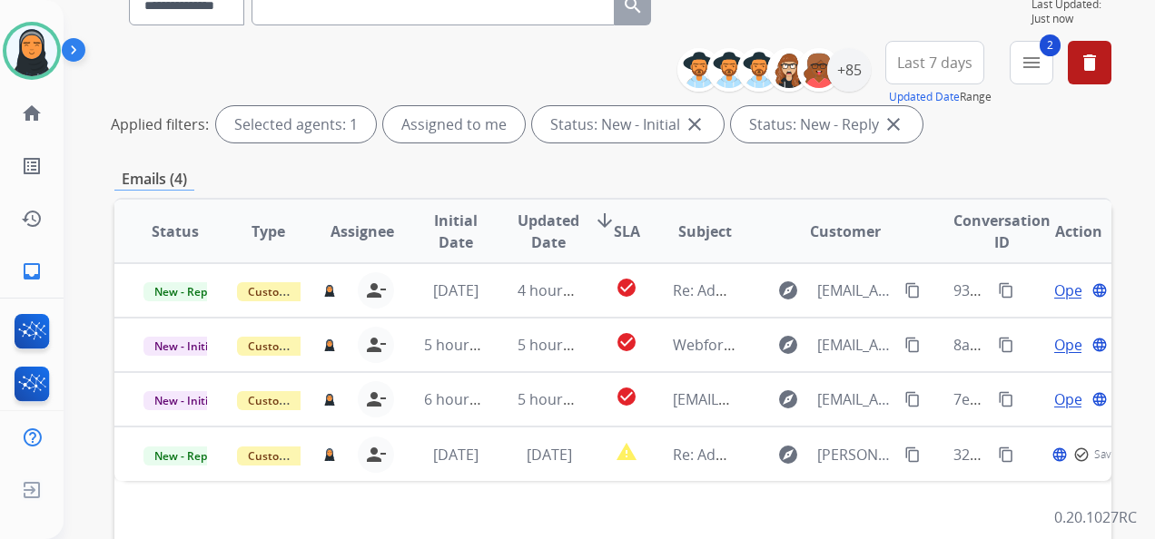
scroll to position [272, 0]
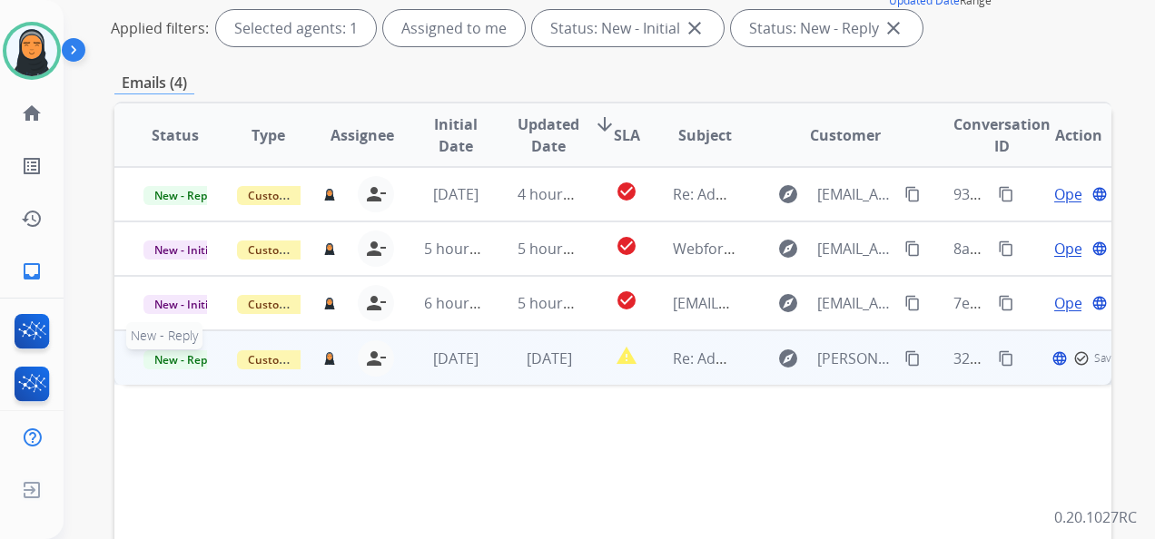
click at [187, 356] on span "New - Reply" at bounding box center [184, 359] width 83 height 19
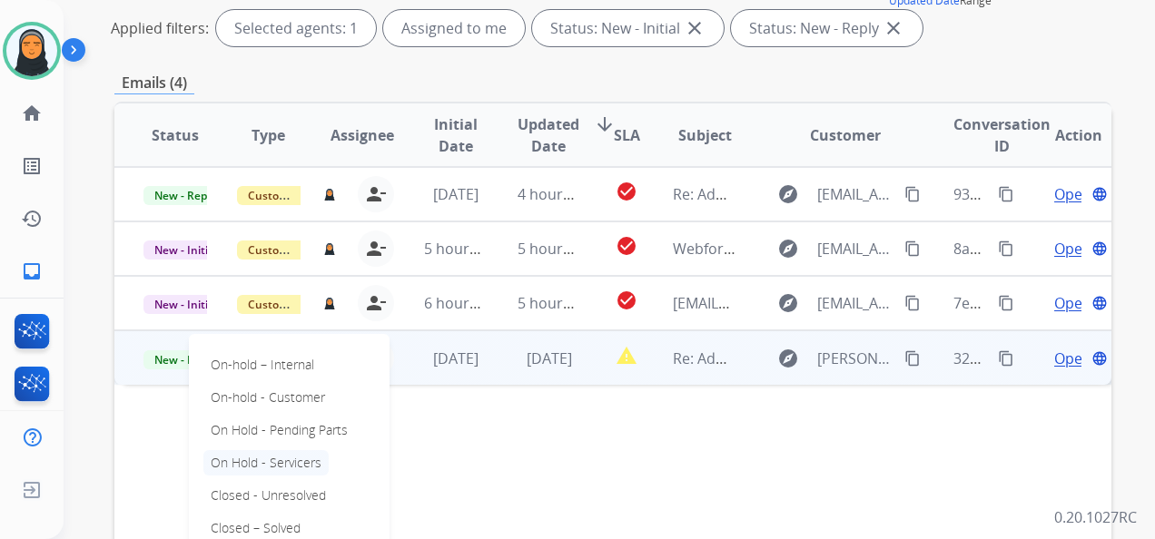
scroll to position [454, 0]
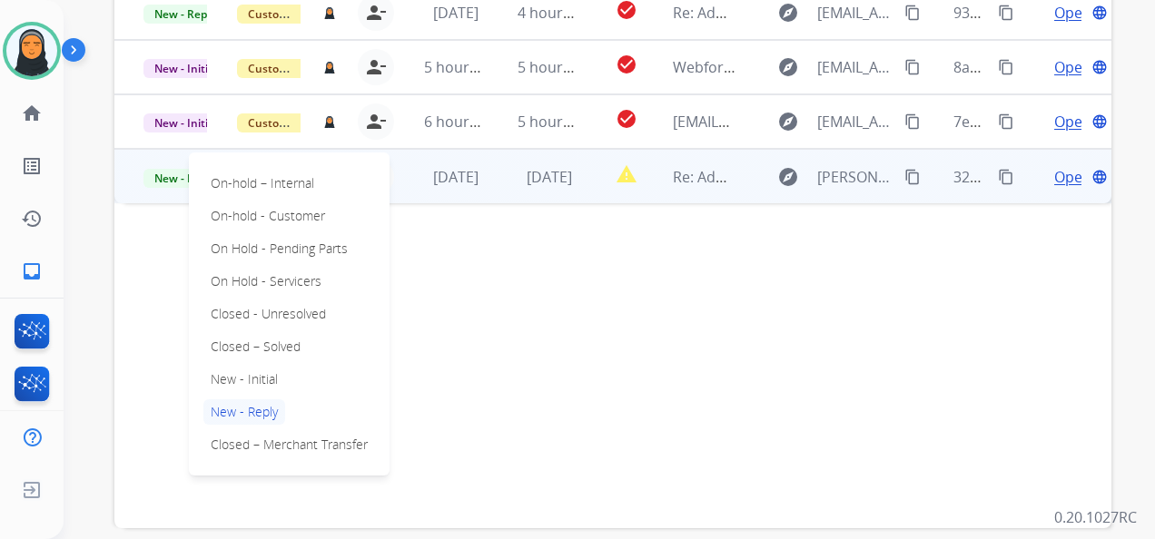
click at [295, 340] on p "Closed – Solved" at bounding box center [255, 346] width 104 height 25
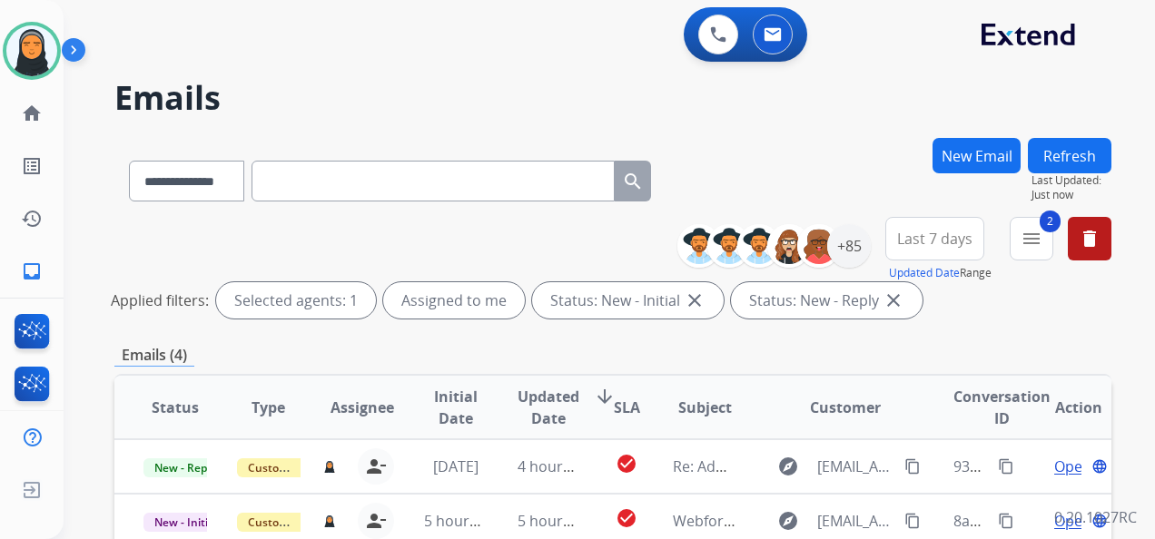
scroll to position [0, 0]
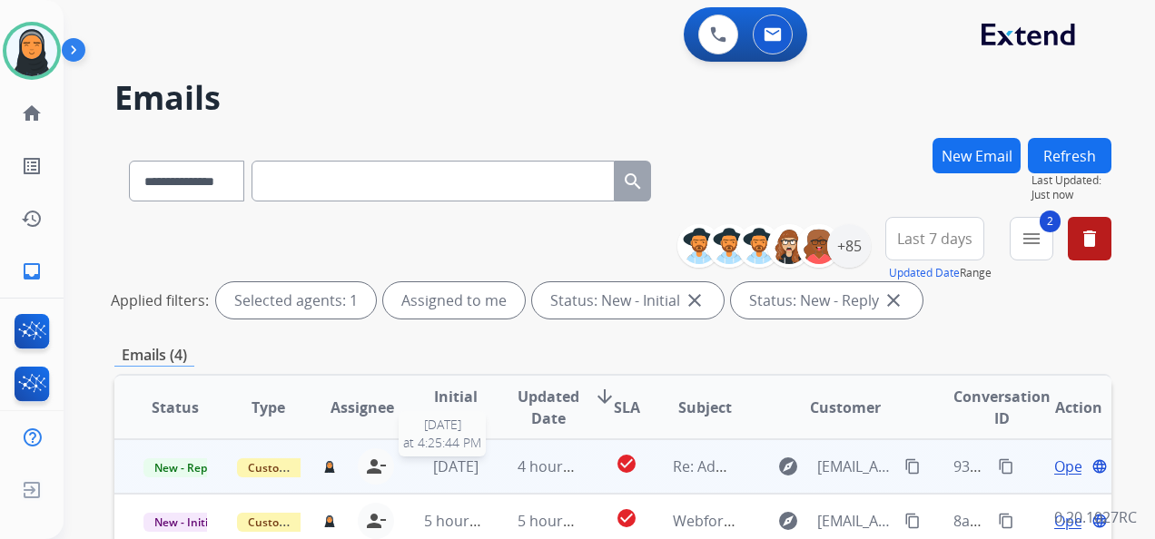
click at [479, 473] on span "[DATE]" at bounding box center [455, 467] width 45 height 20
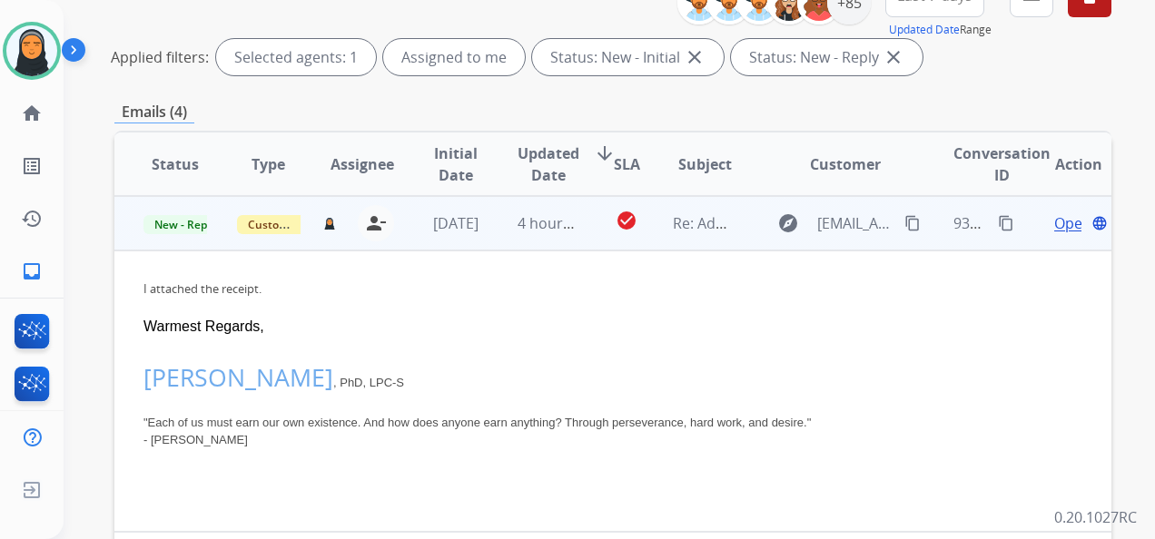
scroll to position [272, 0]
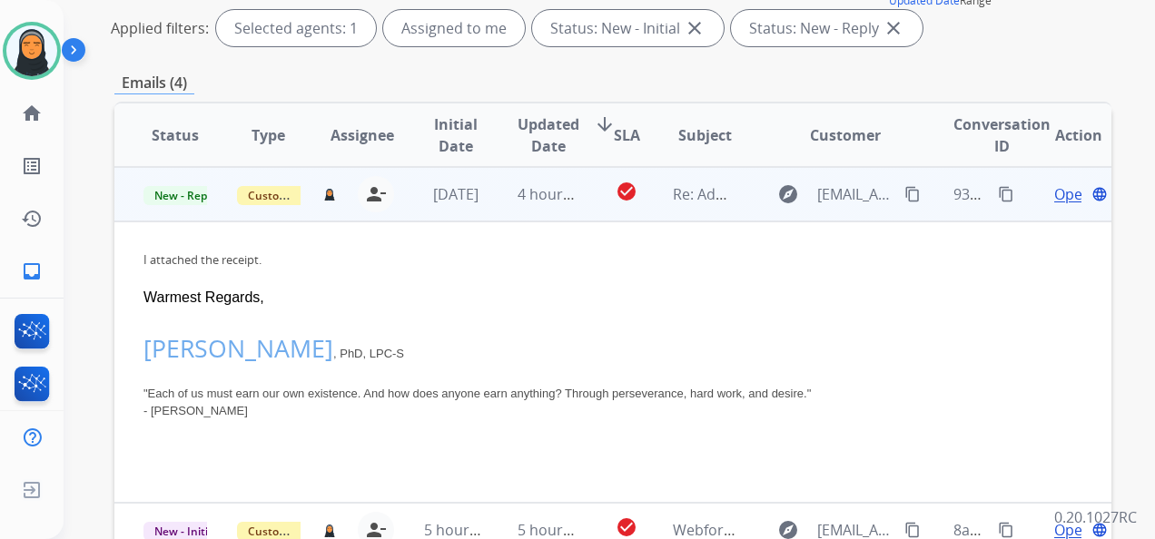
click at [904, 191] on mat-icon "content_copy" at bounding box center [912, 194] width 16 height 16
click at [1058, 188] on span "Open" at bounding box center [1072, 194] width 37 height 22
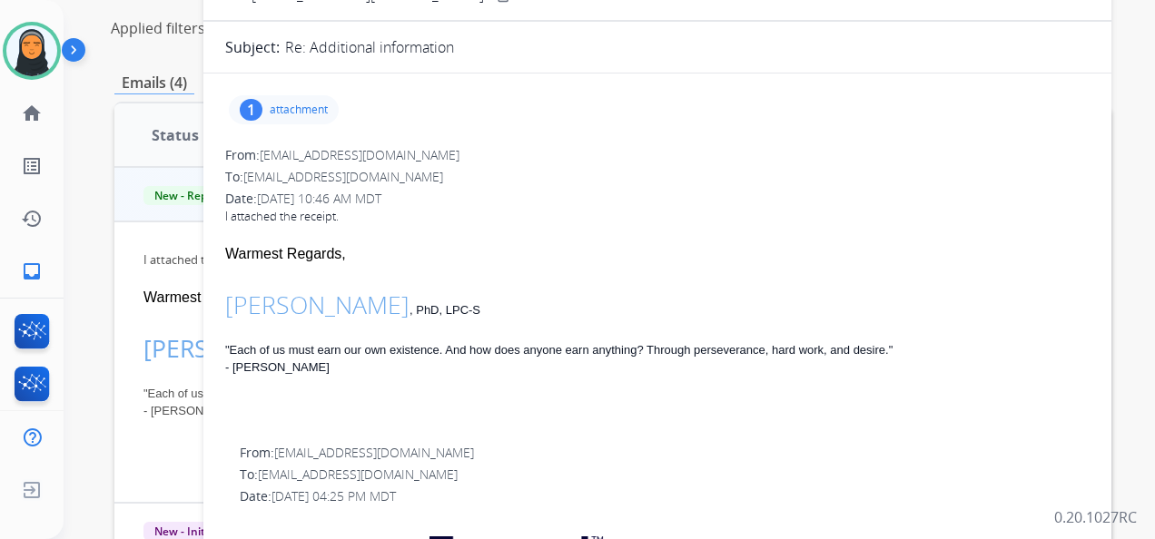
click at [303, 110] on p "attachment" at bounding box center [299, 110] width 58 height 15
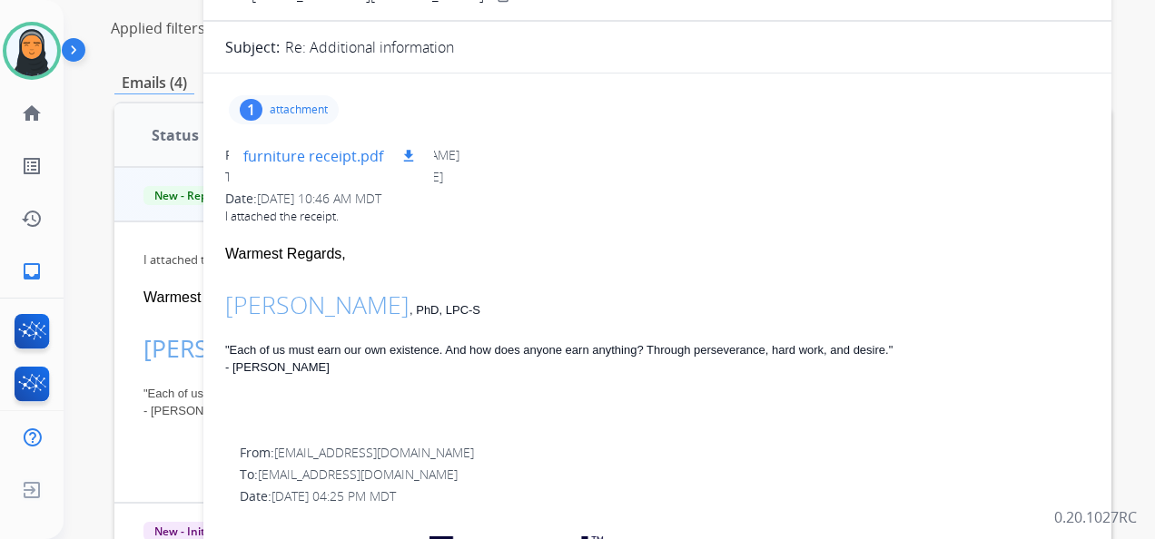
click at [409, 151] on mat-icon "download" at bounding box center [408, 156] width 16 height 16
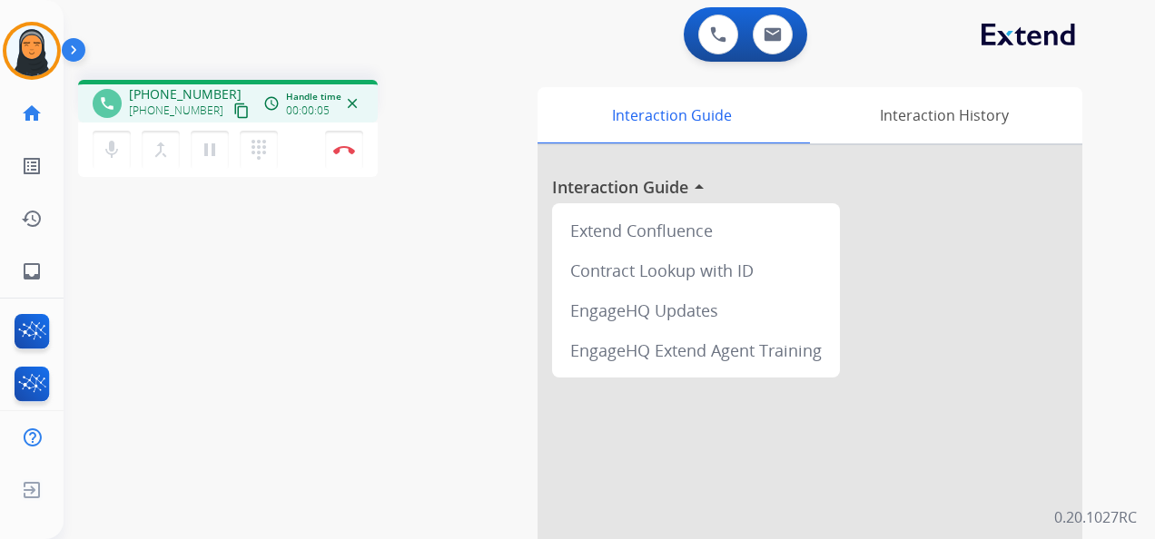
drag, startPoint x: 222, startPoint y: 107, endPoint x: 239, endPoint y: 107, distance: 17.3
click at [233, 107] on mat-icon "content_copy" at bounding box center [241, 111] width 16 height 16
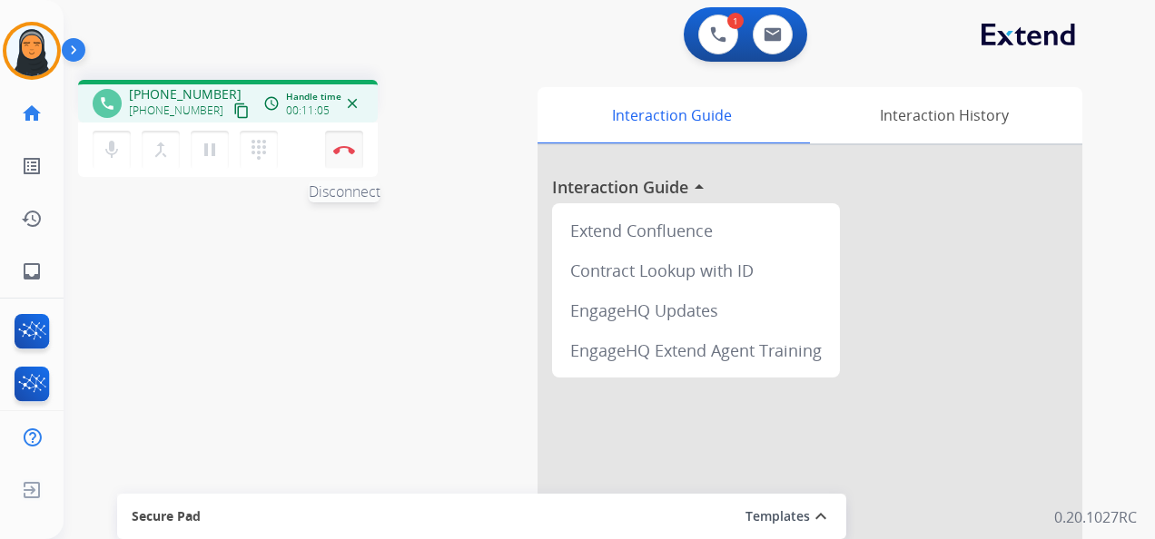
click at [356, 160] on button "Disconnect" at bounding box center [344, 150] width 38 height 38
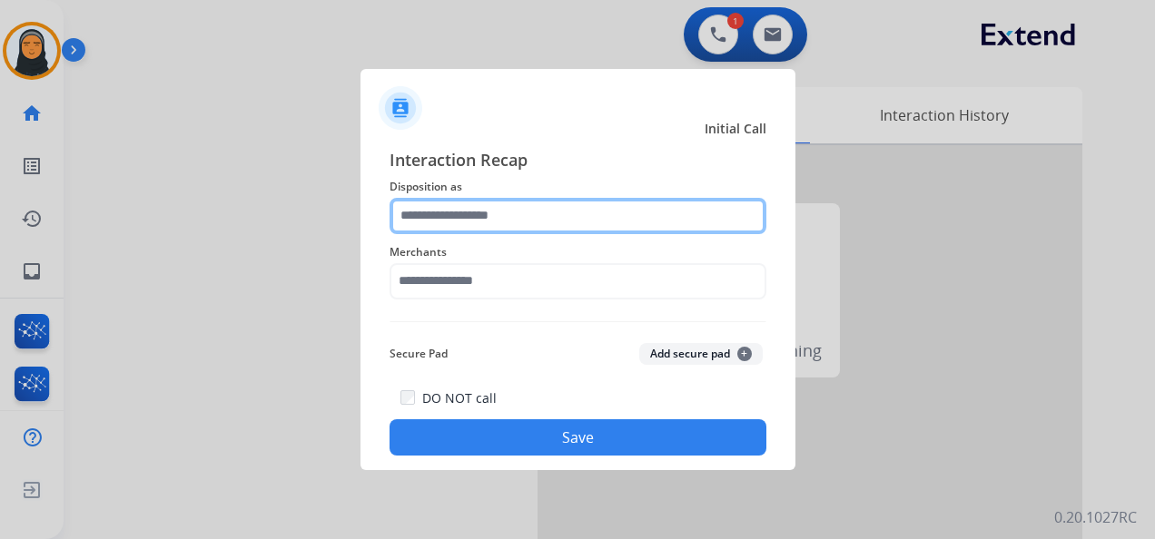
click at [573, 223] on input "text" at bounding box center [578, 216] width 377 height 36
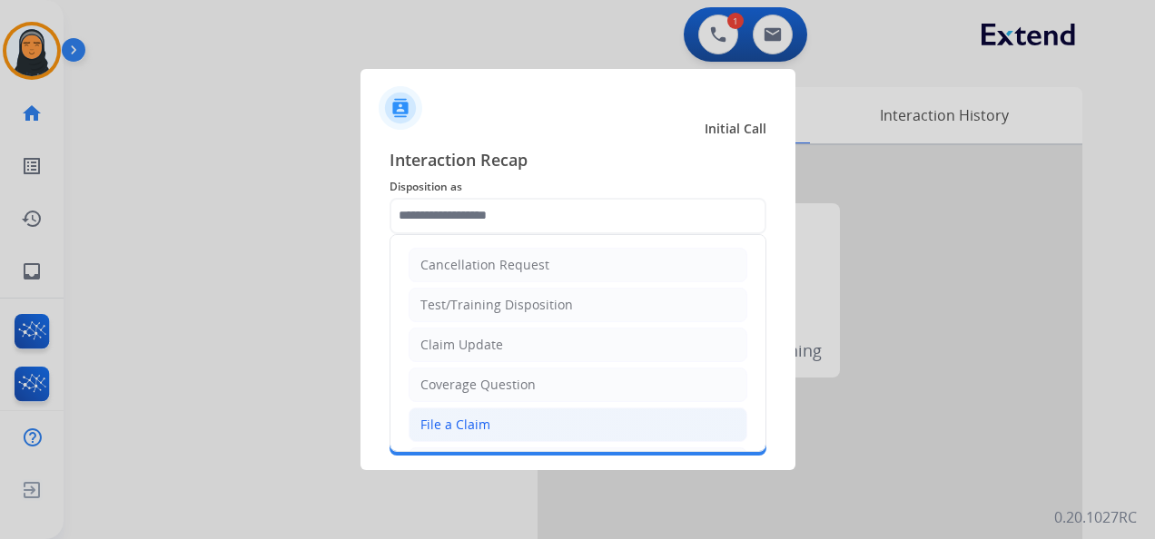
click at [545, 417] on li "File a Claim" at bounding box center [578, 425] width 339 height 35
type input "**********"
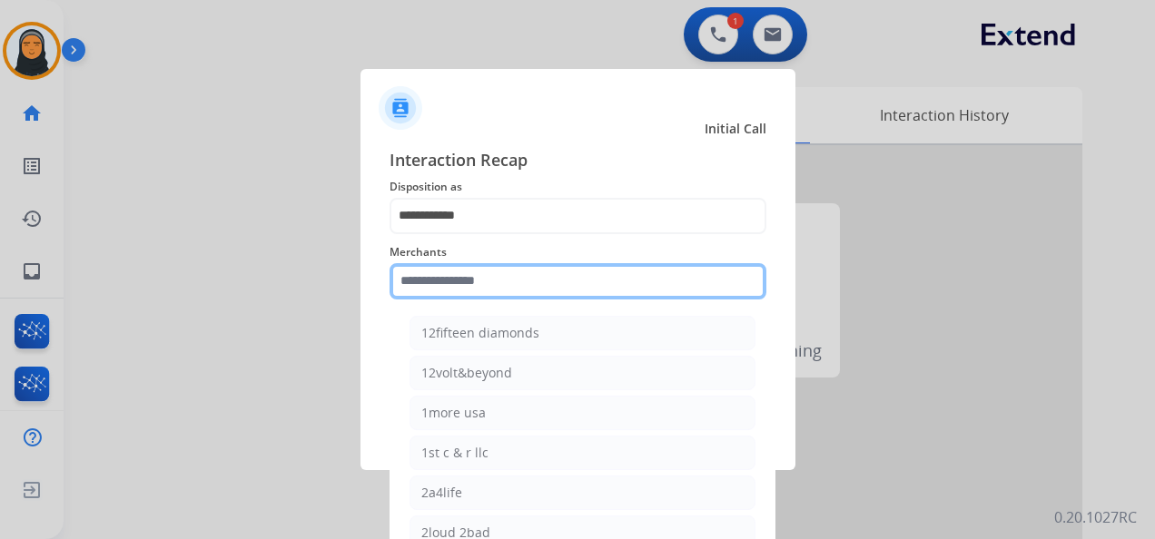
click at [548, 289] on input "text" at bounding box center [578, 281] width 377 height 36
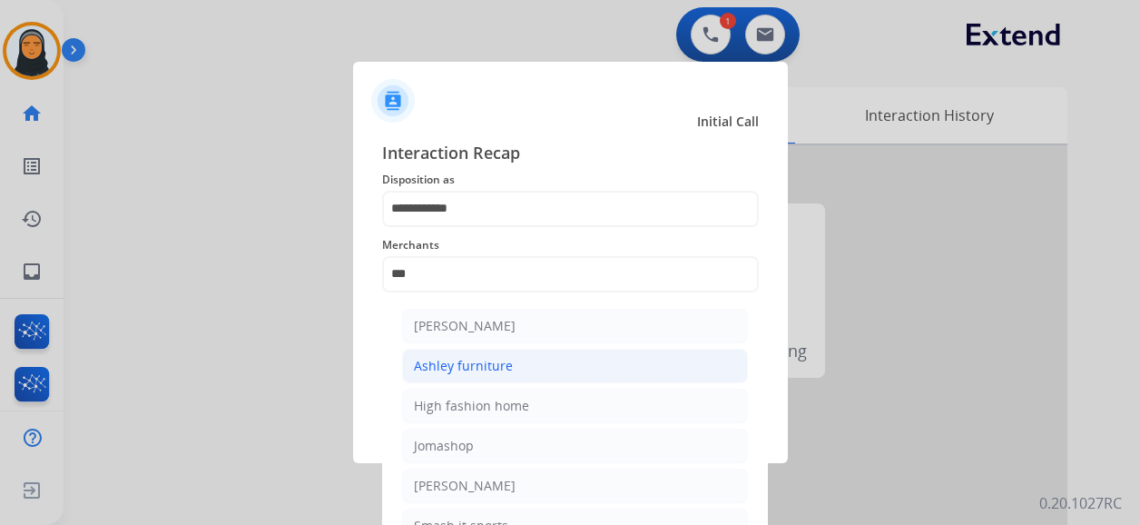
click at [513, 363] on li "Ashley furniture" at bounding box center [575, 366] width 346 height 35
type input "**********"
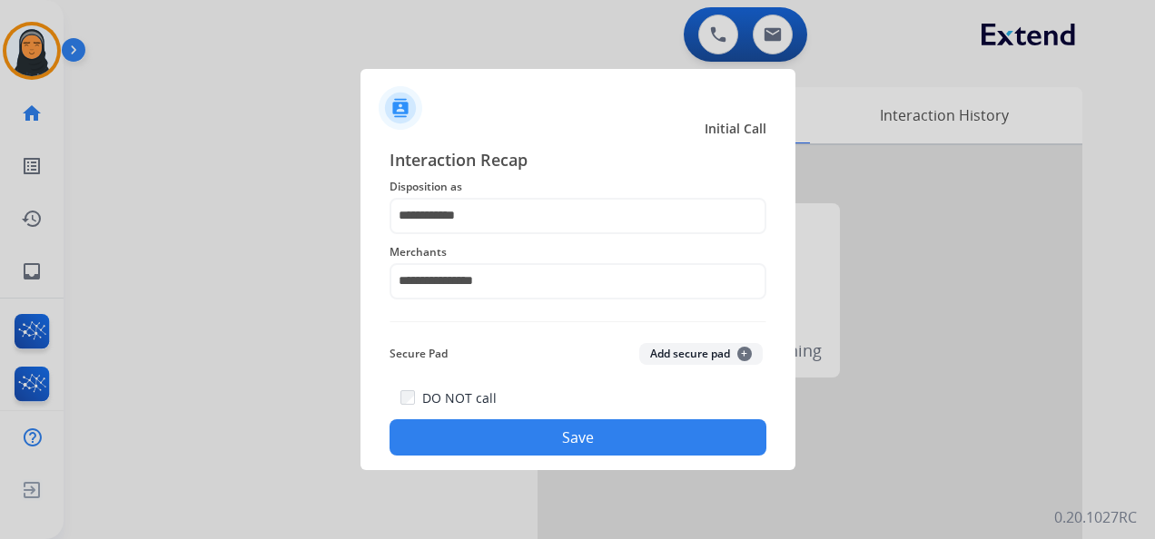
click at [543, 432] on button "Save" at bounding box center [578, 437] width 377 height 36
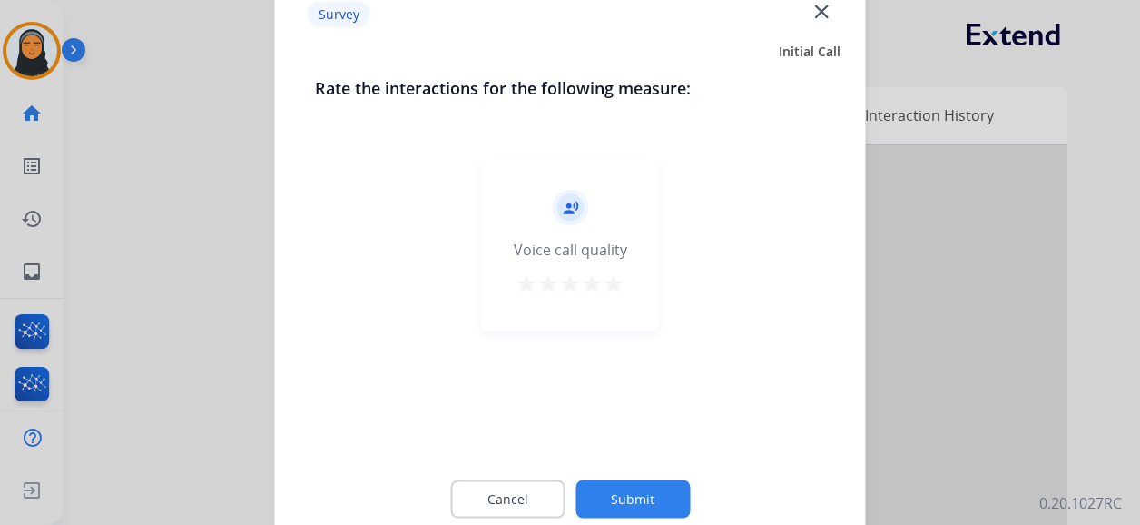
click at [815, 9] on mat-icon "close" at bounding box center [822, 11] width 24 height 24
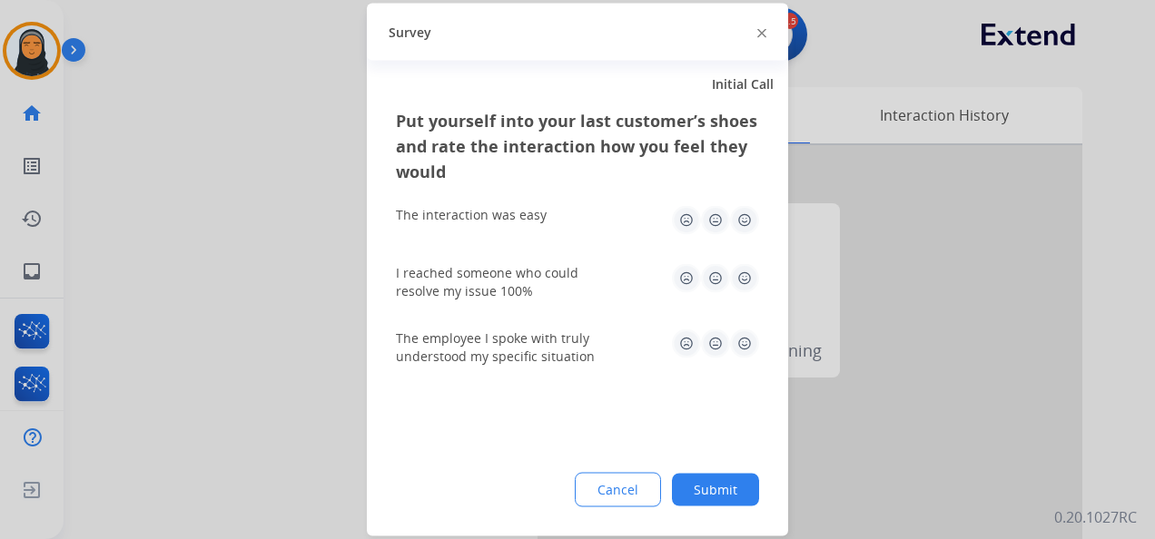
click at [760, 29] on img at bounding box center [761, 32] width 9 height 9
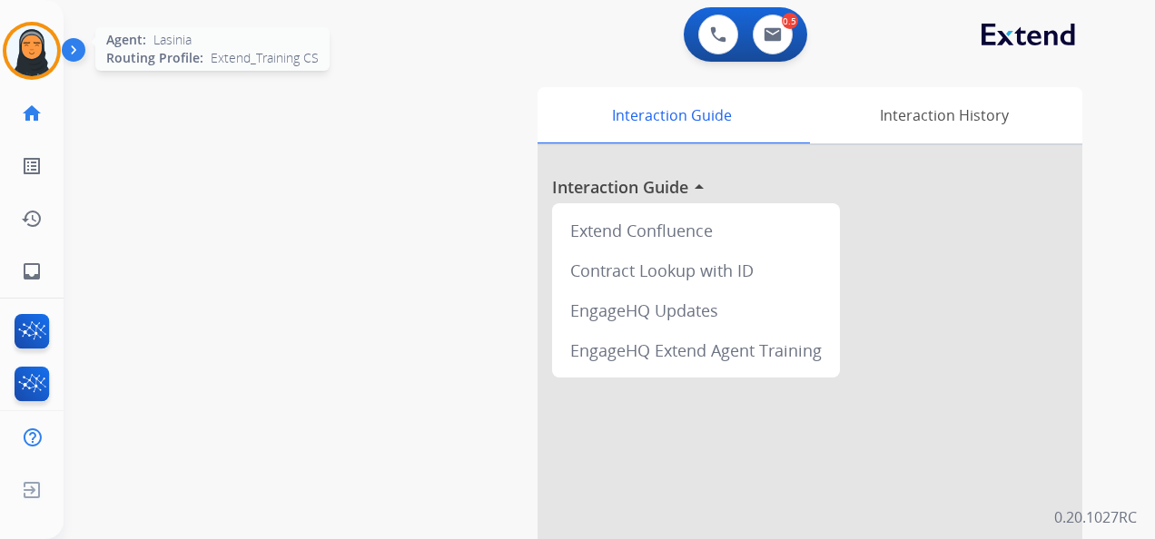
click at [32, 62] on img at bounding box center [31, 50] width 51 height 51
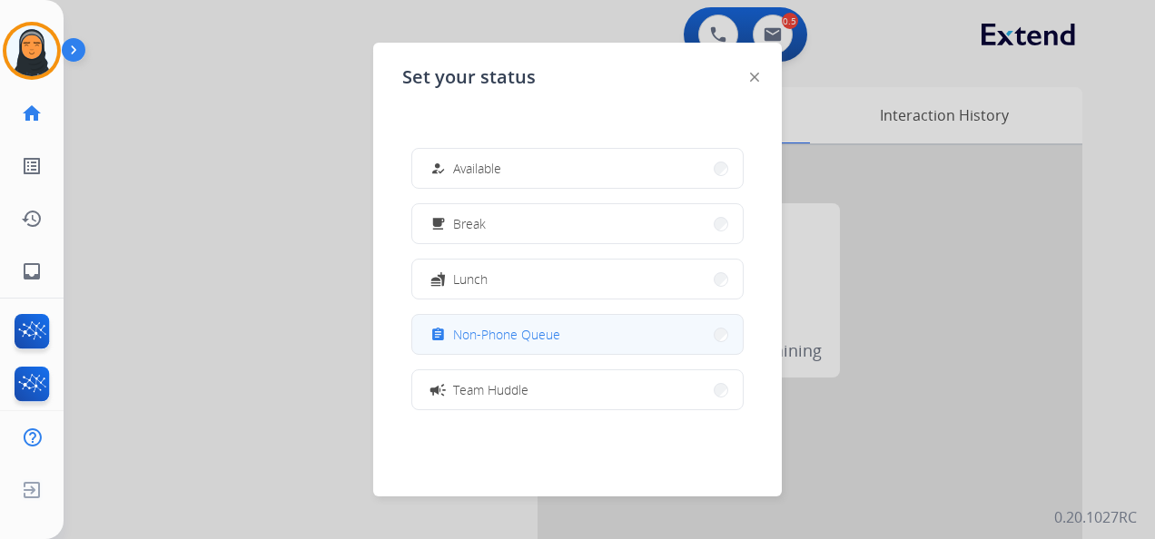
click at [527, 339] on span "Non-Phone Queue" at bounding box center [506, 334] width 107 height 19
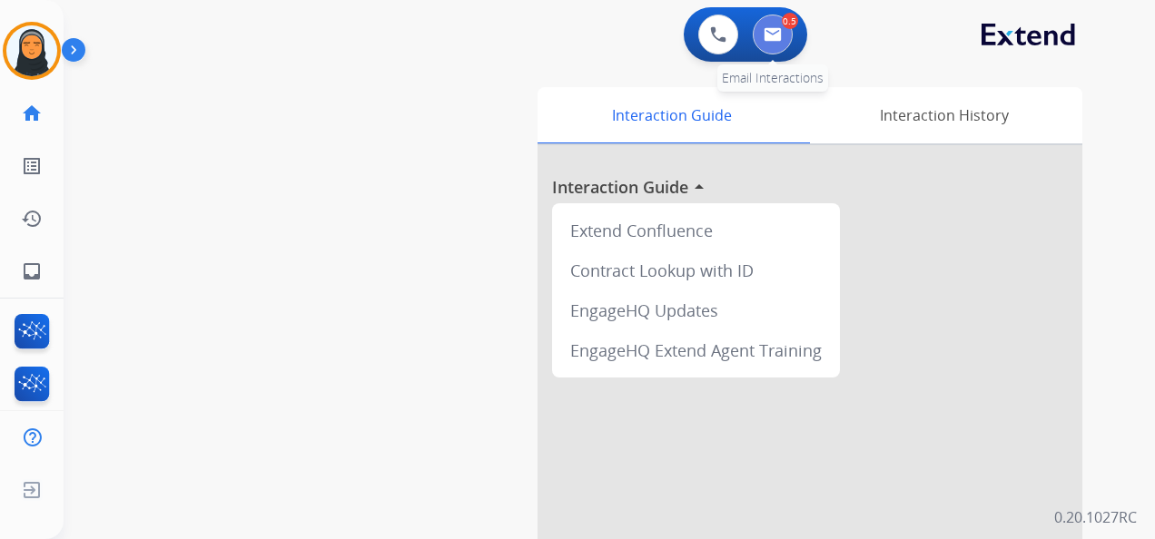
click at [771, 25] on button at bounding box center [773, 35] width 40 height 40
select select "**********"
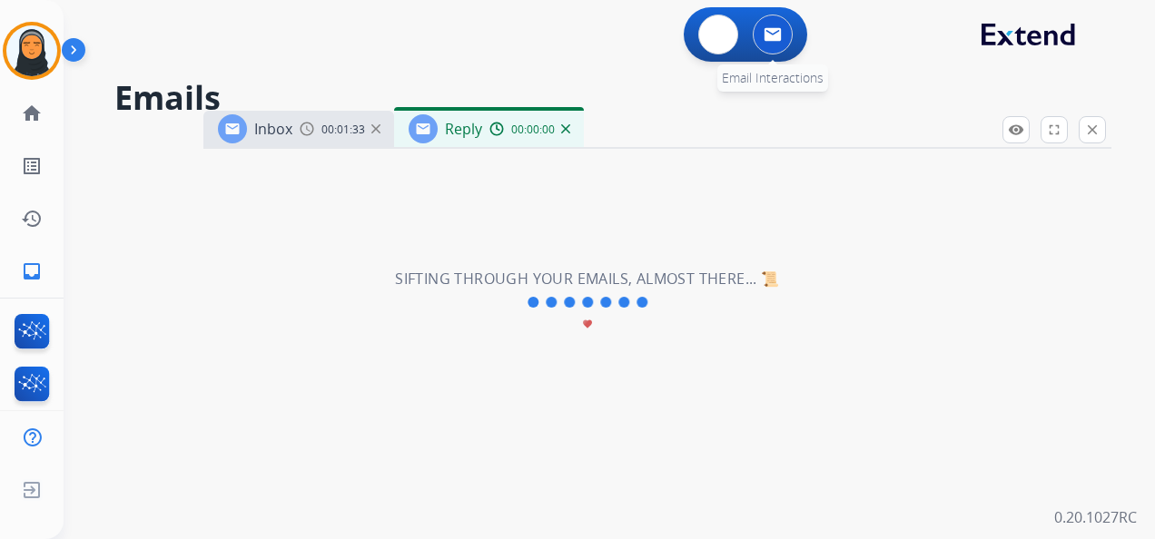
select select "**********"
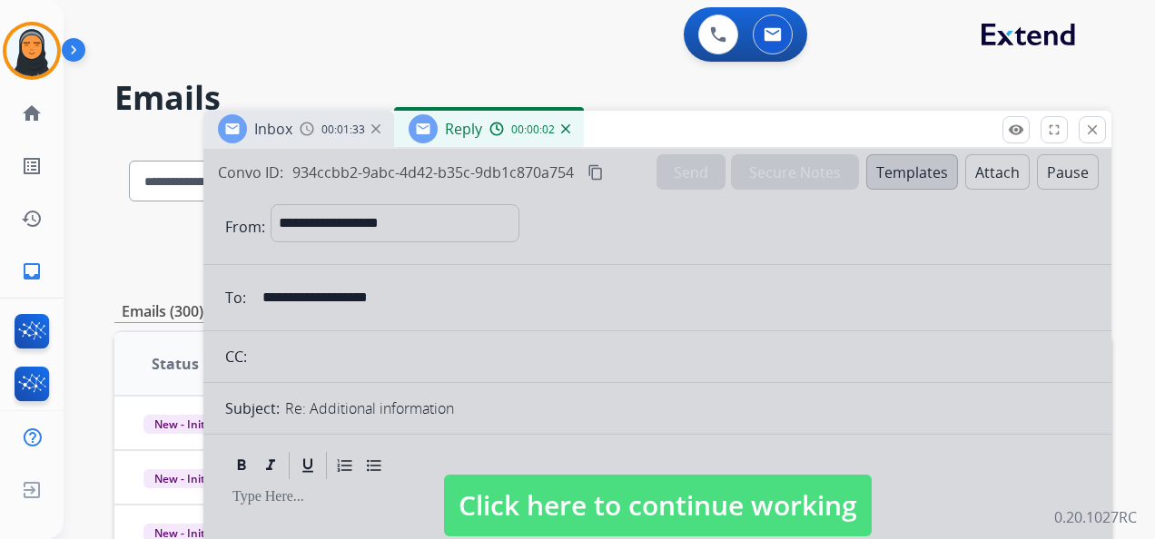
click at [618, 289] on div at bounding box center [657, 488] width 908 height 678
select select
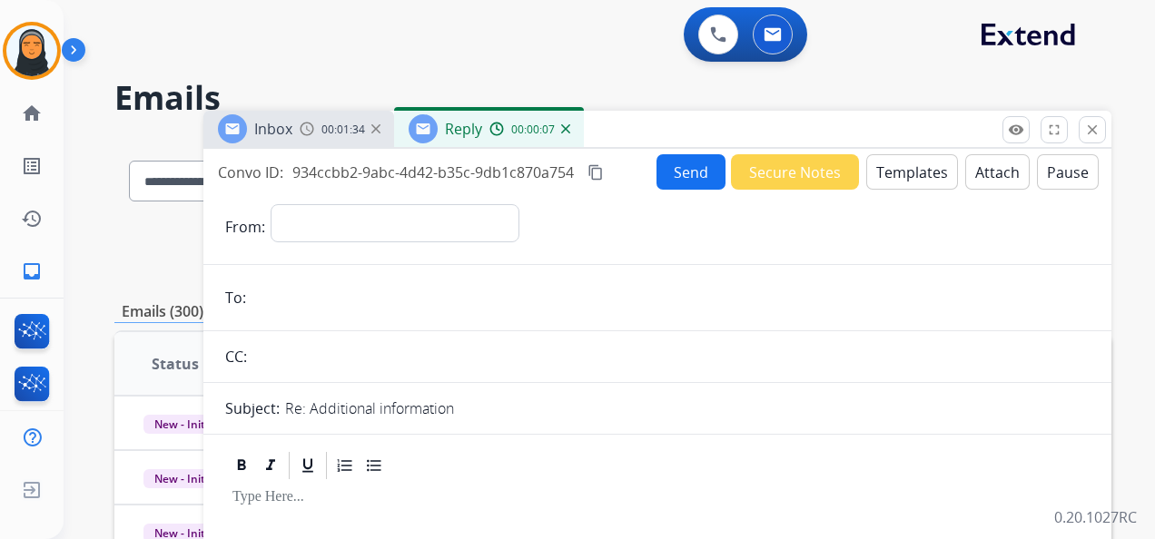
click at [563, 127] on img at bounding box center [565, 128] width 9 height 9
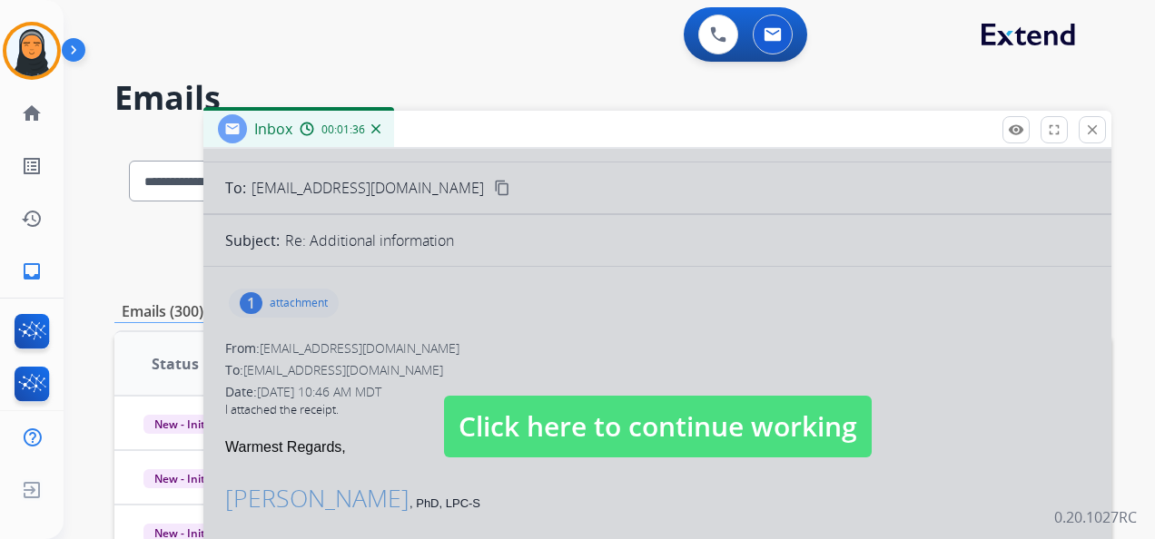
scroll to position [272, 0]
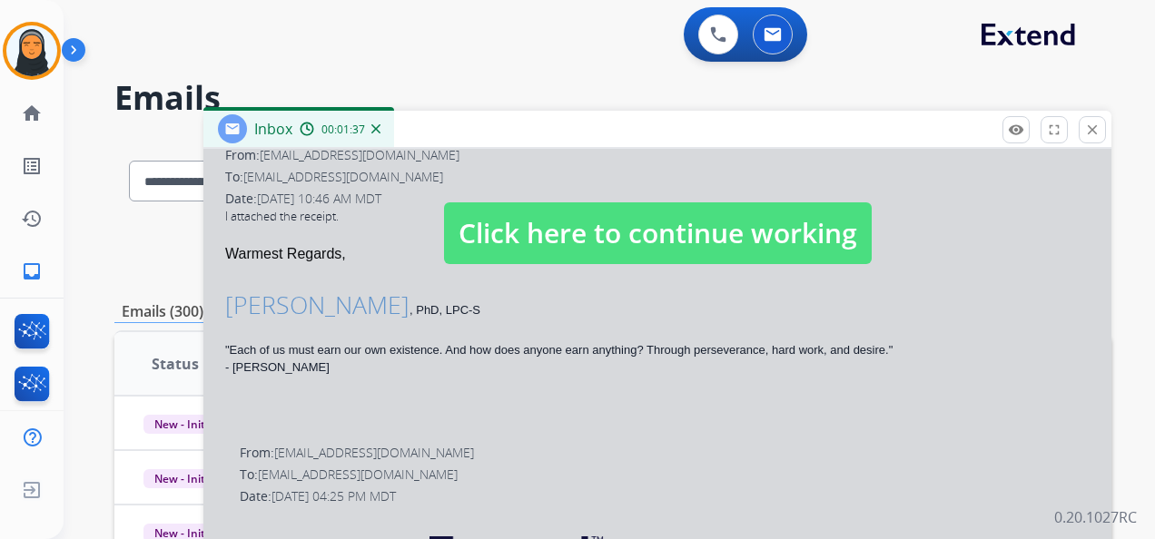
click at [883, 376] on div at bounding box center [657, 216] width 908 height 678
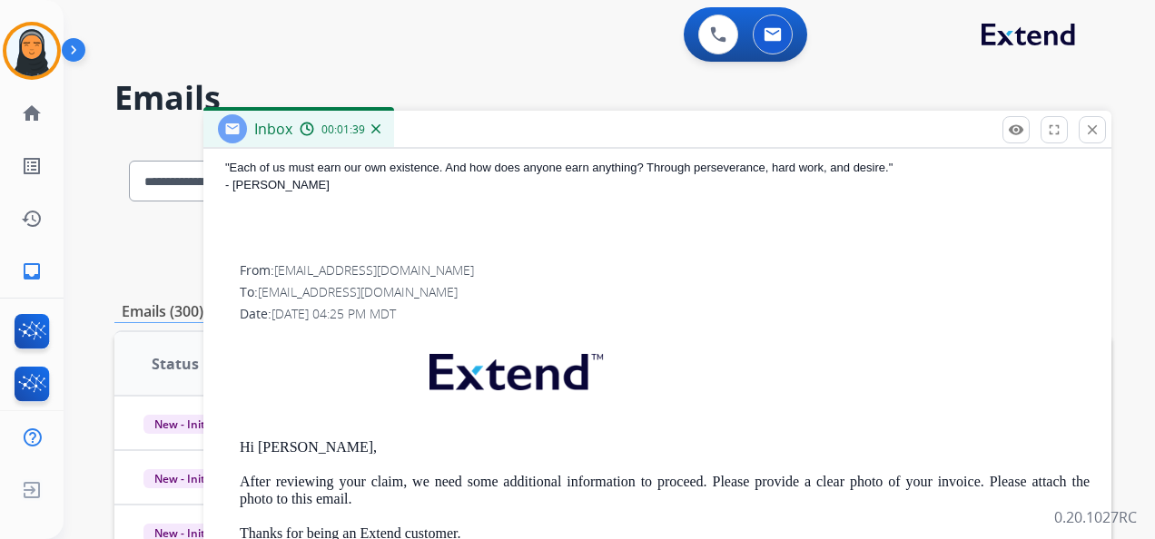
scroll to position [0, 0]
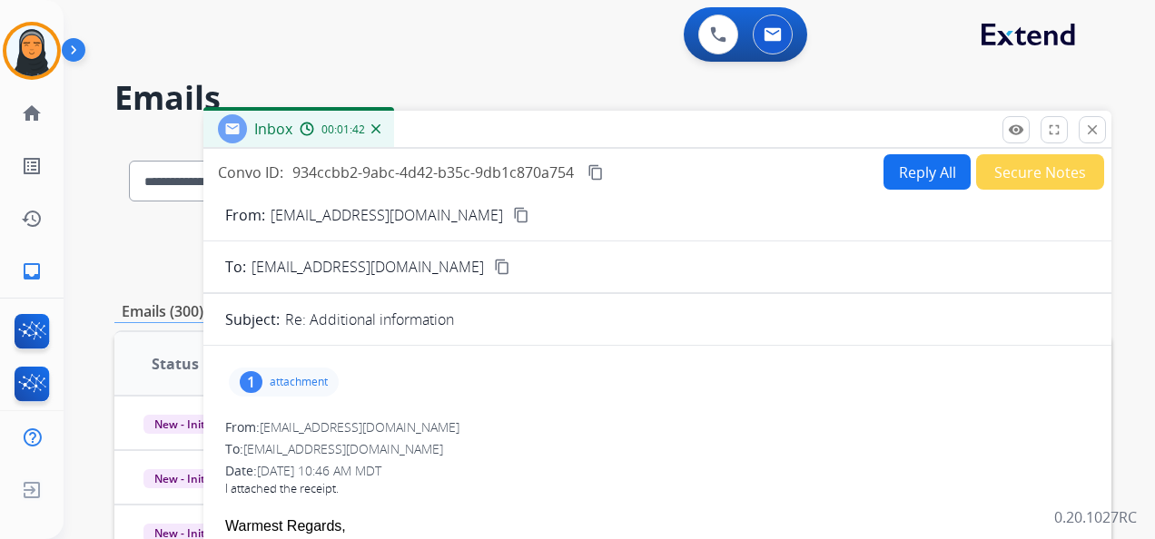
click at [286, 375] on p "attachment" at bounding box center [299, 382] width 58 height 15
click at [1084, 126] on button "close Close" at bounding box center [1092, 129] width 27 height 27
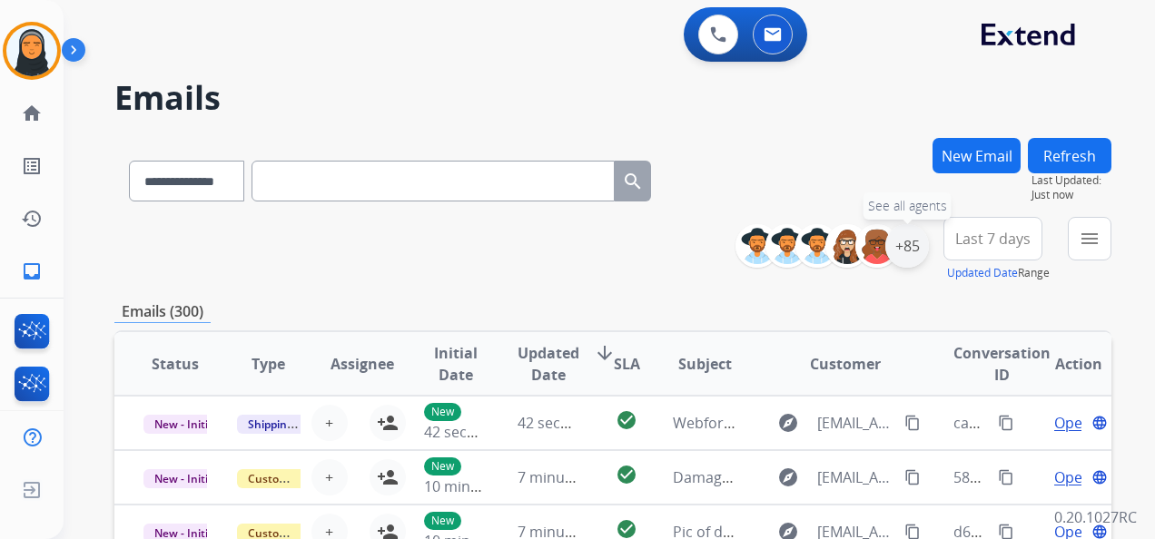
click at [914, 254] on div "+85" at bounding box center [907, 246] width 44 height 44
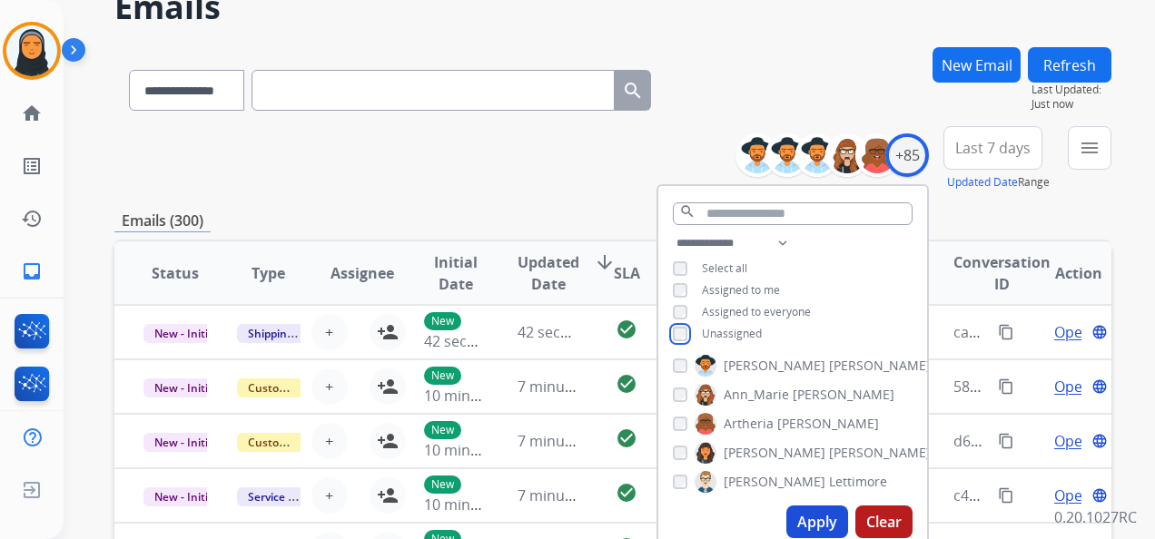
scroll to position [91, 0]
click at [808, 516] on button "Apply" at bounding box center [817, 522] width 62 height 33
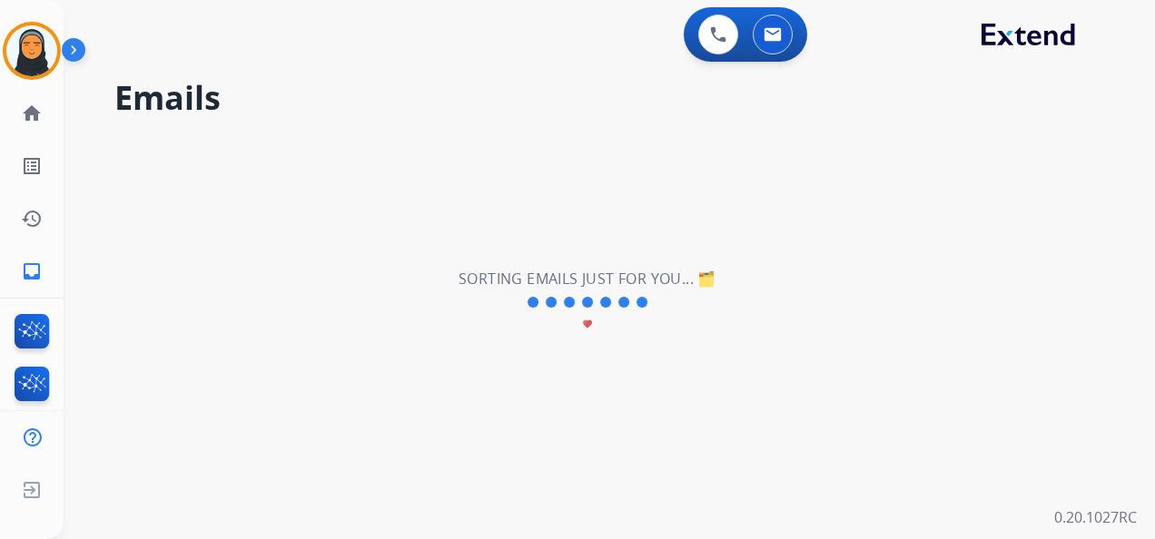
scroll to position [0, 0]
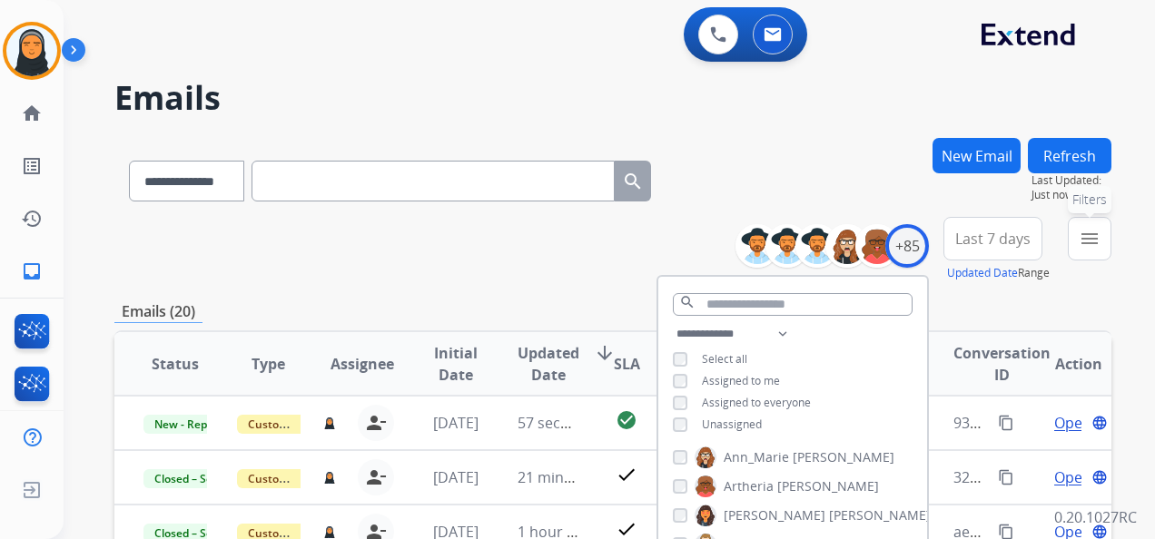
click at [1094, 242] on mat-icon "menu" at bounding box center [1090, 239] width 22 height 22
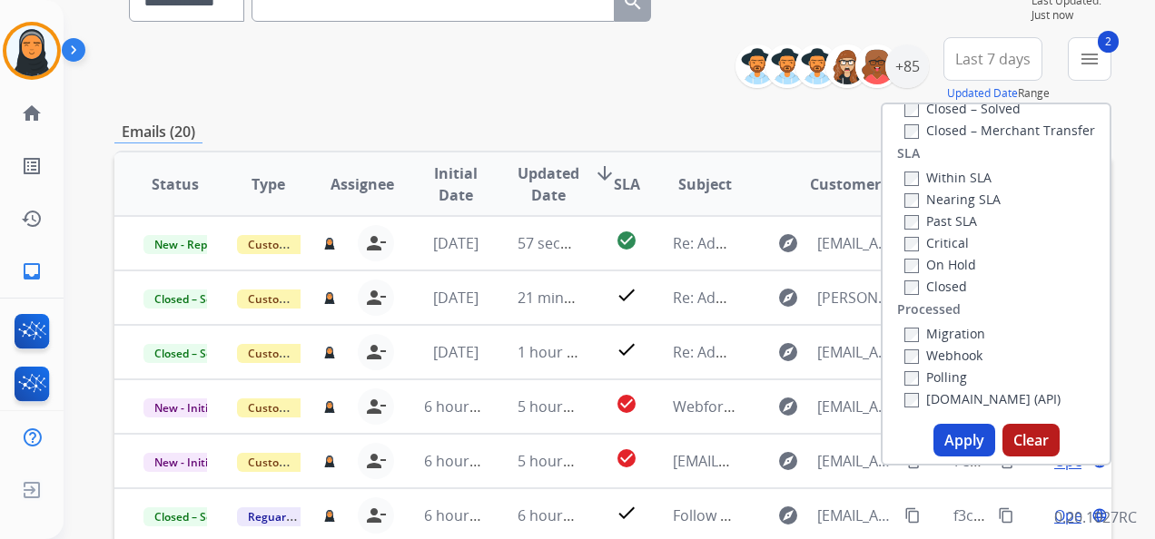
scroll to position [363, 0]
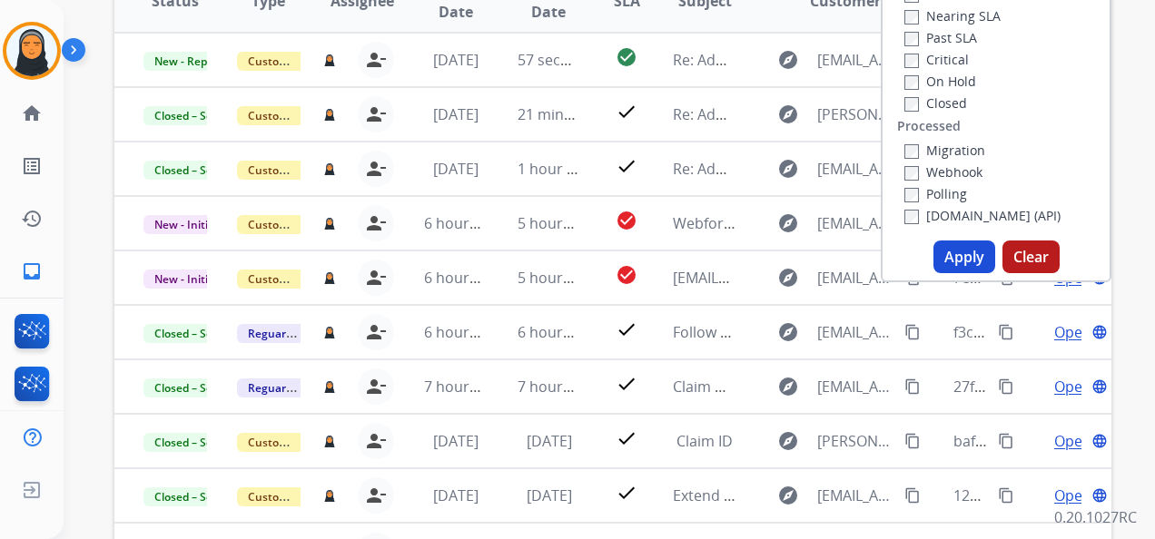
click at [962, 254] on button "Apply" at bounding box center [964, 257] width 62 height 33
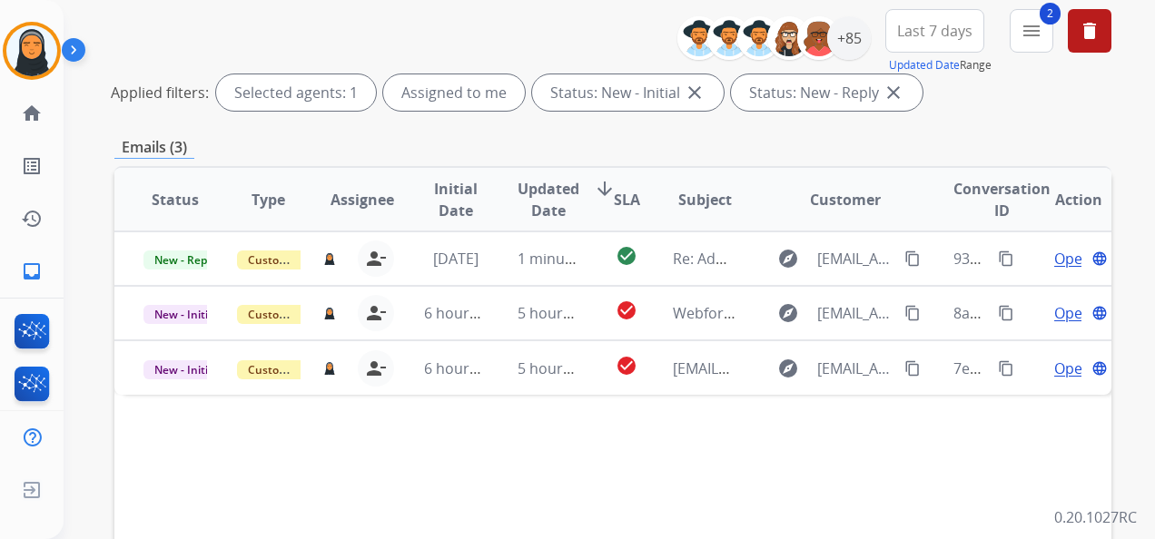
scroll to position [272, 0]
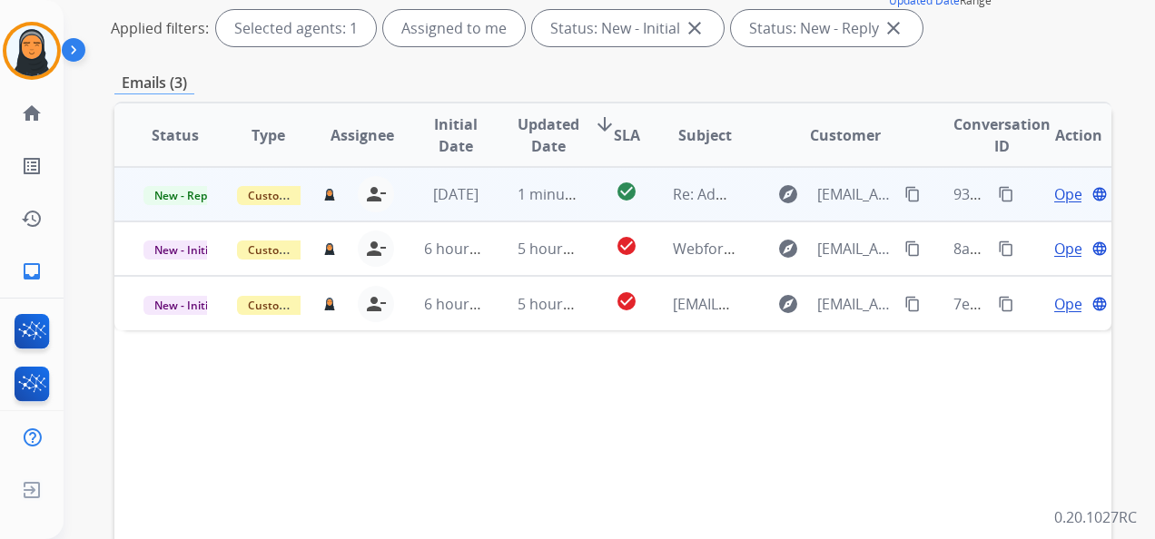
click at [1054, 191] on span "Open" at bounding box center [1072, 194] width 37 height 22
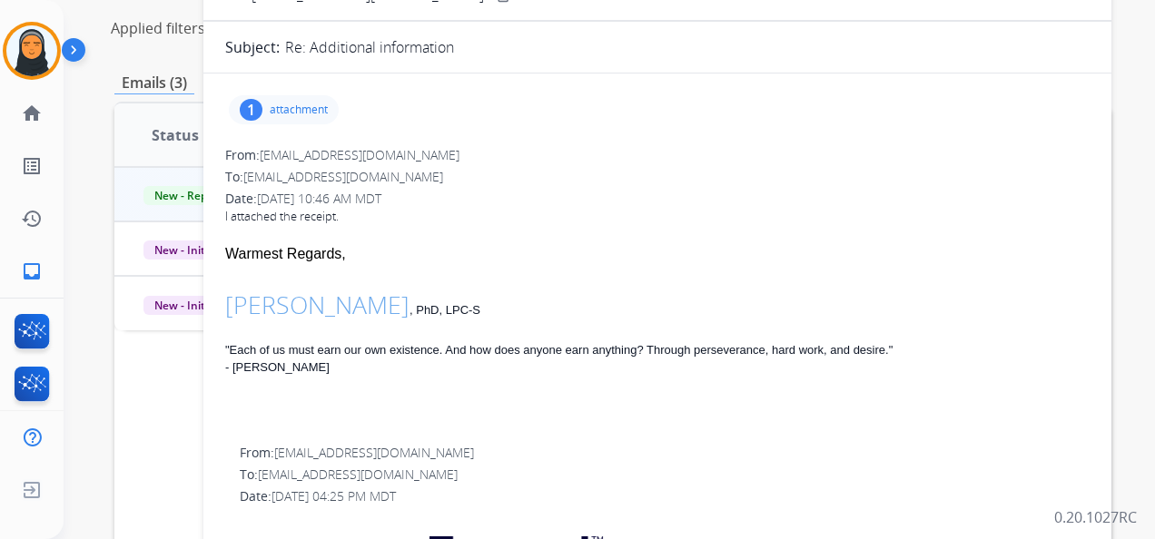
click at [311, 111] on p "attachment" at bounding box center [299, 110] width 58 height 15
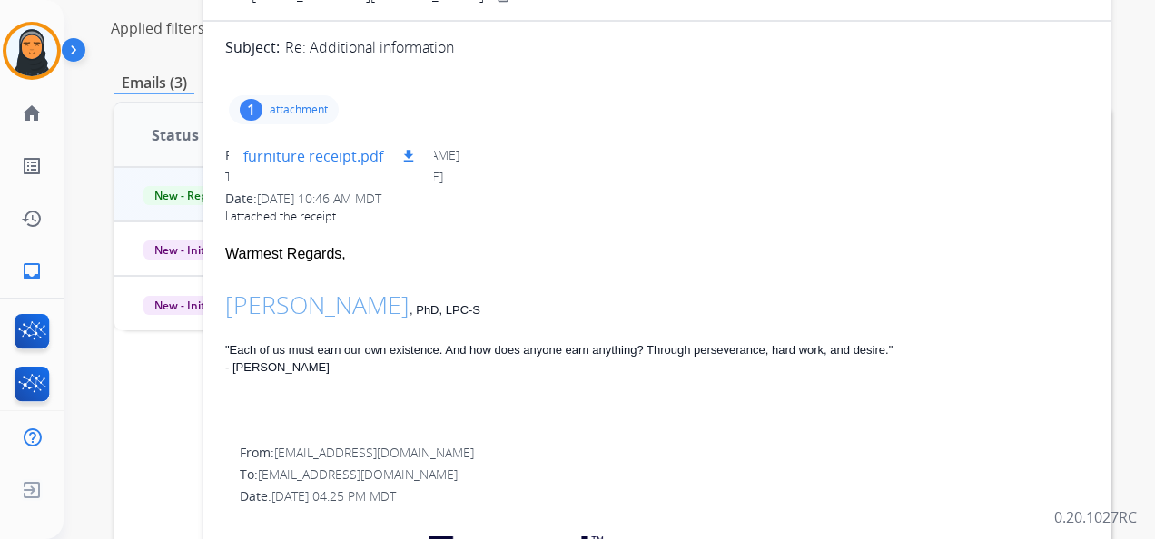
click at [409, 153] on mat-icon "download" at bounding box center [408, 156] width 16 height 16
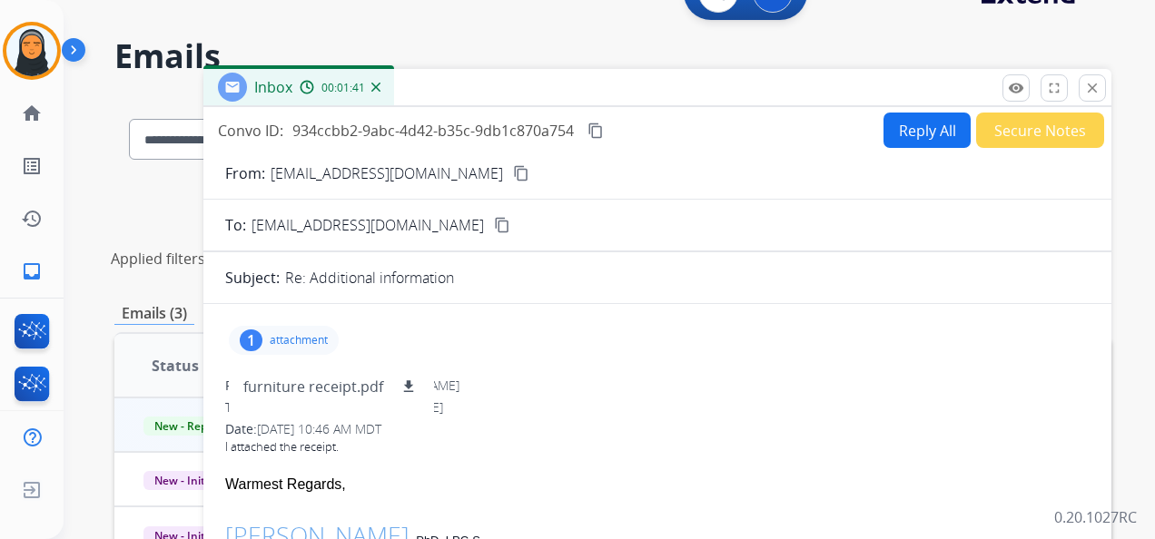
scroll to position [0, 0]
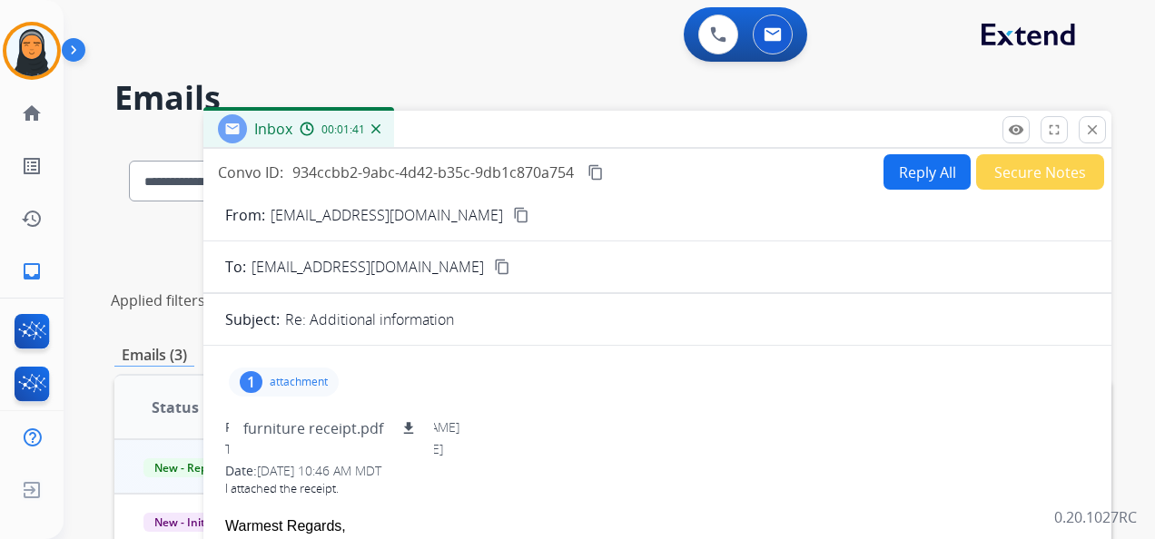
drag, startPoint x: 1090, startPoint y: 134, endPoint x: 977, endPoint y: 138, distance: 113.6
click at [1090, 134] on mat-icon "close" at bounding box center [1092, 130] width 16 height 16
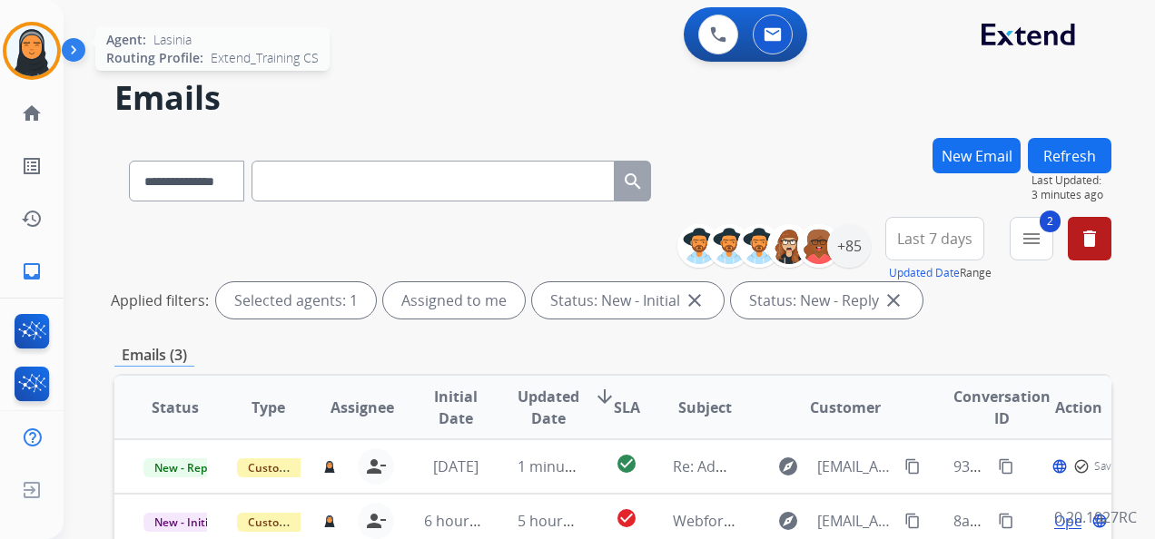
click at [38, 47] on img at bounding box center [31, 50] width 51 height 51
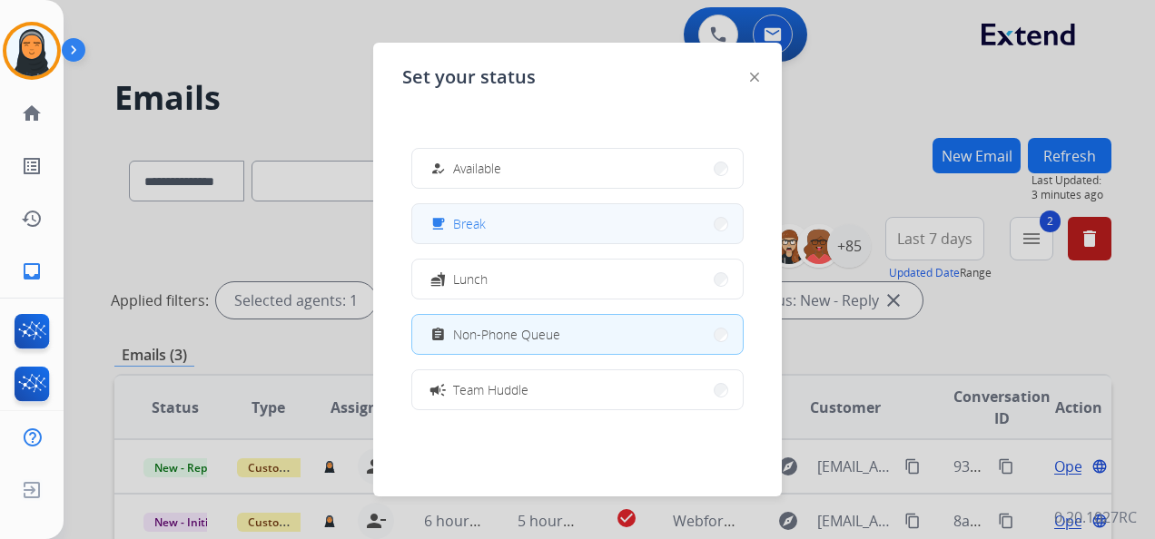
click at [557, 224] on button "free_breakfast Break" at bounding box center [577, 223] width 331 height 39
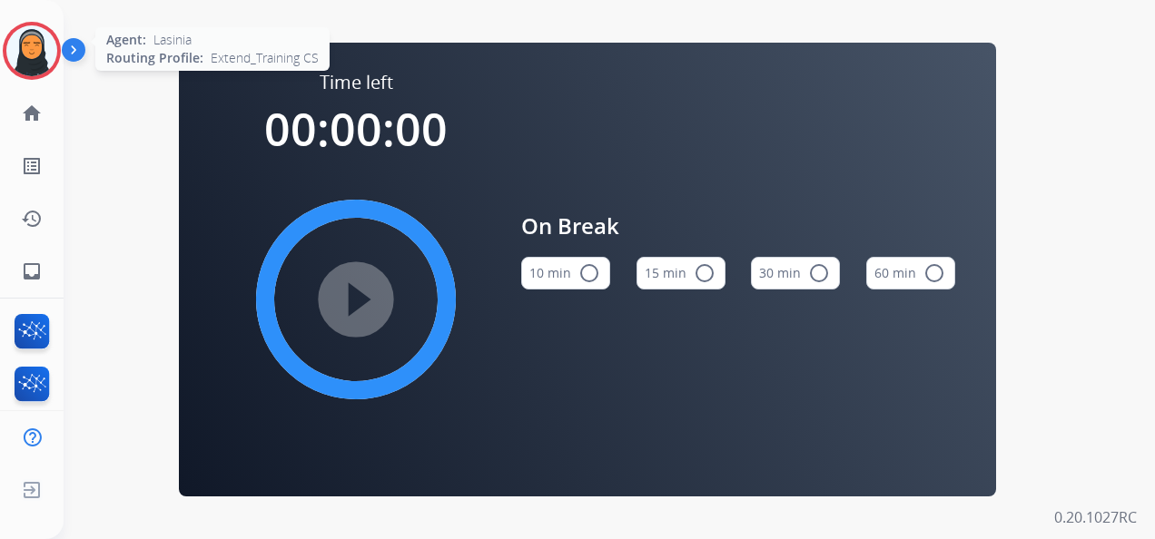
click at [42, 56] on img at bounding box center [31, 50] width 51 height 51
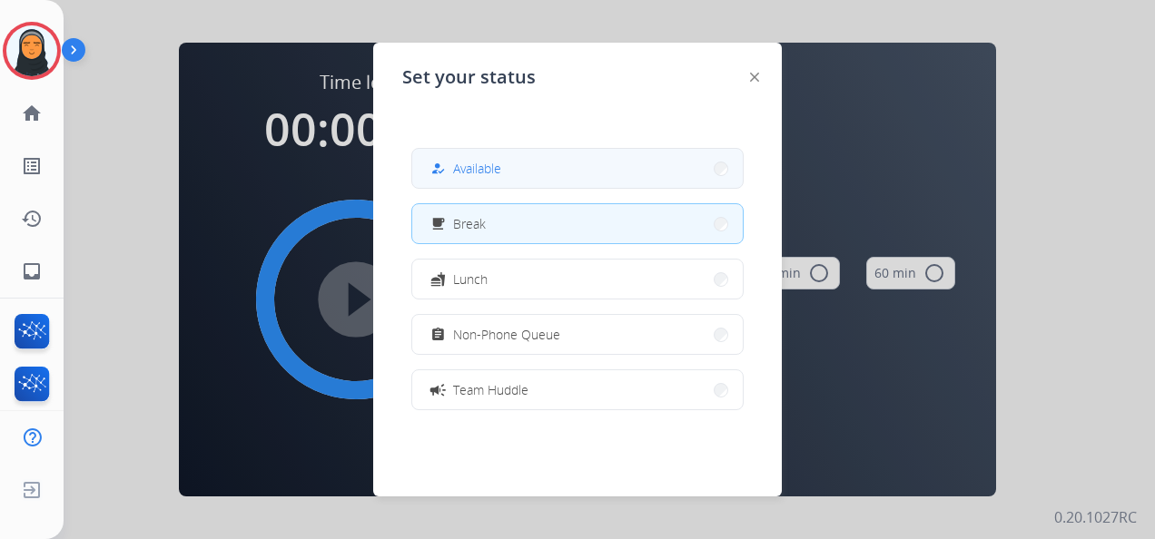
click at [496, 173] on span "Available" at bounding box center [477, 168] width 48 height 19
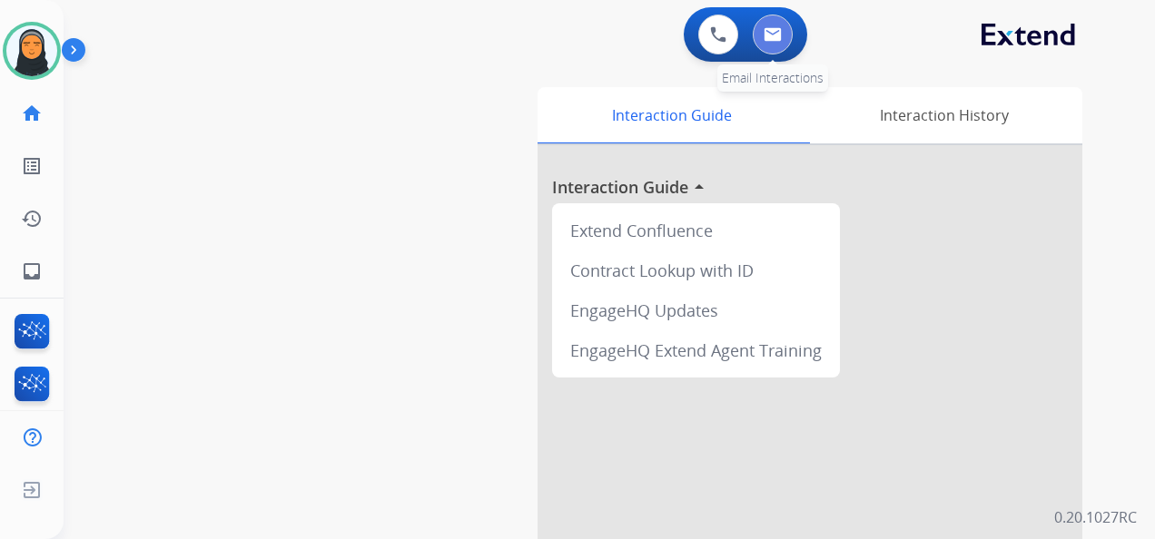
click at [761, 30] on button at bounding box center [773, 35] width 40 height 40
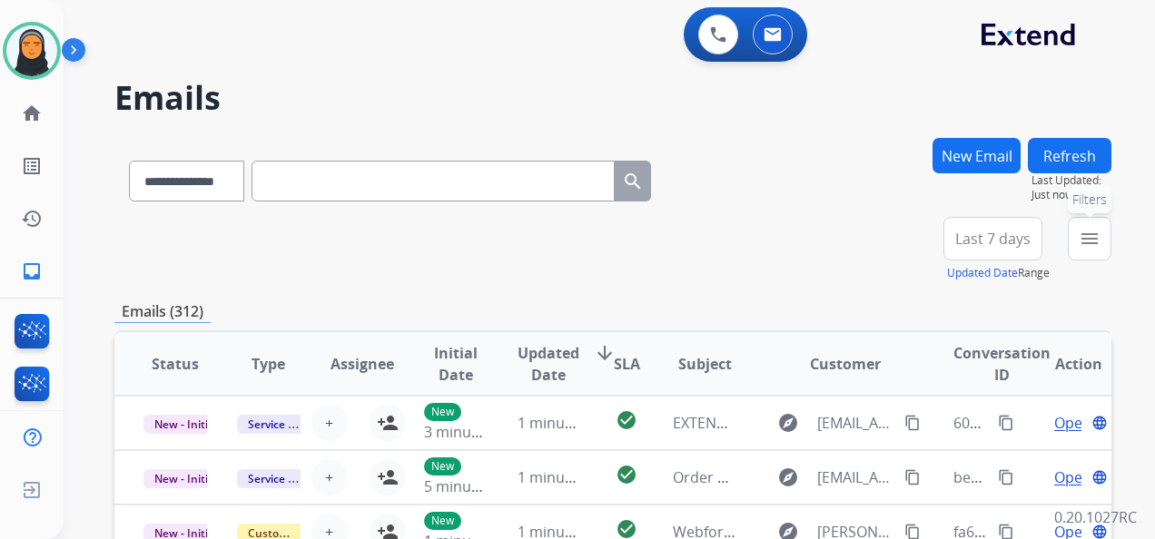
click at [1101, 243] on button "menu Filters" at bounding box center [1090, 239] width 44 height 44
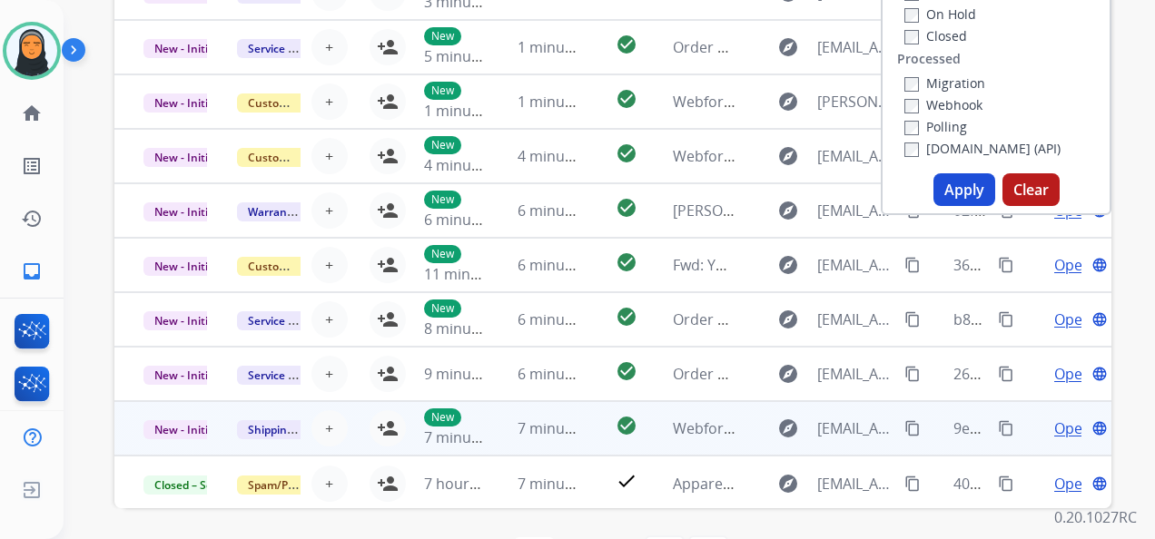
scroll to position [454, 0]
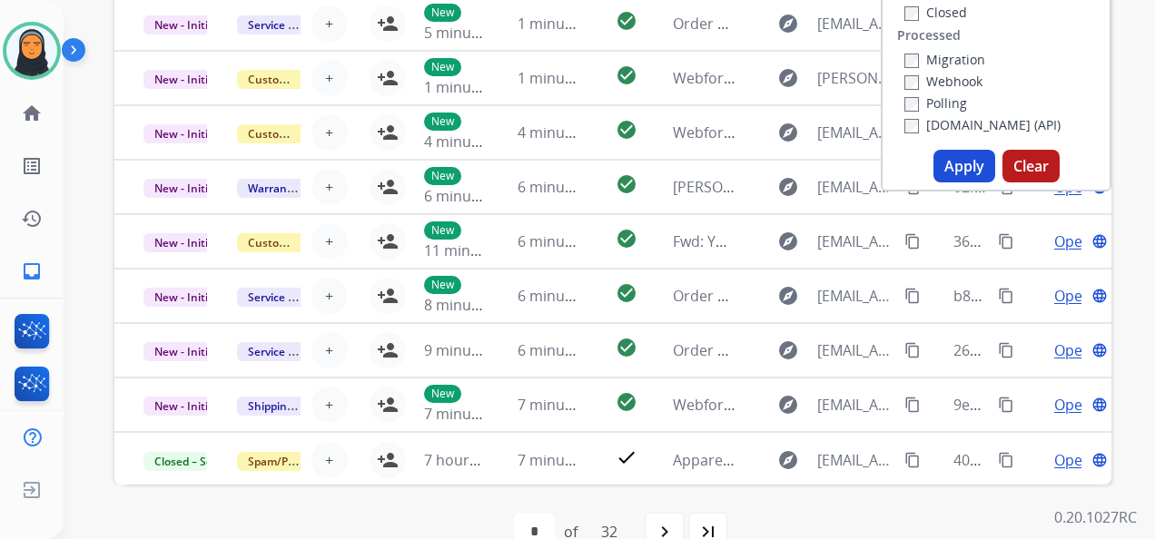
click at [965, 163] on button "Apply" at bounding box center [964, 166] width 62 height 33
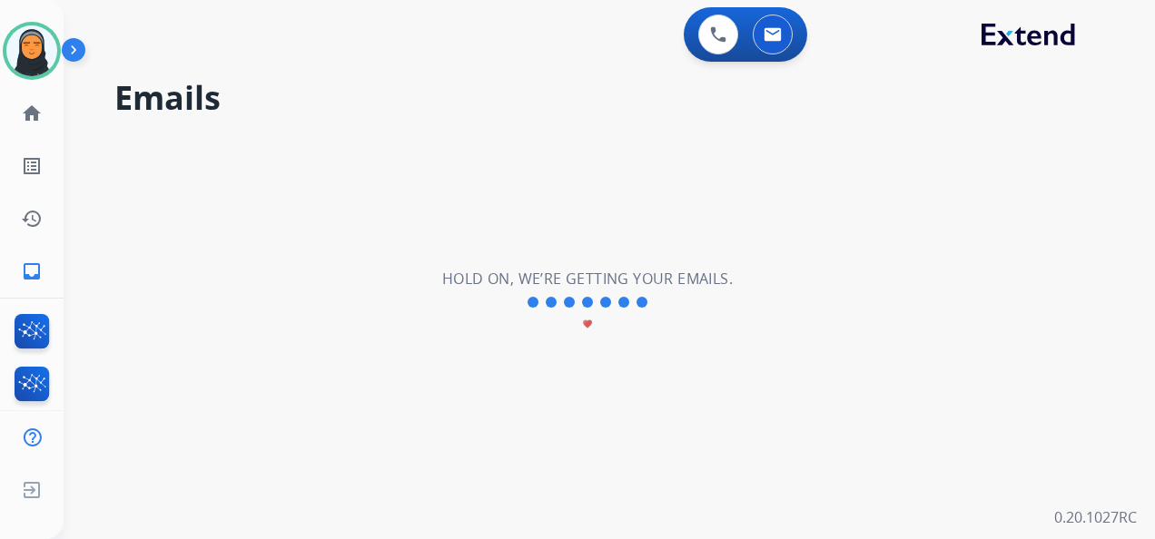
scroll to position [0, 0]
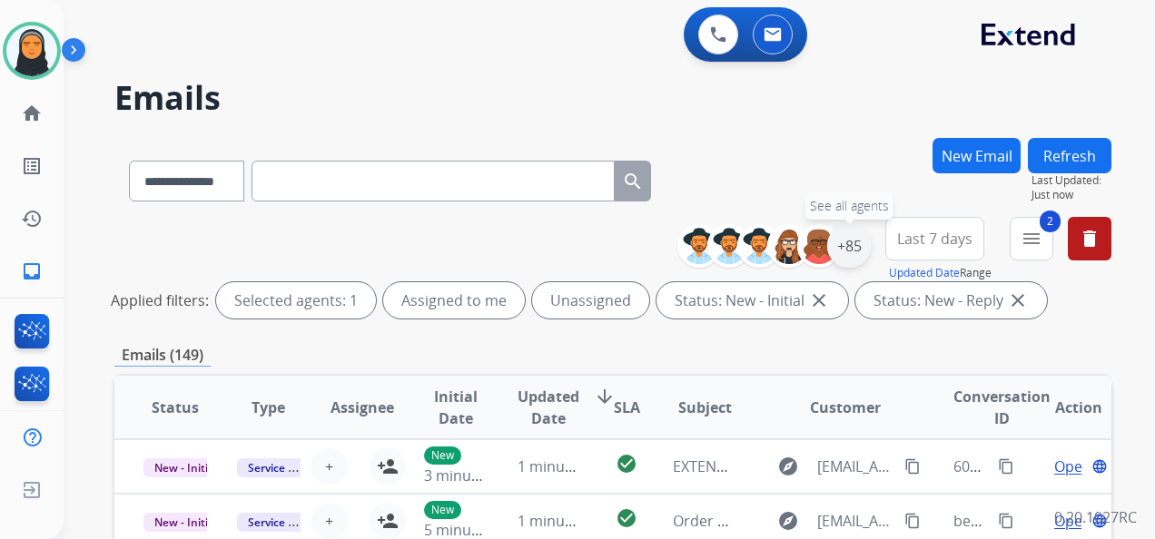
click at [852, 243] on div "+85" at bounding box center [849, 246] width 44 height 44
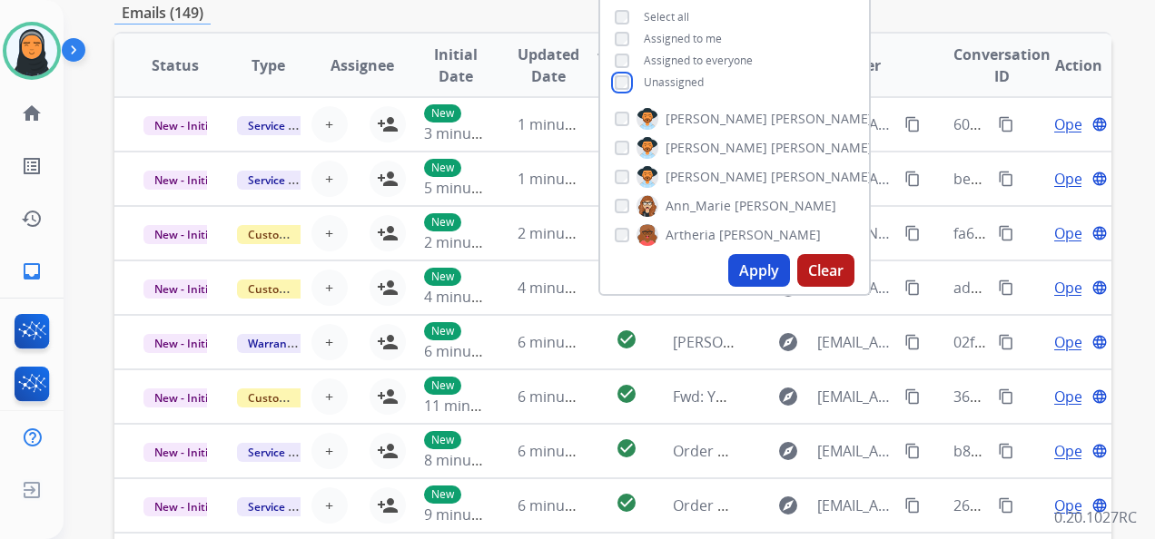
scroll to position [363, 0]
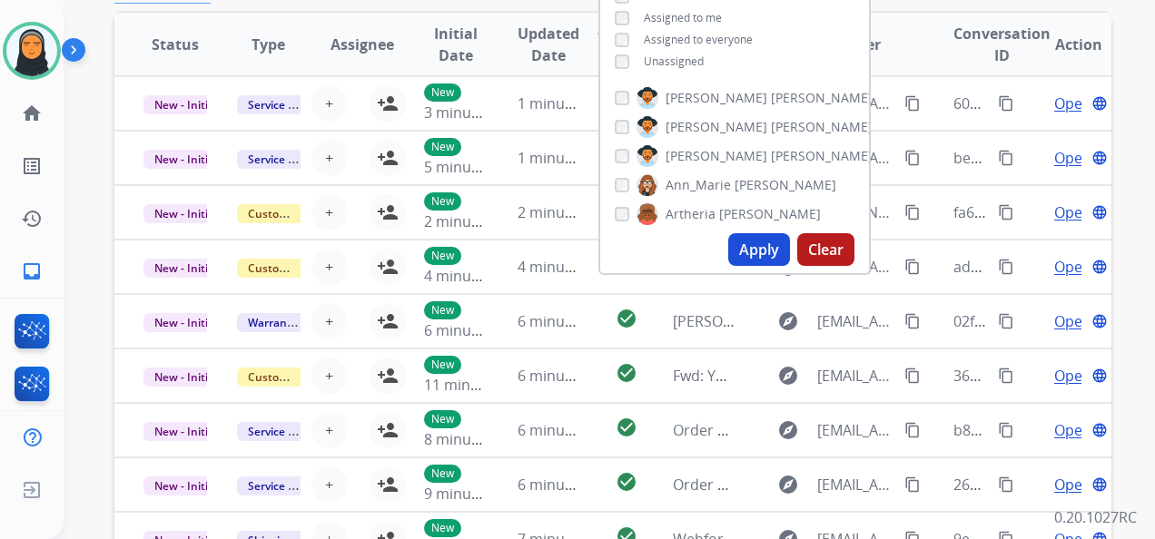
click at [751, 249] on button "Apply" at bounding box center [759, 249] width 62 height 33
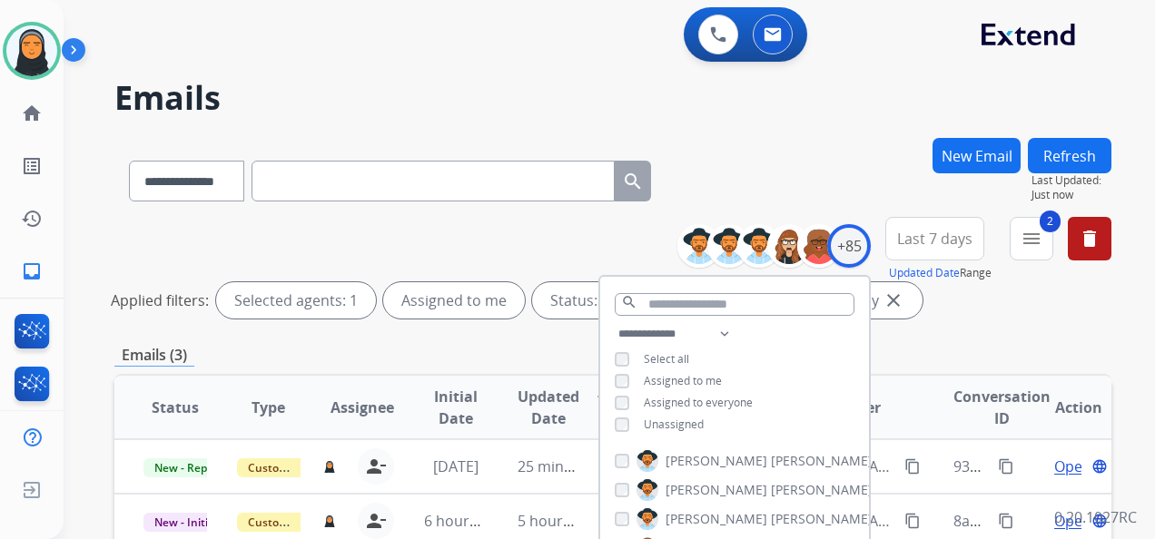
drag, startPoint x: 804, startPoint y: 116, endPoint x: 801, endPoint y: 127, distance: 11.5
click at [804, 117] on div "**********" at bounding box center [588, 334] width 1048 height 539
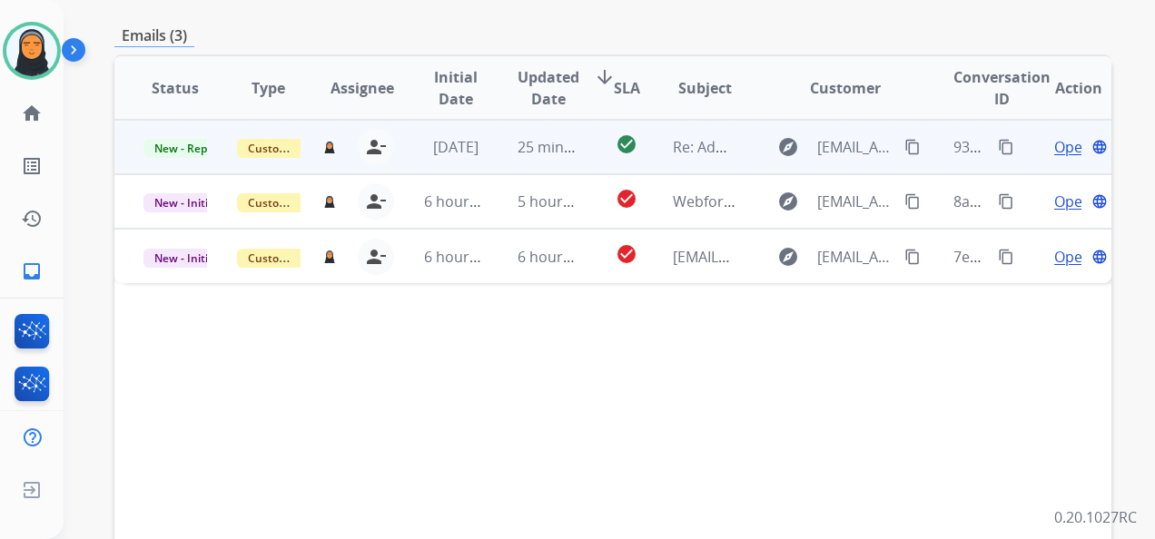
scroll to position [363, 0]
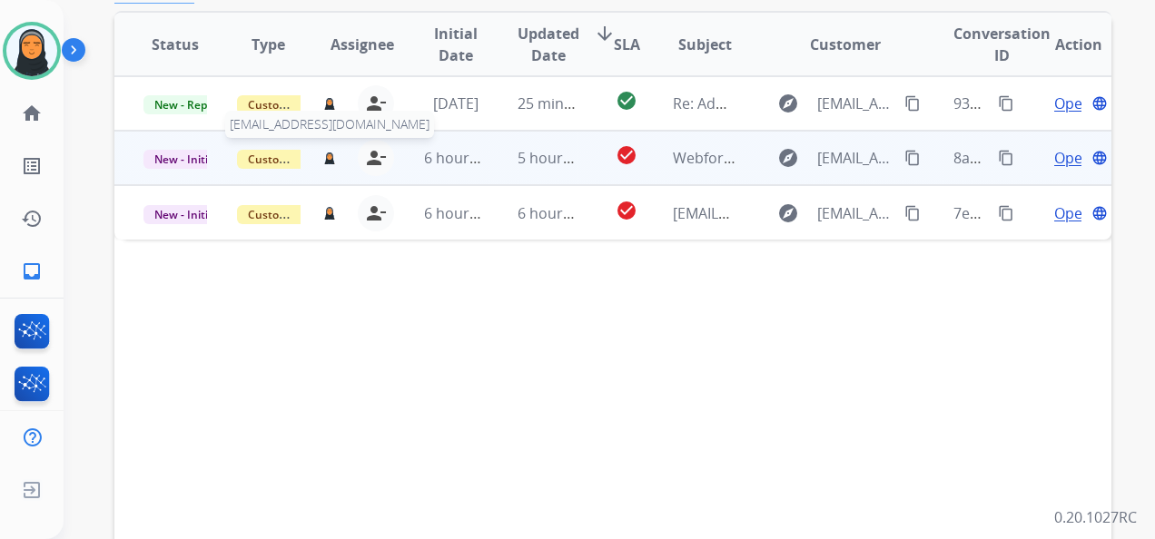
click at [326, 155] on img at bounding box center [329, 159] width 13 height 14
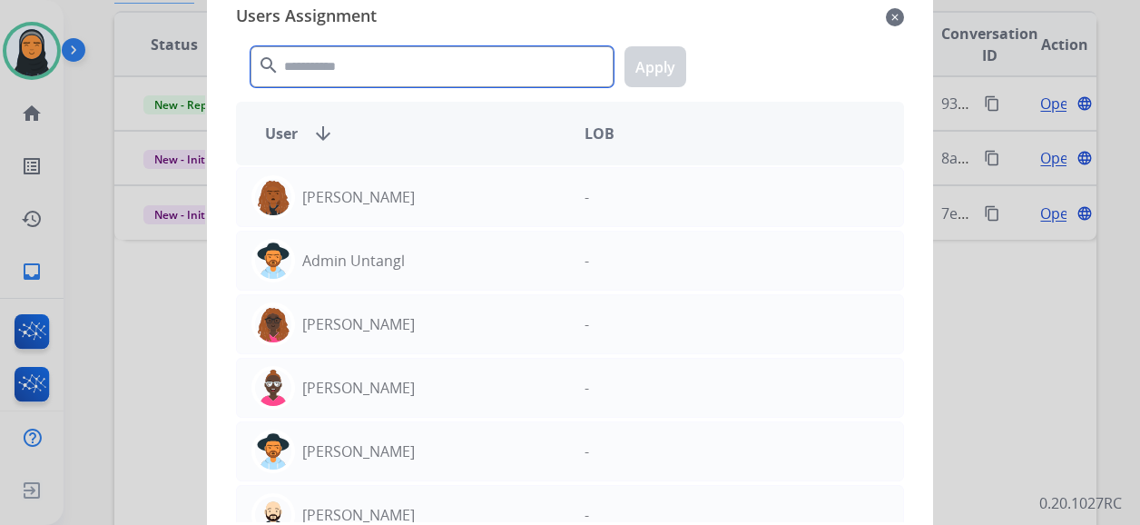
click at [409, 70] on input "text" at bounding box center [432, 66] width 363 height 41
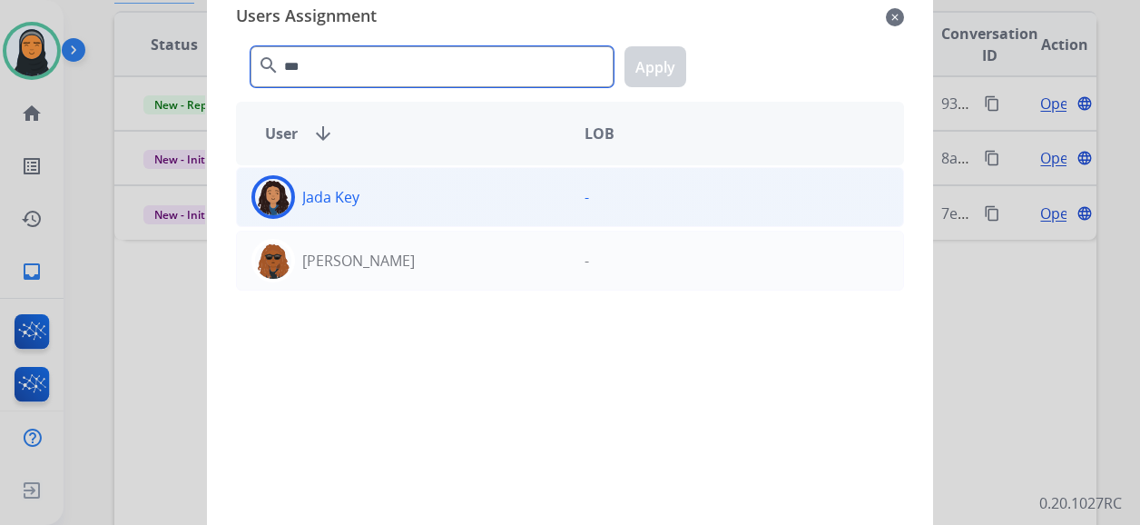
type input "***"
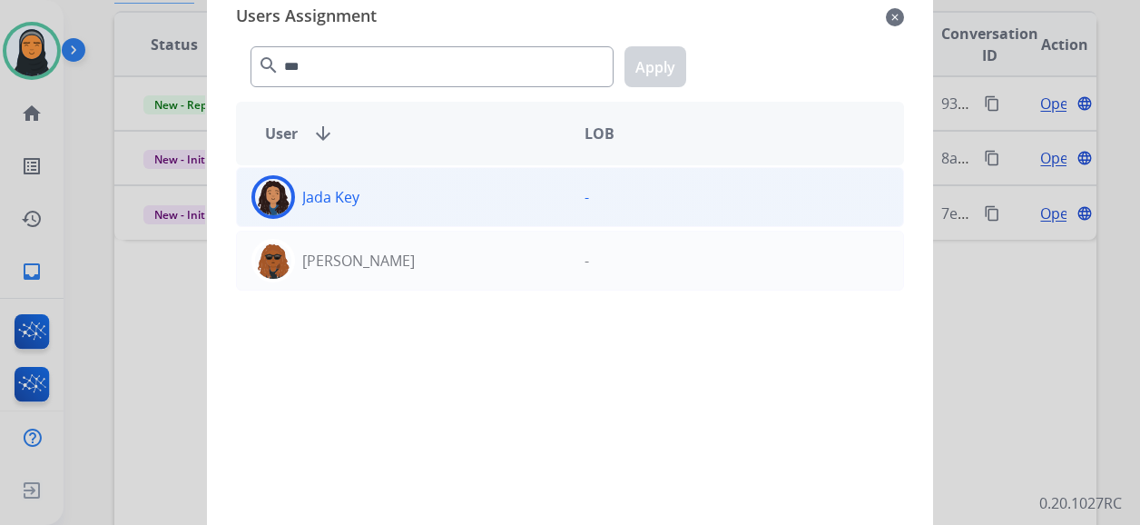
click at [514, 190] on div "Jada Key" at bounding box center [403, 197] width 333 height 44
click at [633, 60] on button "Apply" at bounding box center [656, 66] width 62 height 41
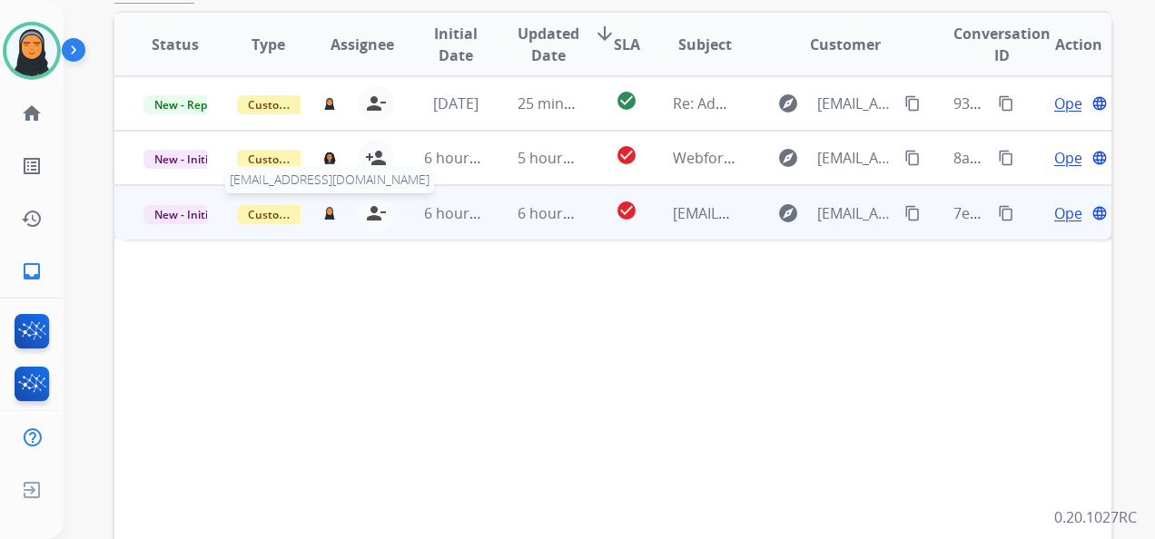
click at [331, 212] on img at bounding box center [329, 213] width 13 height 14
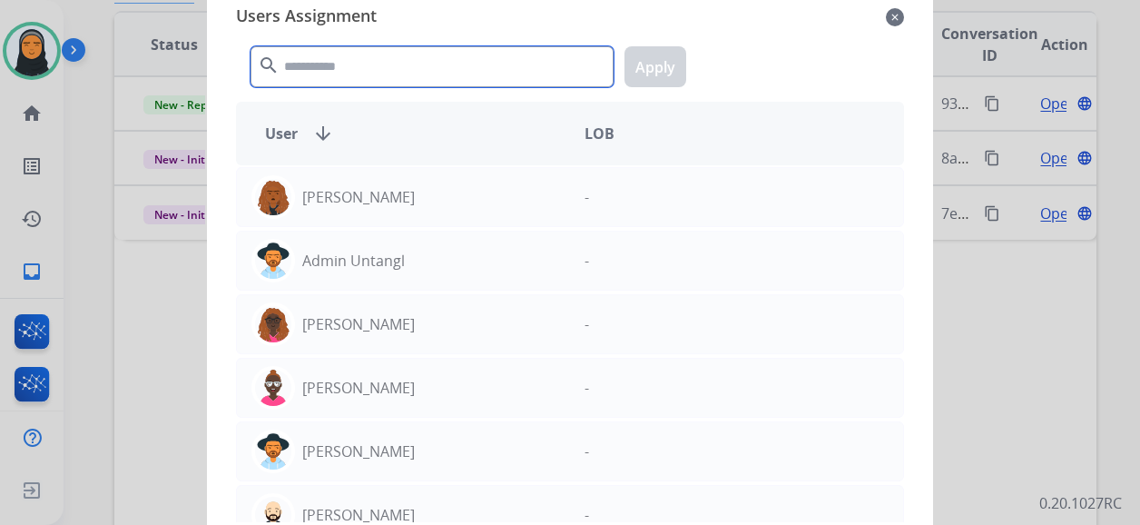
click at [419, 67] on input "text" at bounding box center [432, 66] width 363 height 41
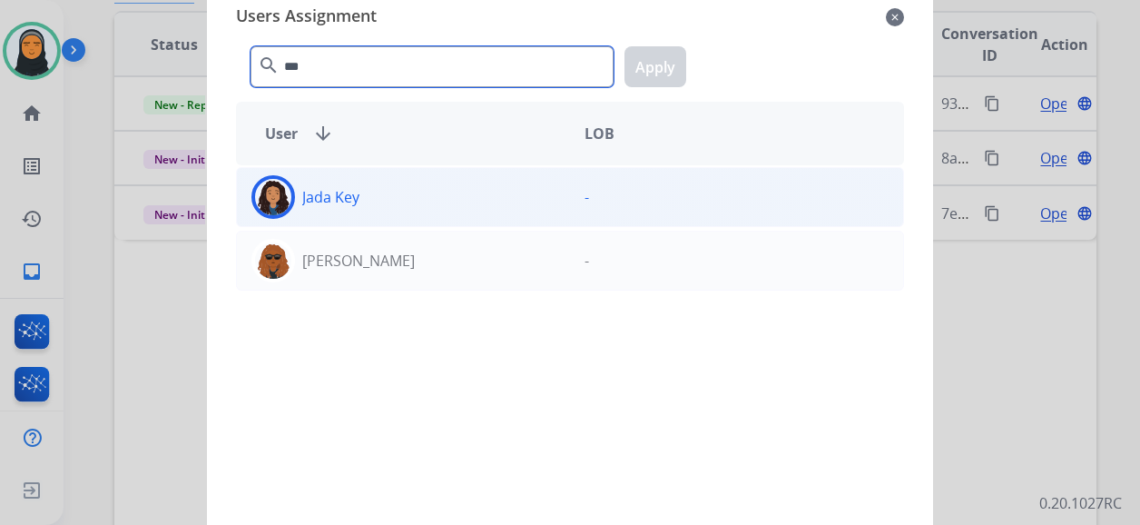
type input "***"
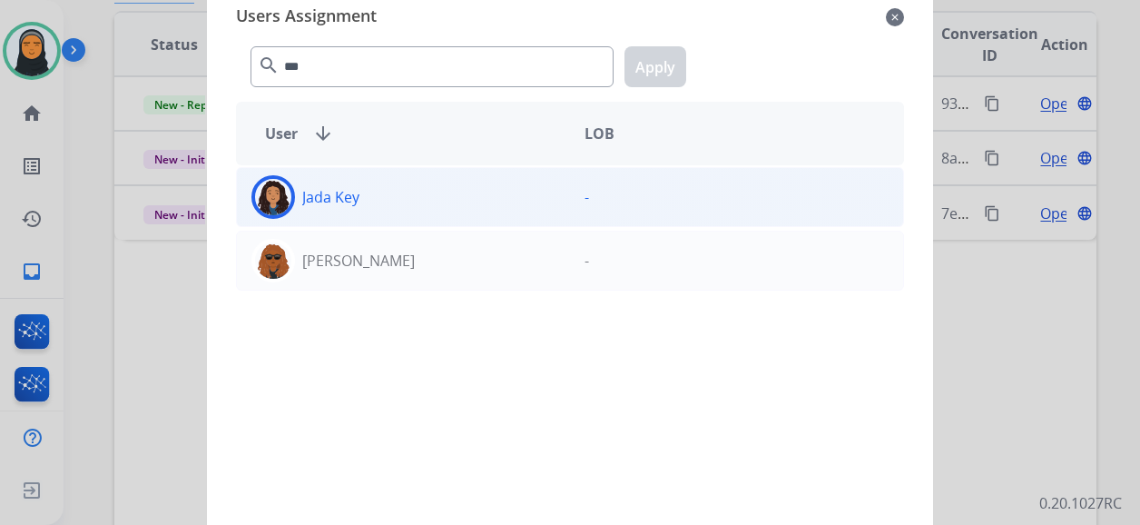
click at [452, 196] on div "Jada Key" at bounding box center [403, 197] width 333 height 44
click at [656, 53] on button "Apply" at bounding box center [656, 66] width 62 height 41
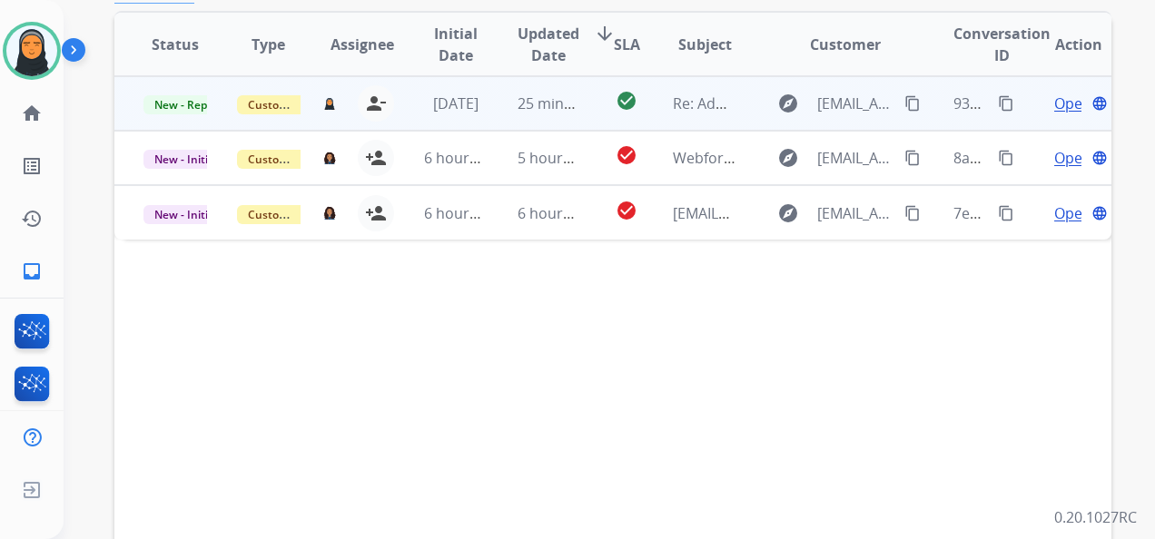
click at [1055, 107] on span "Open" at bounding box center [1072, 104] width 37 height 22
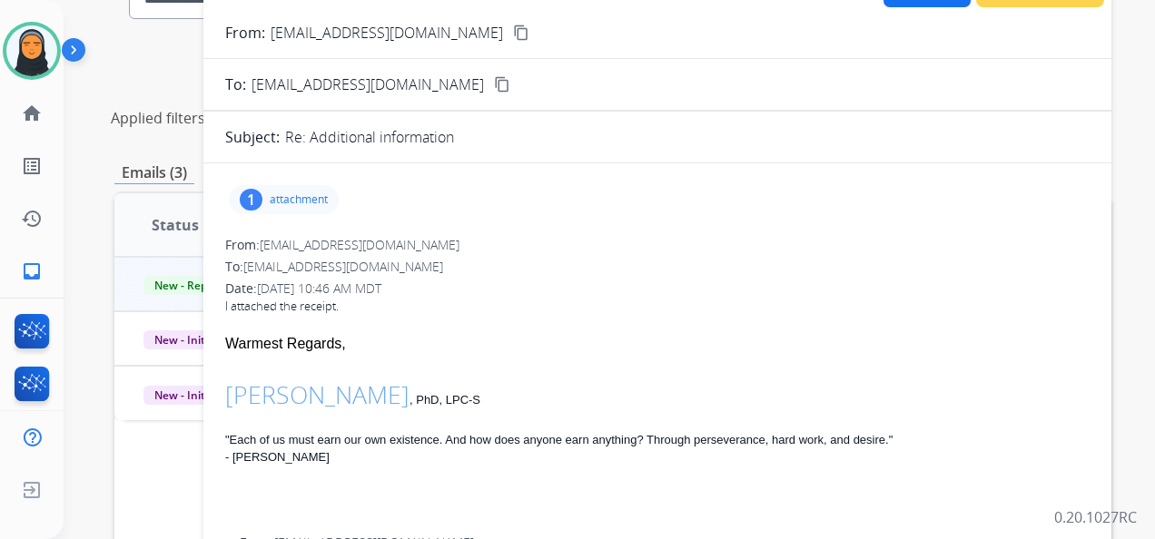
scroll to position [0, 0]
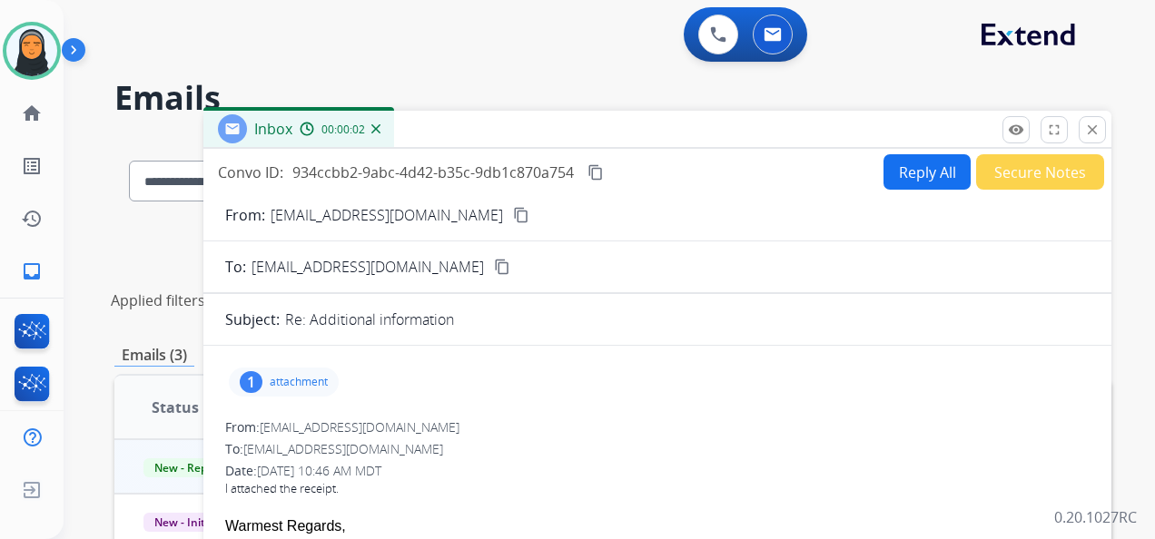
click at [1019, 171] on button "Secure Notes" at bounding box center [1040, 171] width 128 height 35
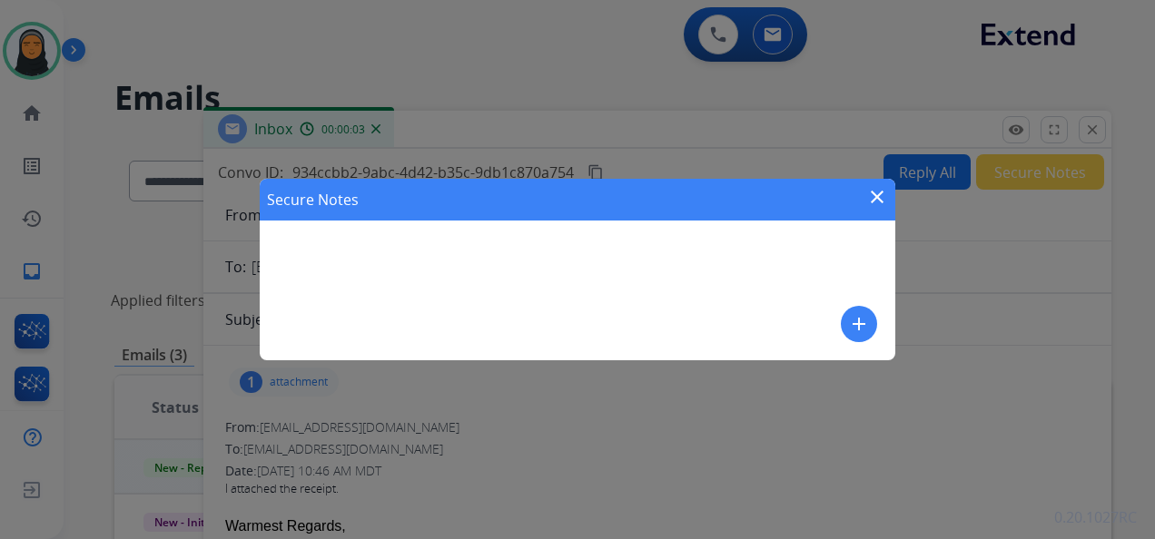
click at [852, 317] on mat-icon "add" at bounding box center [859, 324] width 22 height 22
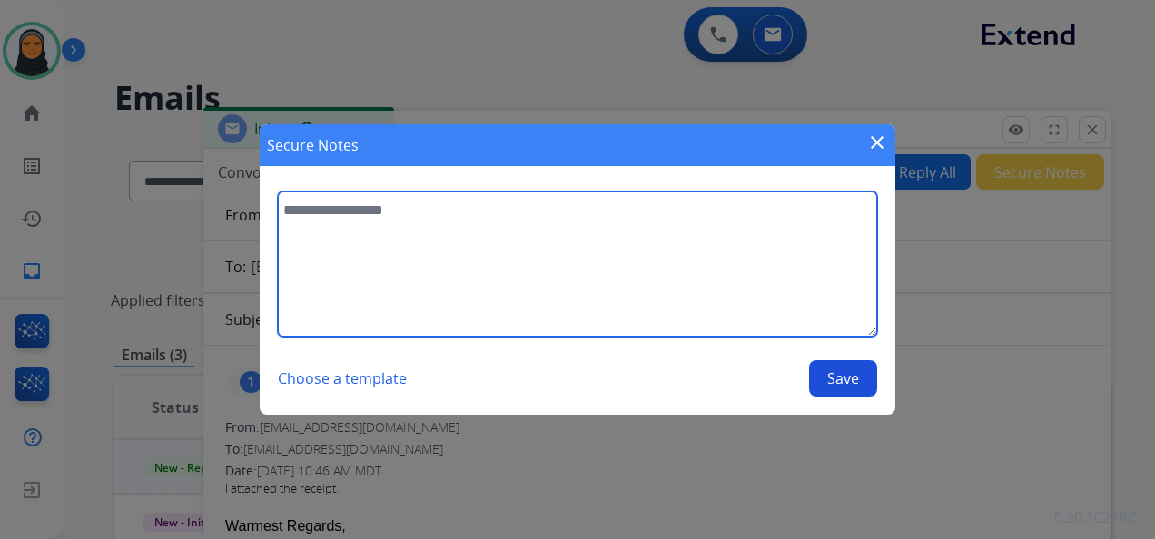
click at [732, 277] on textarea at bounding box center [577, 264] width 599 height 145
type textarea "**********"
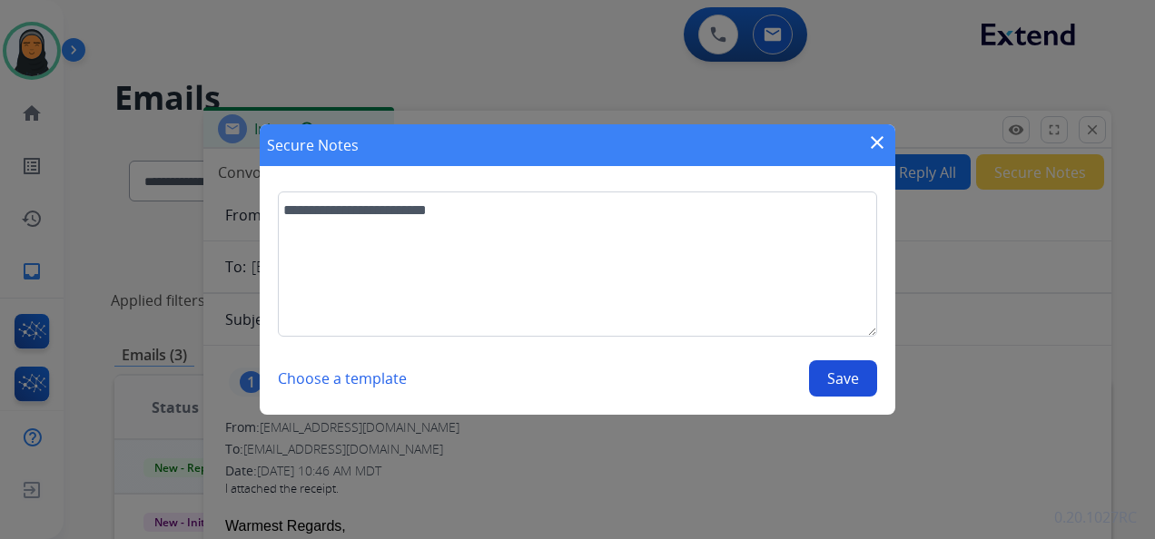
click at [868, 384] on button "Save" at bounding box center [843, 378] width 68 height 36
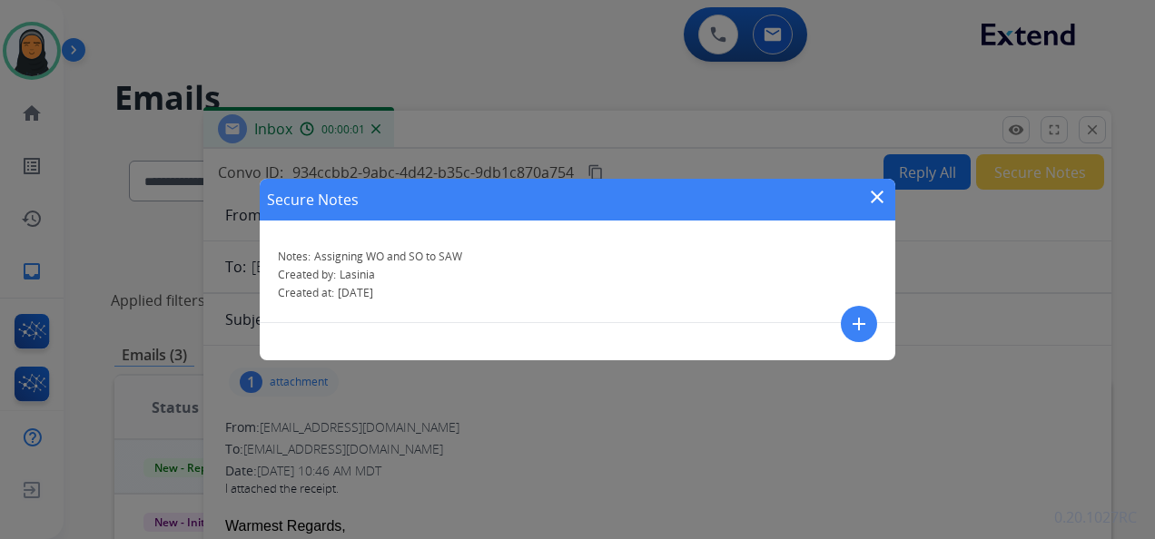
click at [973, 276] on div "Secure Notes close Notes: Assigning WO and SO to SAW Created by: Lasinia Create…" at bounding box center [577, 269] width 1155 height 539
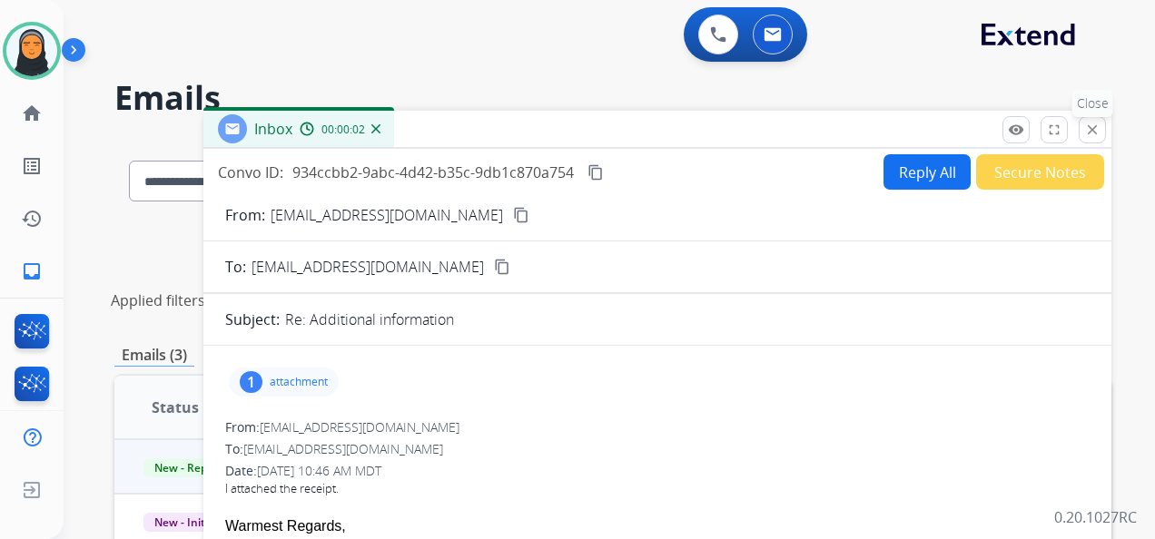
click at [1095, 133] on mat-icon "close" at bounding box center [1092, 130] width 16 height 16
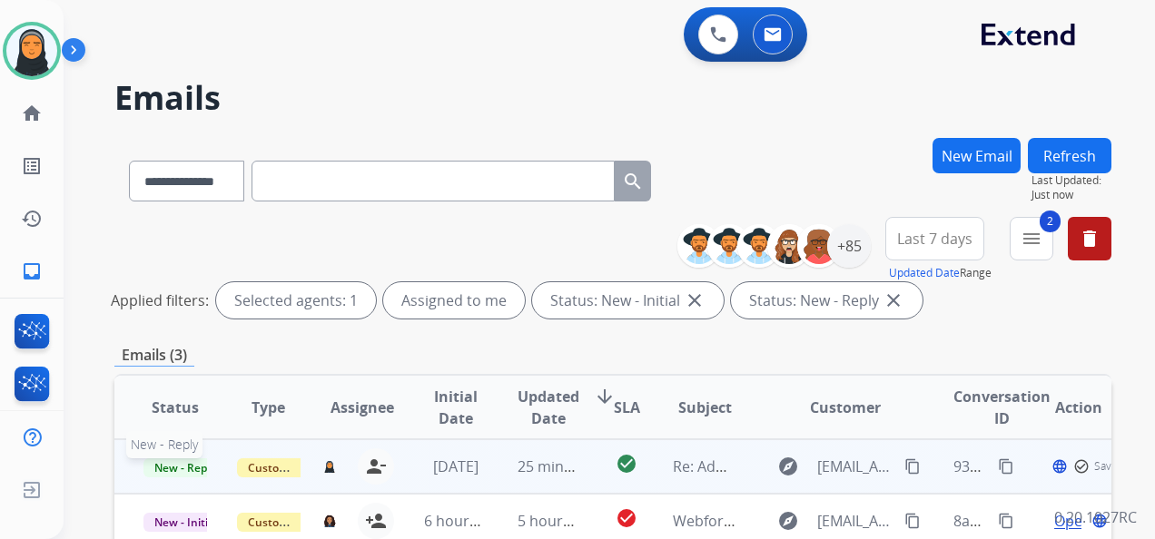
click at [183, 466] on span "New - Reply" at bounding box center [184, 468] width 83 height 19
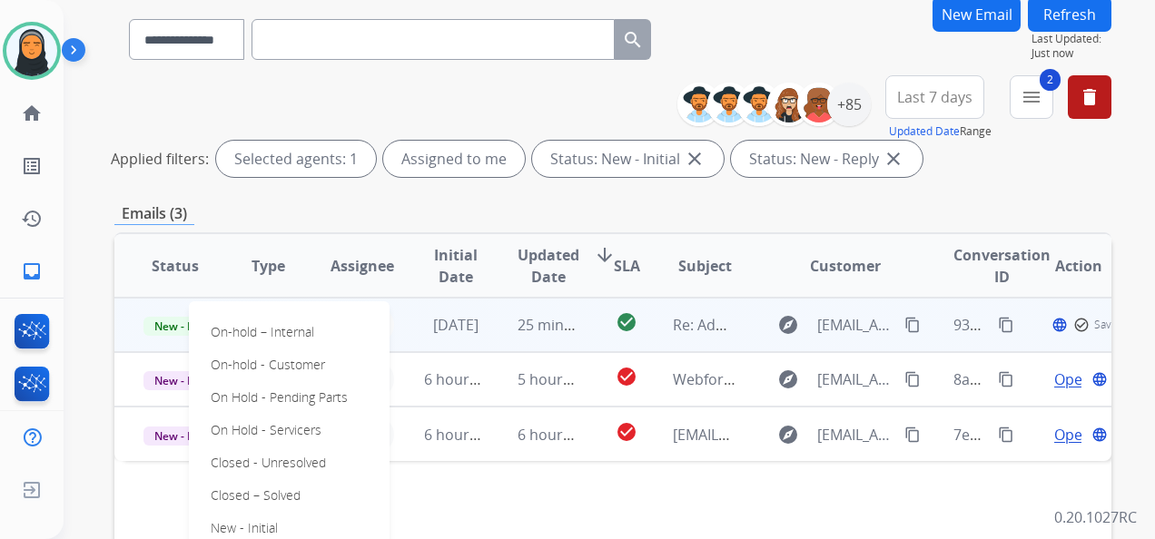
scroll to position [363, 0]
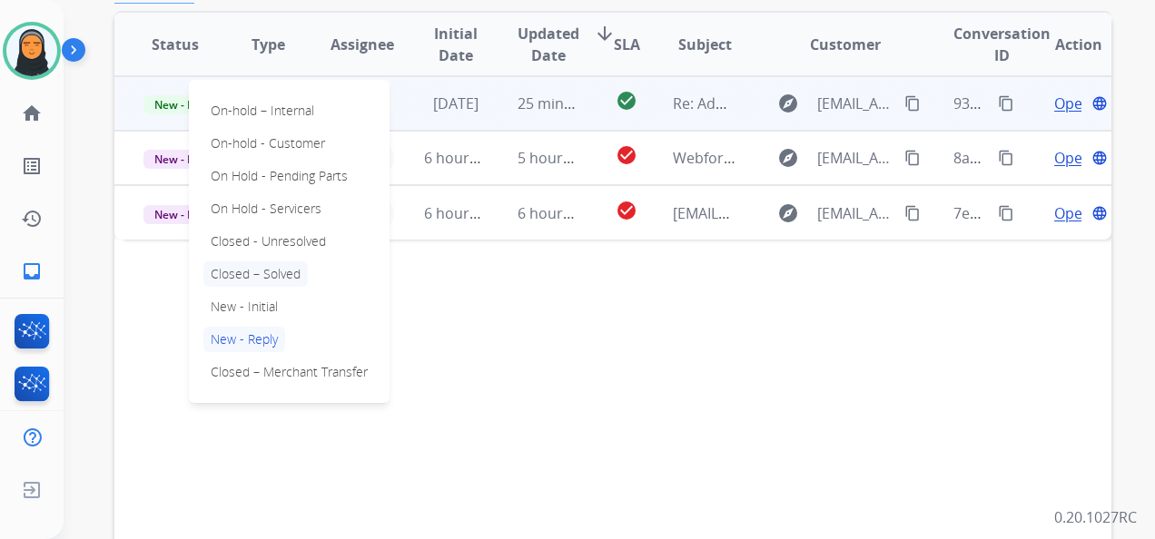
click at [292, 278] on p "Closed – Solved" at bounding box center [255, 273] width 104 height 25
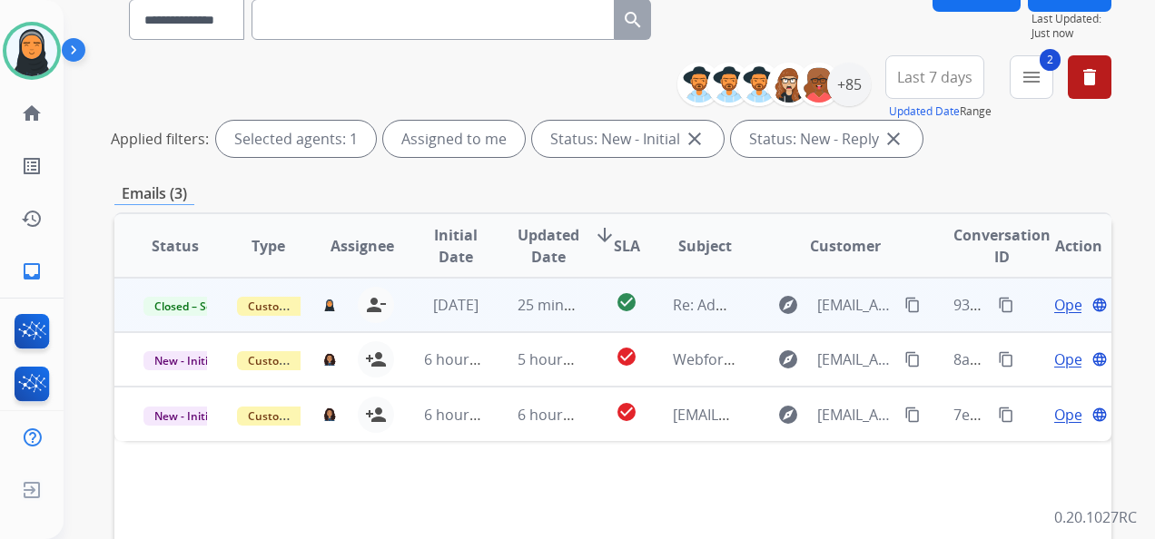
scroll to position [0, 0]
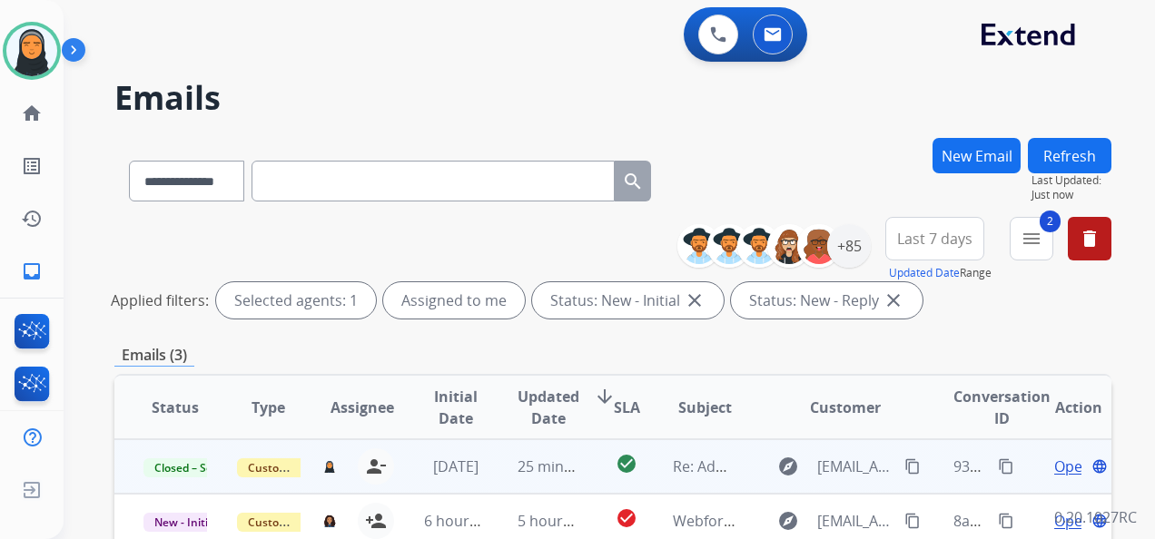
click at [1064, 150] on button "Refresh" at bounding box center [1070, 155] width 84 height 35
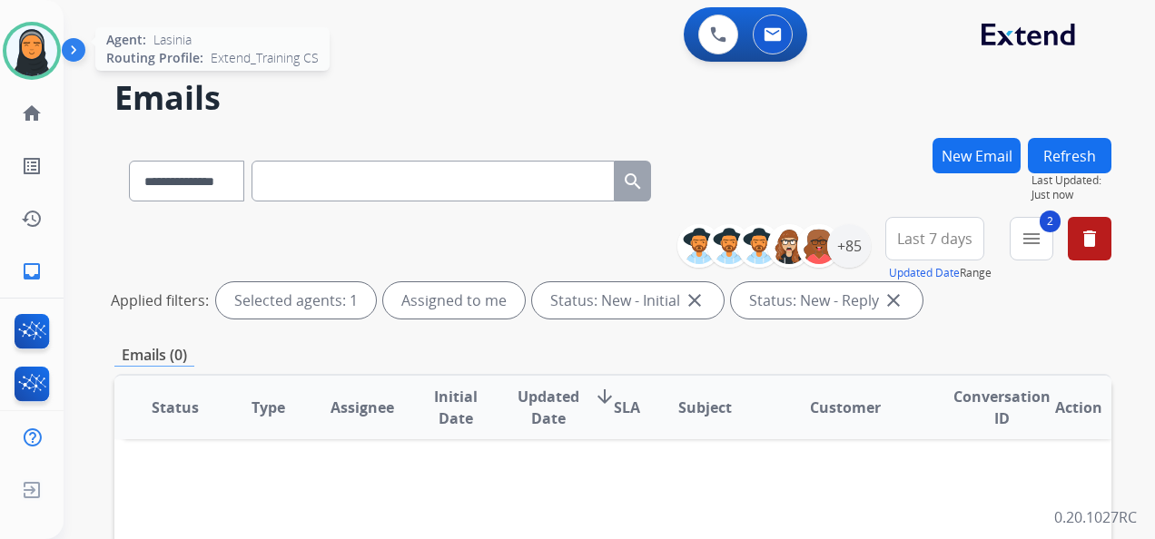
drag, startPoint x: 38, startPoint y: 61, endPoint x: 56, endPoint y: 61, distance: 18.2
click at [38, 61] on img at bounding box center [31, 50] width 51 height 51
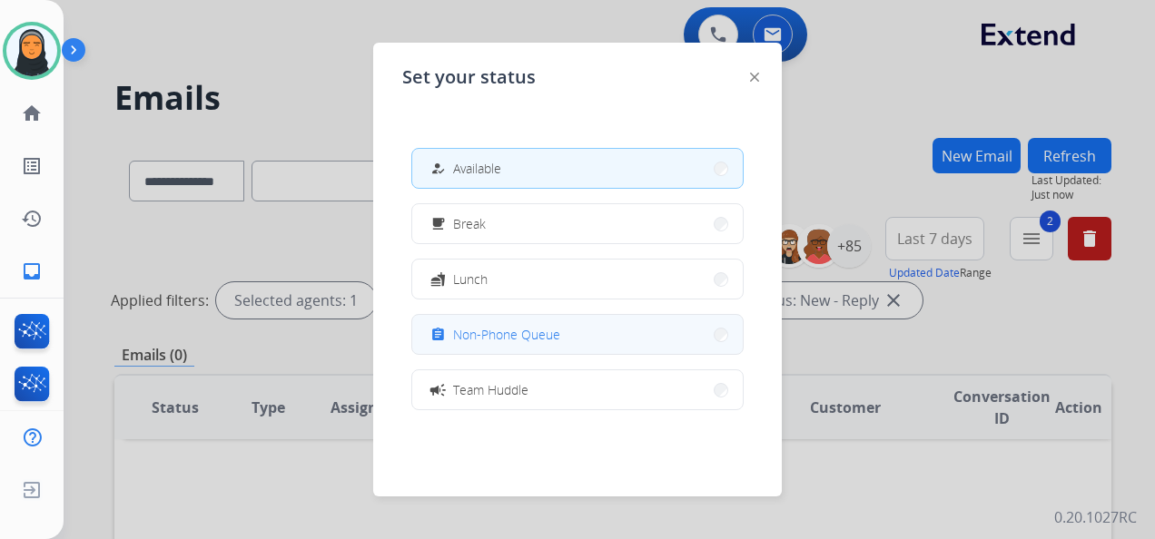
click at [585, 334] on button "assignment Non-Phone Queue" at bounding box center [577, 334] width 331 height 39
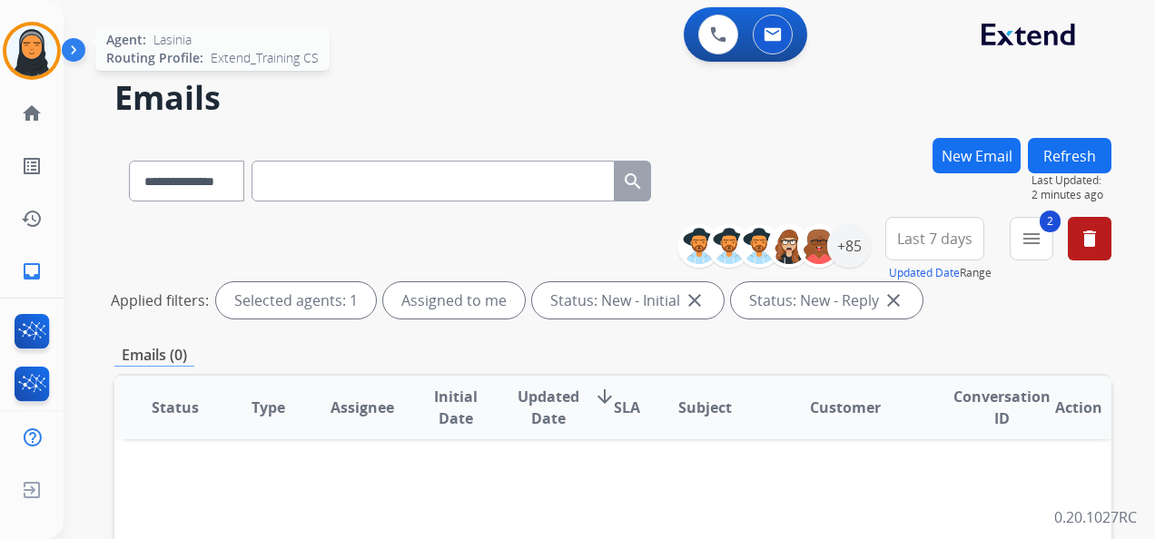
click at [25, 47] on img at bounding box center [31, 50] width 51 height 51
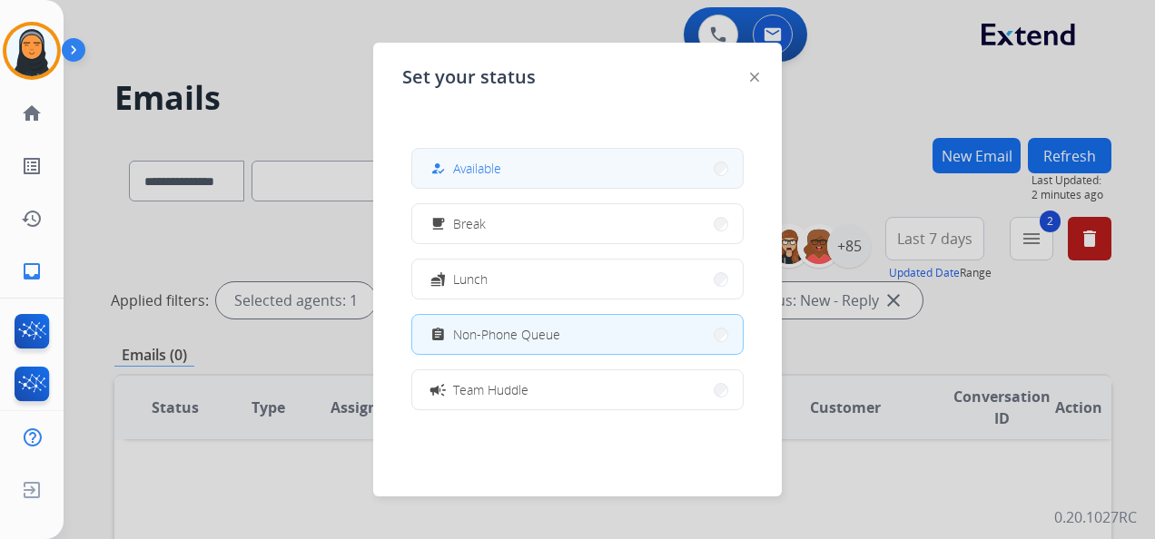
click at [567, 169] on button "how_to_reg Available" at bounding box center [577, 168] width 331 height 39
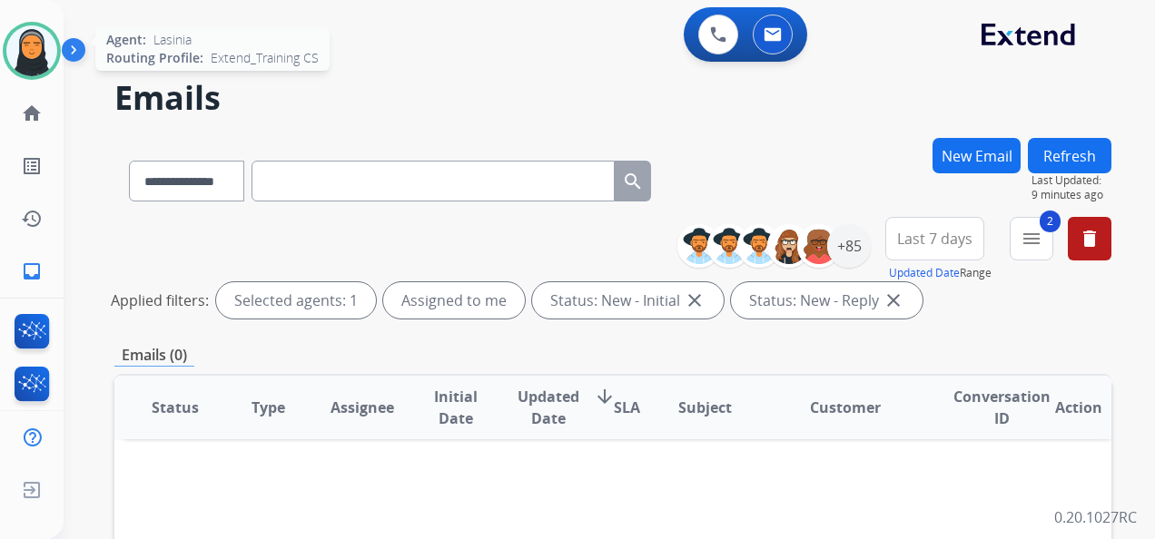
click at [20, 49] on img at bounding box center [31, 50] width 51 height 51
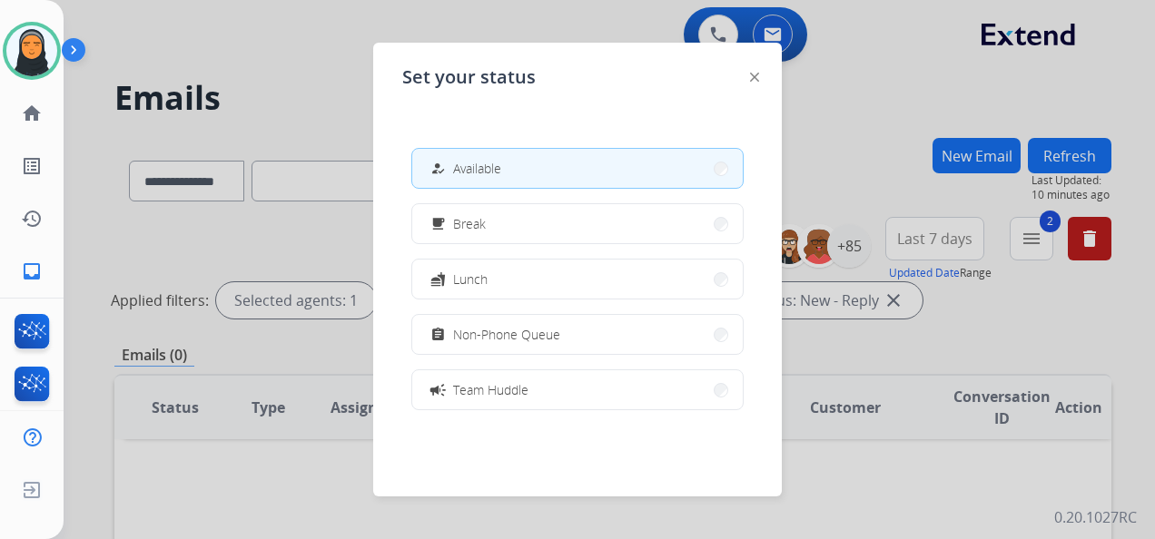
click at [824, 73] on div at bounding box center [577, 269] width 1155 height 539
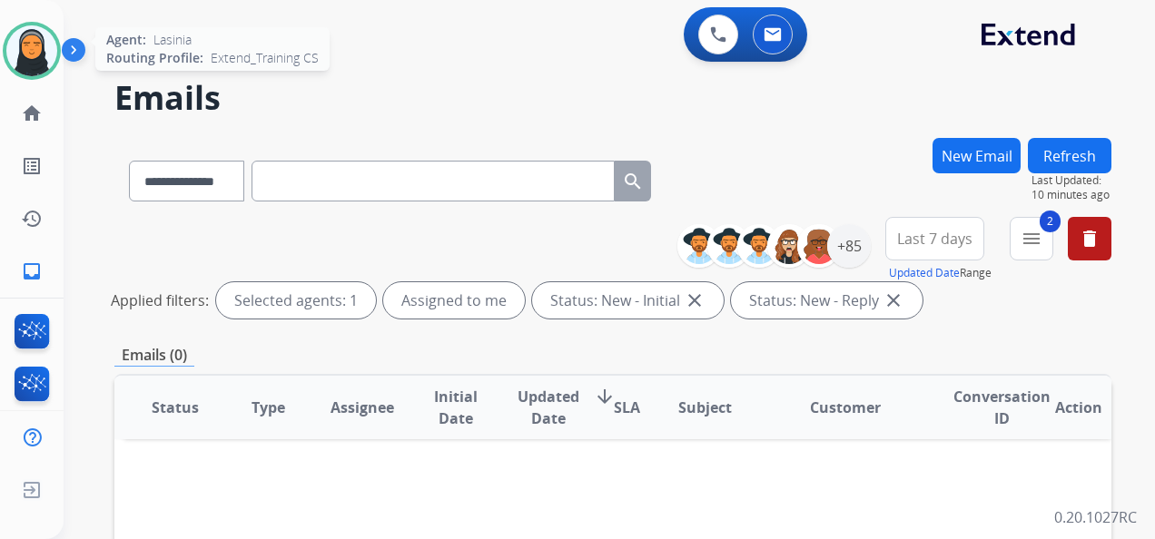
click at [44, 54] on img at bounding box center [31, 50] width 51 height 51
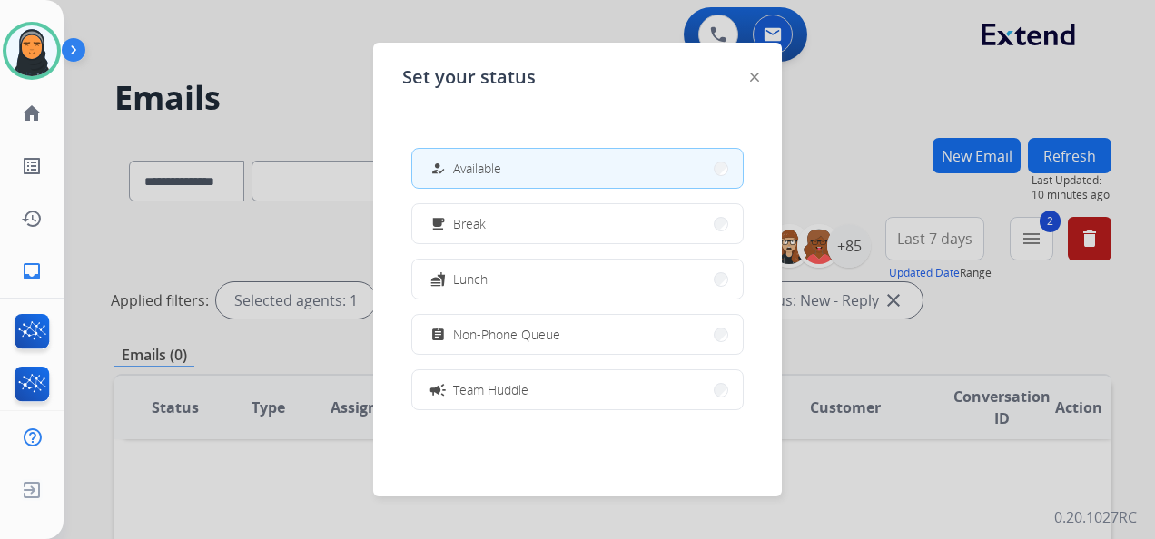
click at [604, 331] on button "assignment Non-Phone Queue" at bounding box center [577, 334] width 331 height 39
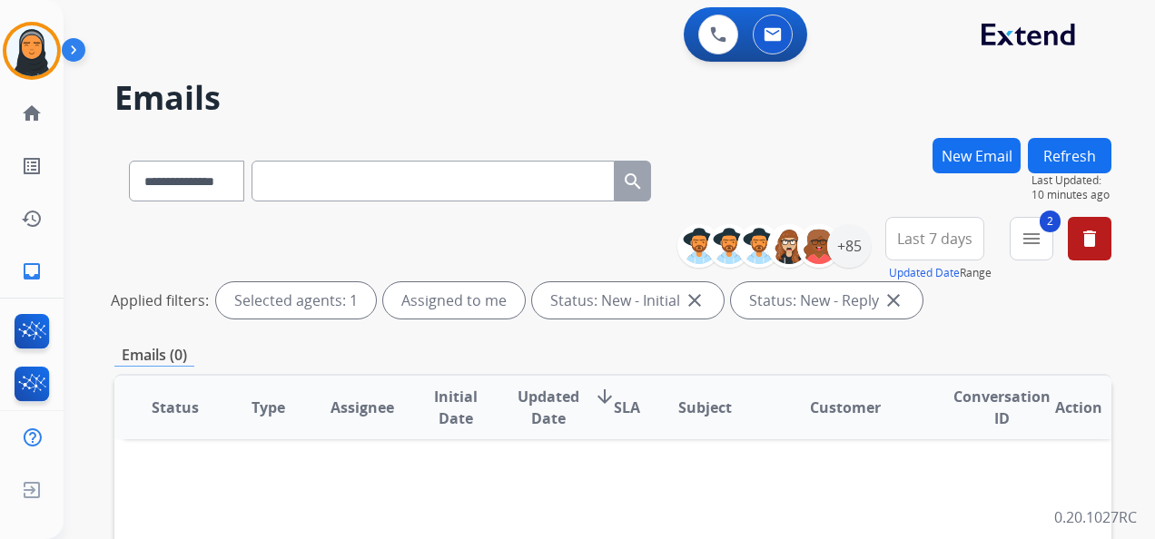
click at [1073, 149] on button "Refresh" at bounding box center [1070, 155] width 84 height 35
click at [42, 54] on img at bounding box center [31, 50] width 51 height 51
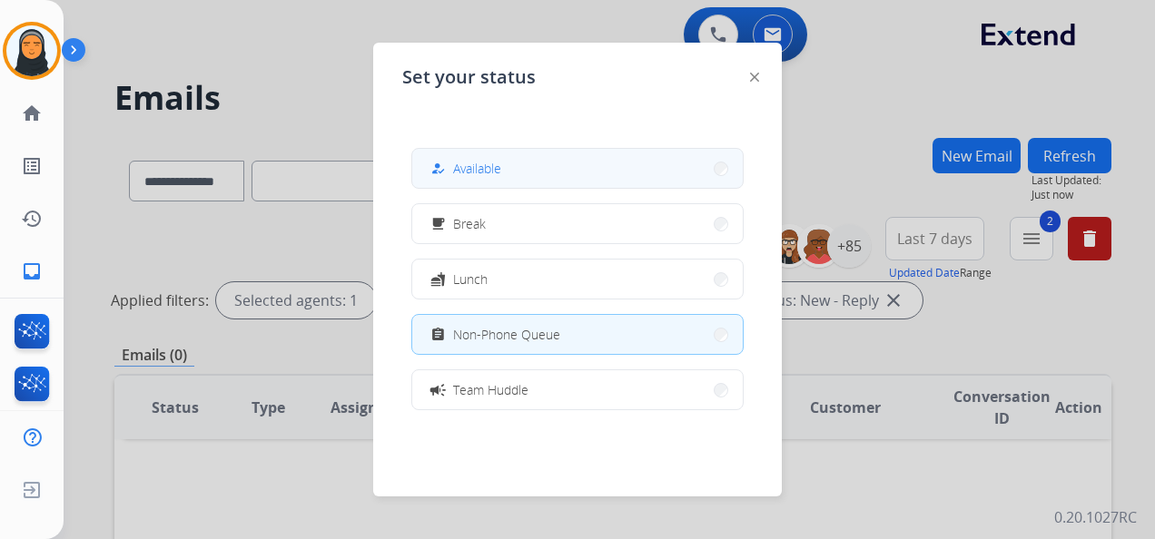
click at [557, 163] on button "how_to_reg Available" at bounding box center [577, 168] width 331 height 39
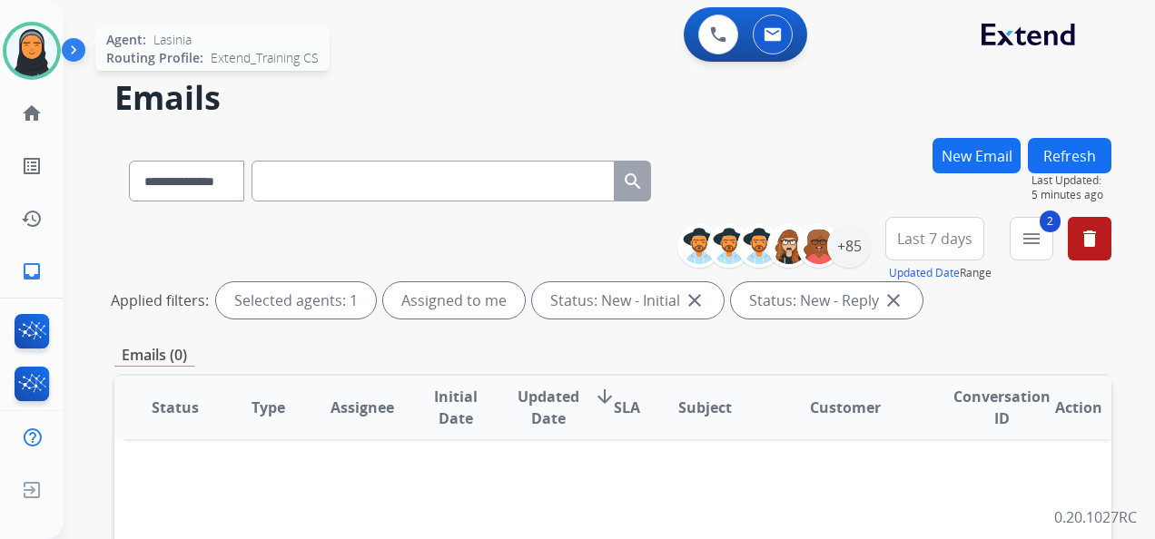
click at [35, 29] on img at bounding box center [31, 50] width 51 height 51
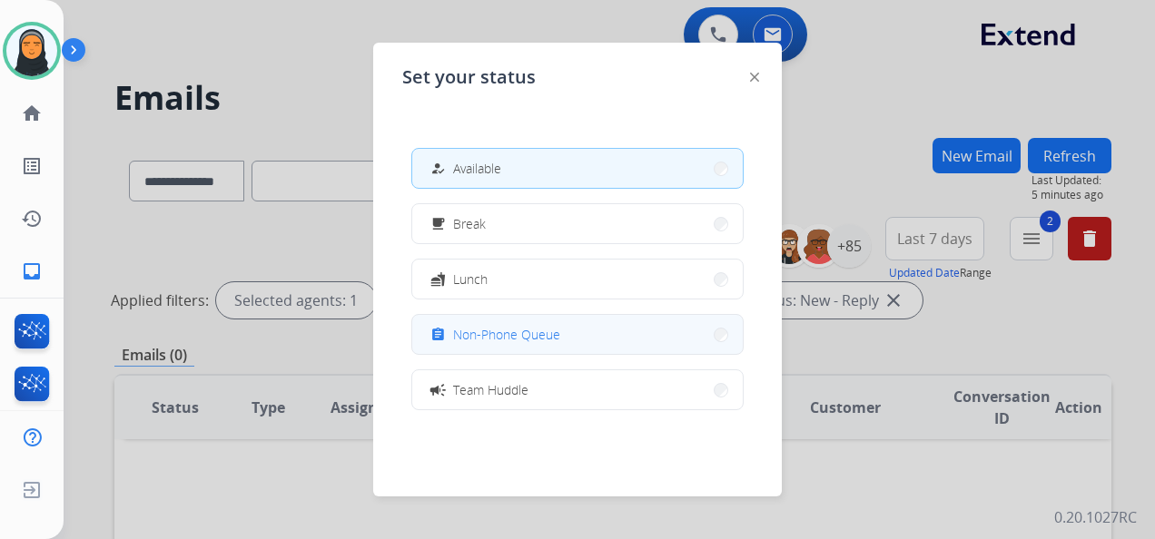
click at [541, 332] on span "Non-Phone Queue" at bounding box center [506, 334] width 107 height 19
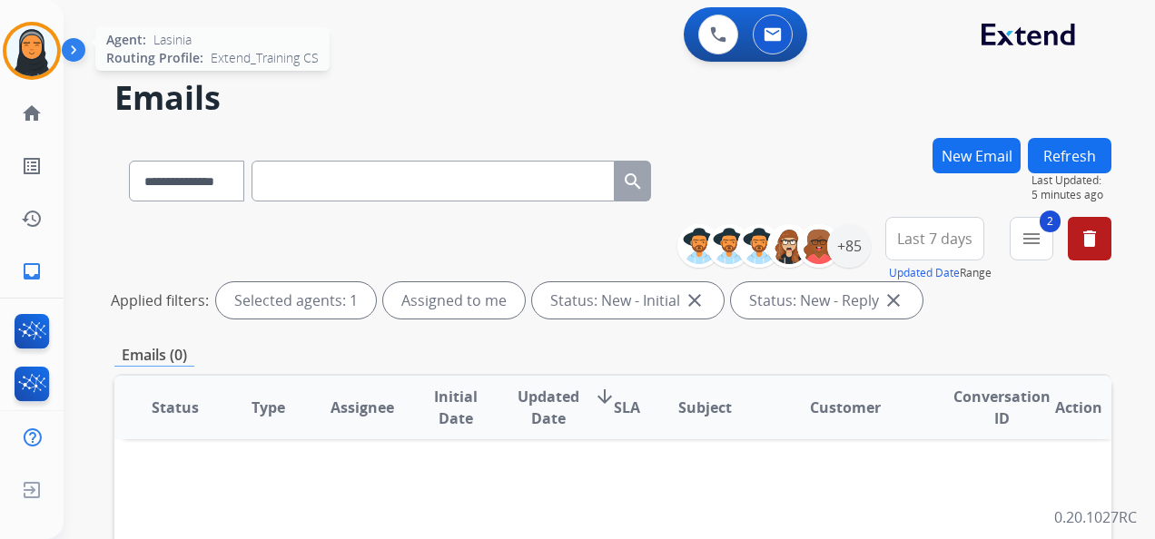
click at [42, 51] on img at bounding box center [31, 50] width 51 height 51
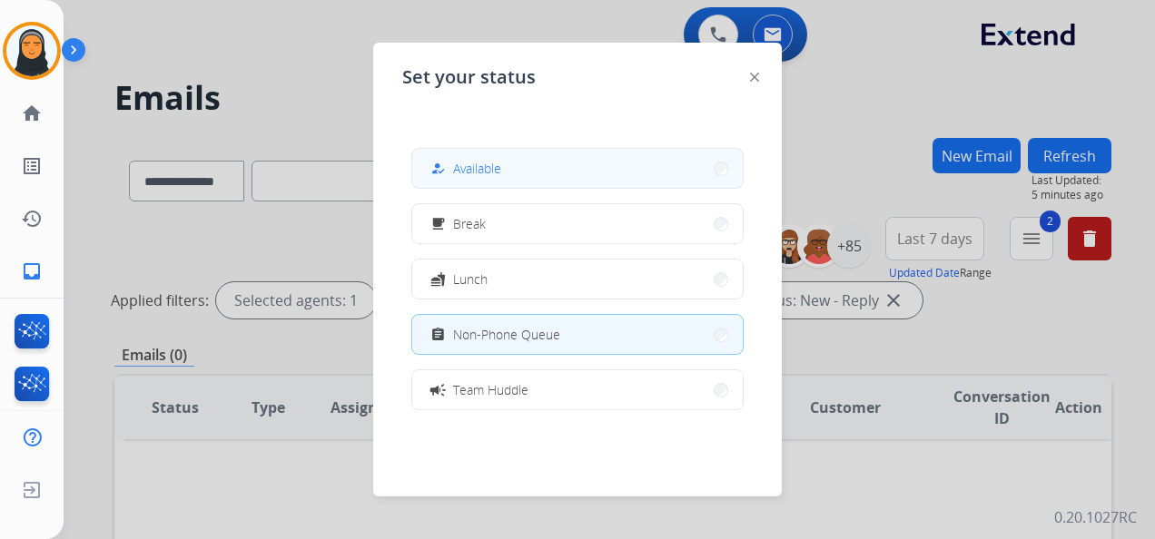
click at [548, 164] on button "how_to_reg Available" at bounding box center [577, 168] width 331 height 39
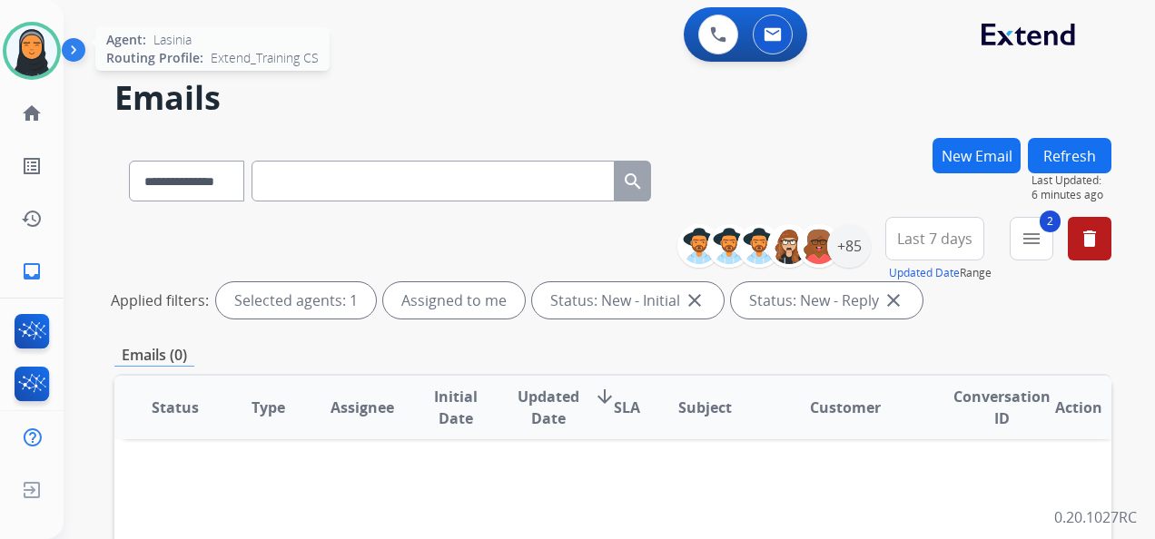
click at [24, 51] on img at bounding box center [31, 50] width 51 height 51
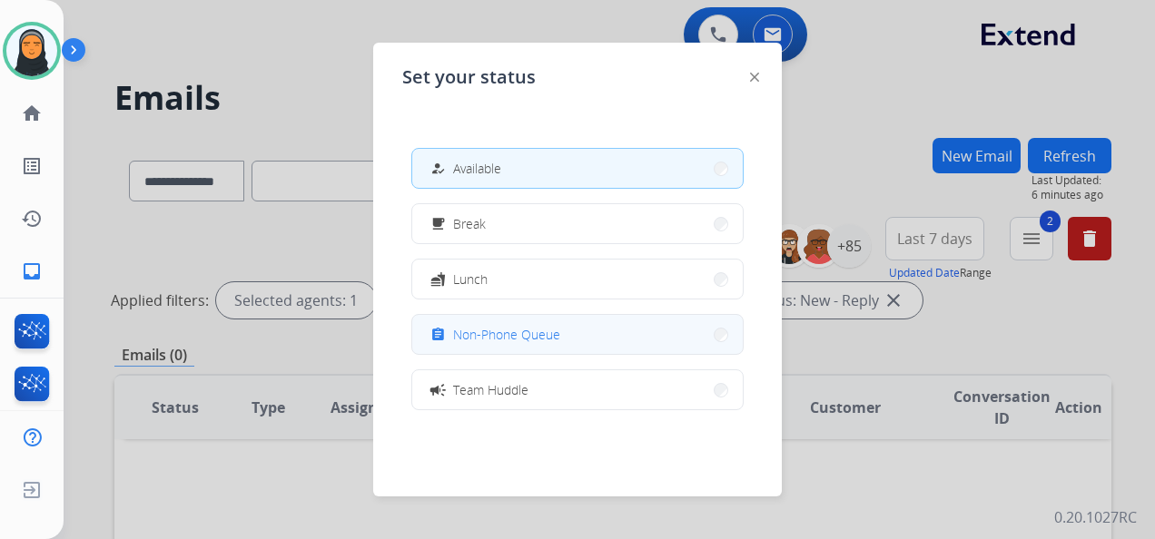
click at [523, 331] on span "Non-Phone Queue" at bounding box center [506, 334] width 107 height 19
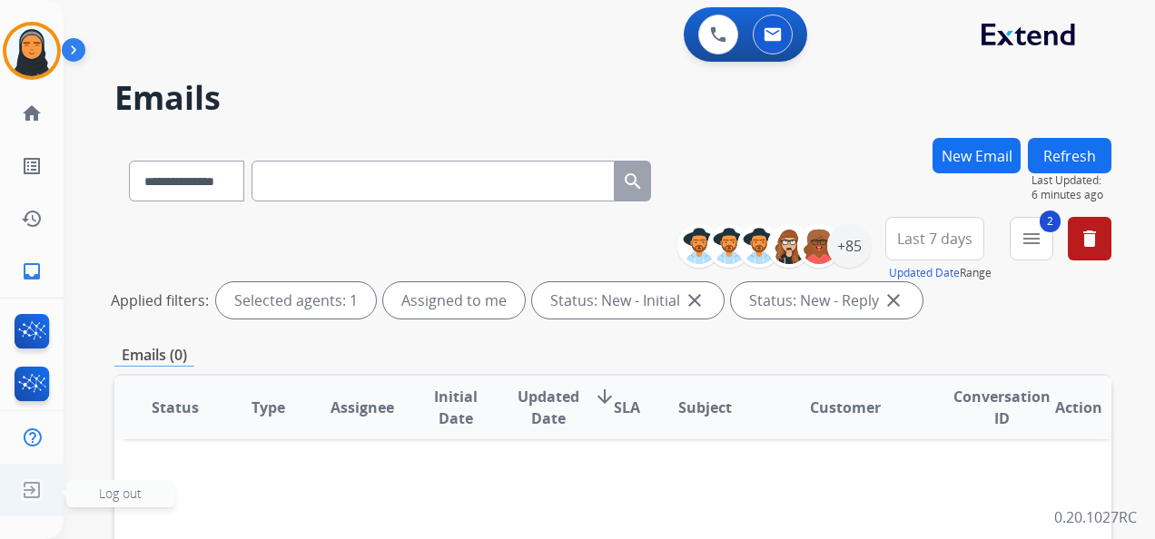
click at [107, 492] on span "Log out" at bounding box center [120, 493] width 43 height 17
